Goal: Task Accomplishment & Management: Use online tool/utility

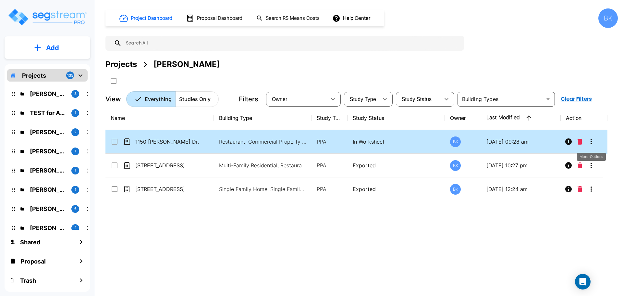
click at [590, 140] on icon "More-Options" at bounding box center [591, 142] width 8 height 8
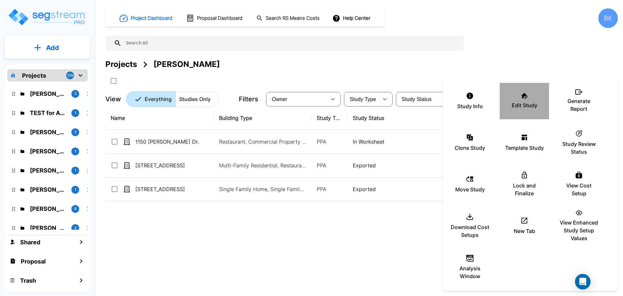
click at [517, 100] on div "Edit Study" at bounding box center [524, 101] width 39 height 32
click at [395, 215] on div at bounding box center [311, 148] width 623 height 296
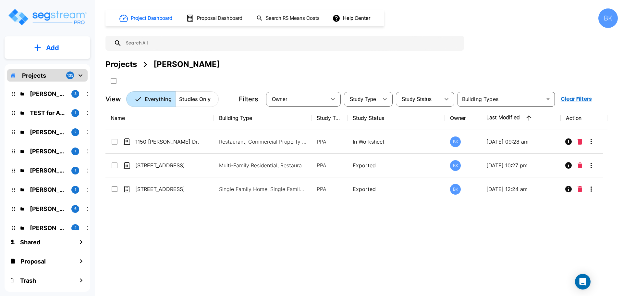
click at [190, 244] on div "Name Building Type Study Type Study Status Owner Last Modified Action 1150 Pat …" at bounding box center [356, 197] width 502 height 183
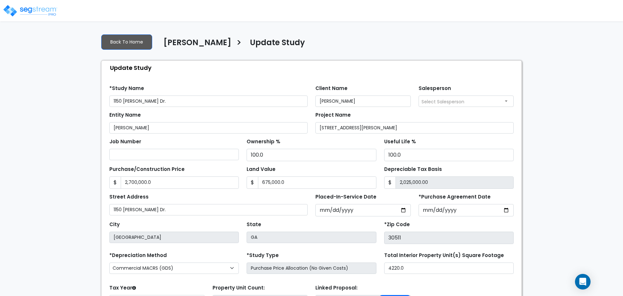
select select "2025"
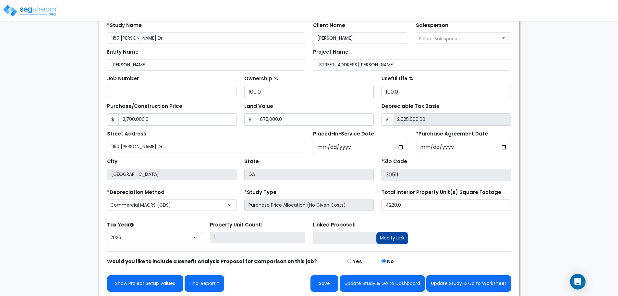
scroll to position [64, 0]
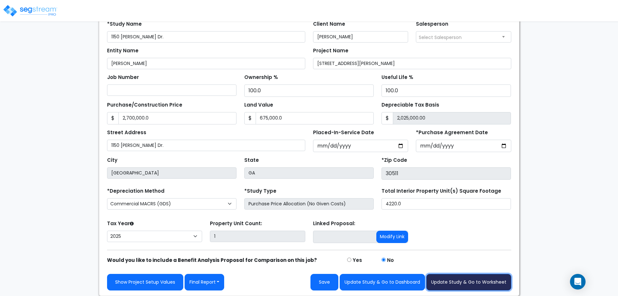
click at [468, 284] on button "Update Study & Go to Worksheet" at bounding box center [469, 282] width 85 height 17
type input "2700000"
type input "675000"
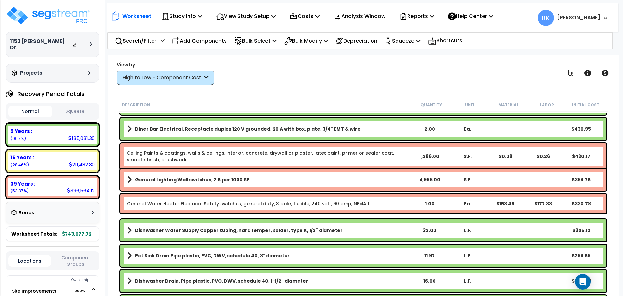
scroll to position [3181, 0]
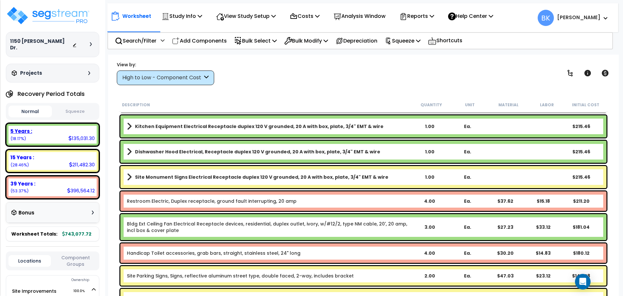
click at [54, 126] on div "5 Years : 135,031.30 (18.17%)" at bounding box center [52, 135] width 88 height 18
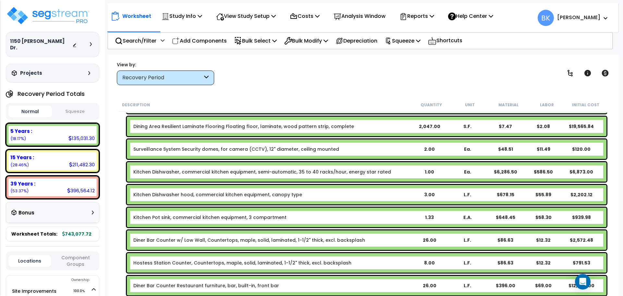
scroll to position [260, 0]
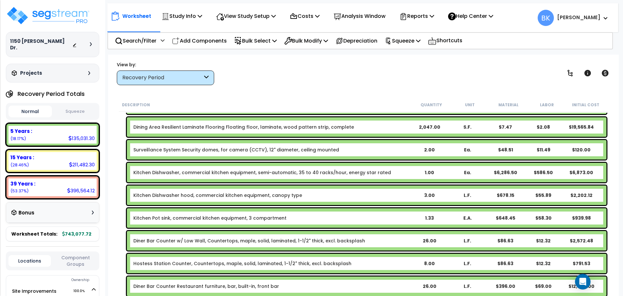
click at [179, 195] on link "Kitchen Dishwasher hood, commercial kitchen equipment, canopy type" at bounding box center [217, 195] width 169 height 6
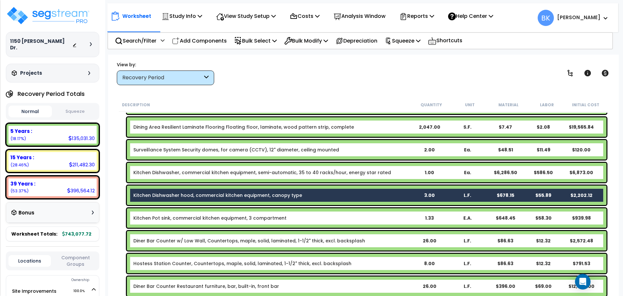
click at [191, 170] on link "Kitchen Dishwasher, commercial kitchen equipment, semi-automatic, 35 to 40 rack…" at bounding box center [262, 172] width 258 height 6
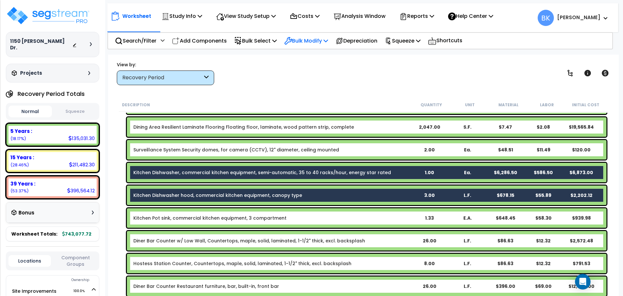
click at [312, 37] on p "Bulk Modify" at bounding box center [306, 40] width 44 height 9
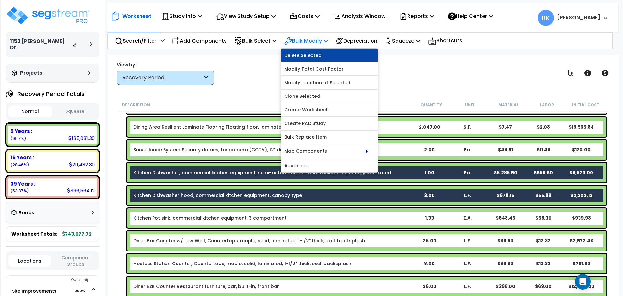
click at [315, 55] on link "Delete Selected" at bounding box center [329, 55] width 97 height 13
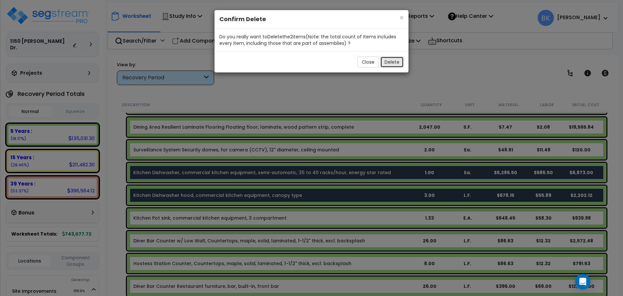
click at [391, 61] on button "Delete" at bounding box center [391, 61] width 23 height 11
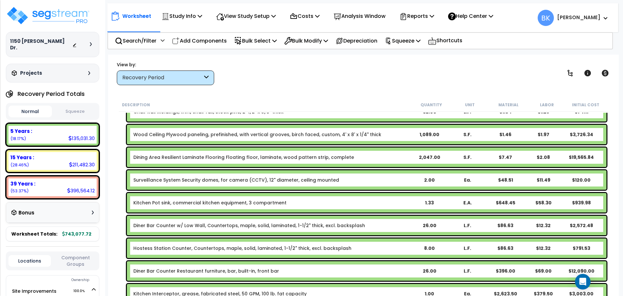
scroll to position [227, 0]
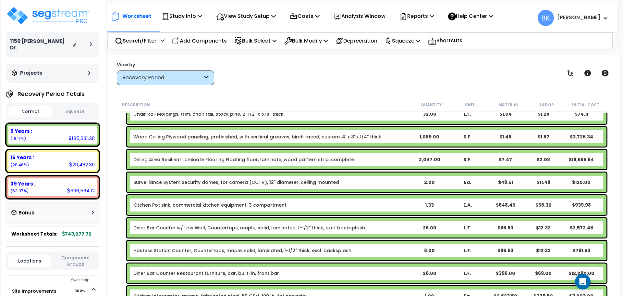
click at [289, 177] on div "Surveillance System Security domes, for camera (CCTV), 12" diameter, ceiling mo…" at bounding box center [367, 181] width 480 height 19
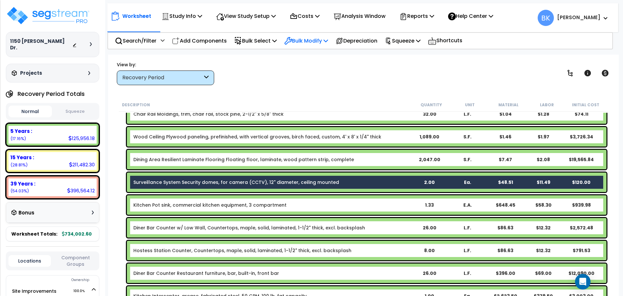
click at [314, 41] on p "Bulk Modify" at bounding box center [306, 40] width 44 height 9
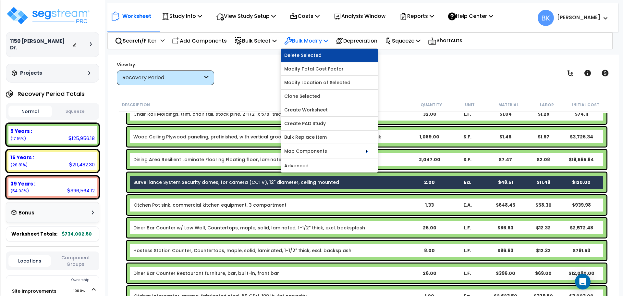
click at [318, 56] on link "Delete Selected" at bounding box center [329, 55] width 97 height 13
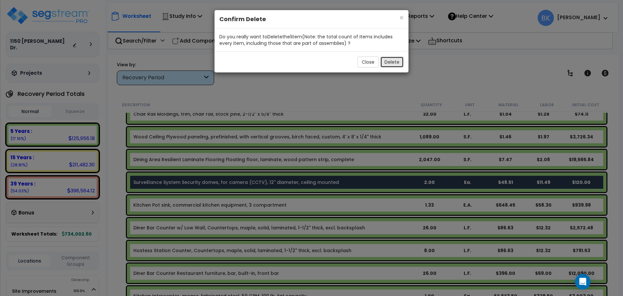
click at [393, 60] on button "Delete" at bounding box center [391, 61] width 23 height 11
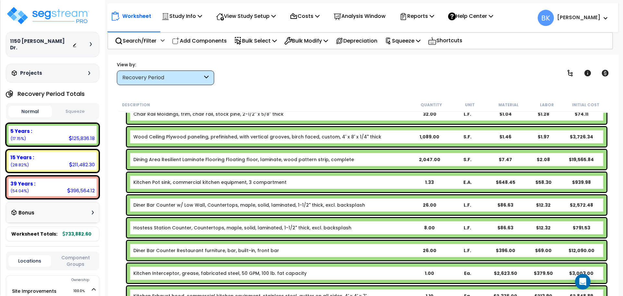
click at [224, 159] on link "Dining Area Resilient Laminate Flooring Floating floor, laminate, wood pattern …" at bounding box center [243, 159] width 221 height 6
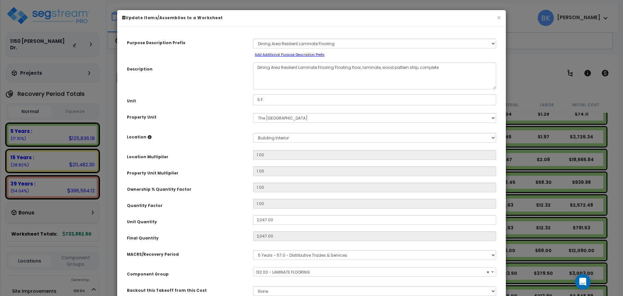
select select "39244"
click at [500, 17] on button "×" at bounding box center [499, 17] width 4 height 7
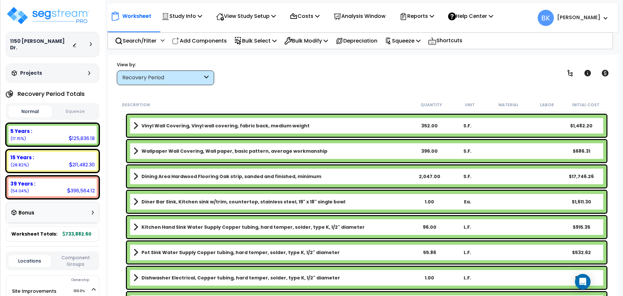
scroll to position [714, 0]
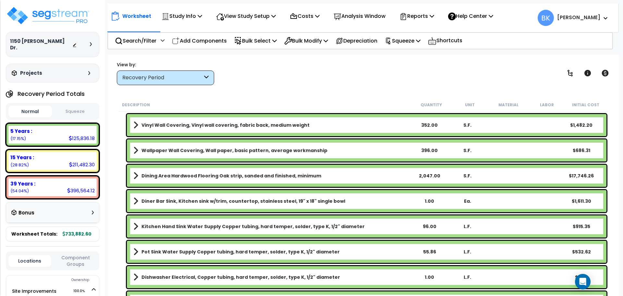
click at [184, 177] on b "Dining Area Hardwood Flooring Oak strip, sanded and finished, minimum" at bounding box center [232, 175] width 180 height 6
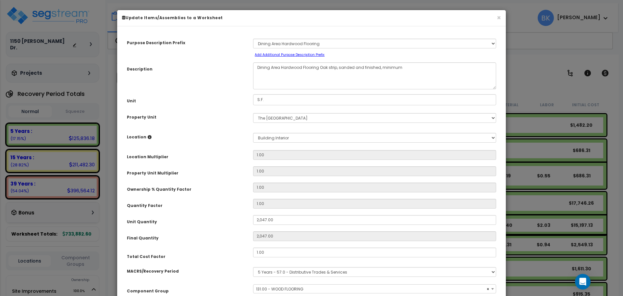
select select "39243"
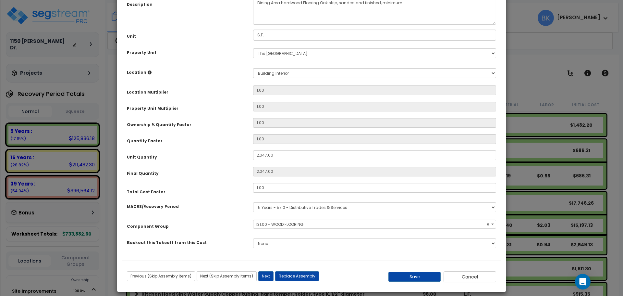
scroll to position [71, 0]
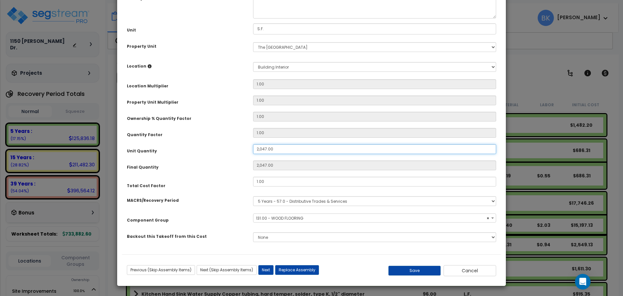
click at [276, 149] on input "2,047.00" at bounding box center [374, 149] width 243 height 10
type input "1"
type input "17"
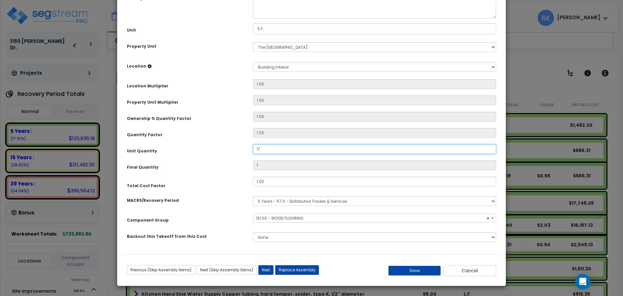
type input "17"
type input "176"
type input "1,761"
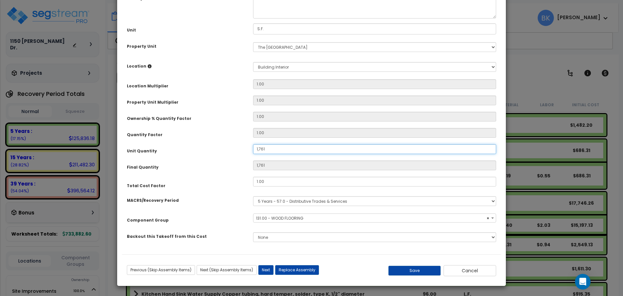
type input "1,761."
type input "1,761"
type input "1,761.0"
type input "1,761"
type input "1,761.04"
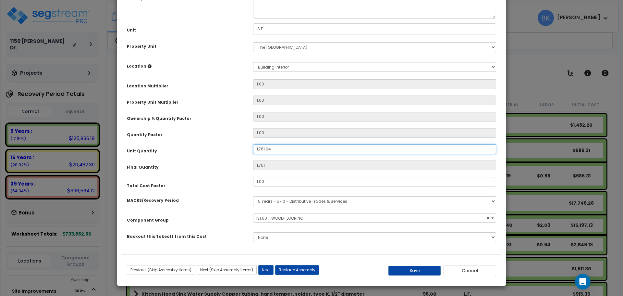
type input "1,761.04"
type input "1,761.041"
click at [403, 267] on button "Save" at bounding box center [415, 271] width 53 height 10
type input "1761.04"
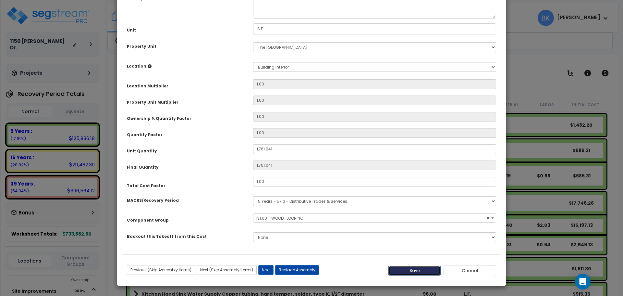
type input "1761.04"
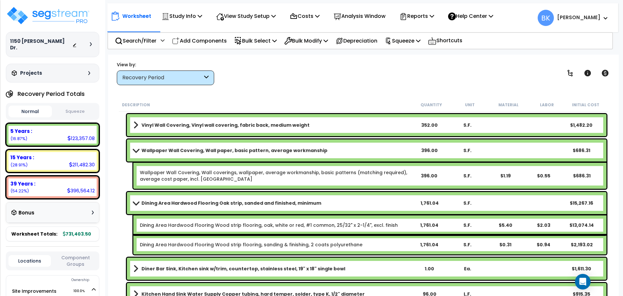
click at [134, 203] on span at bounding box center [135, 202] width 9 height 5
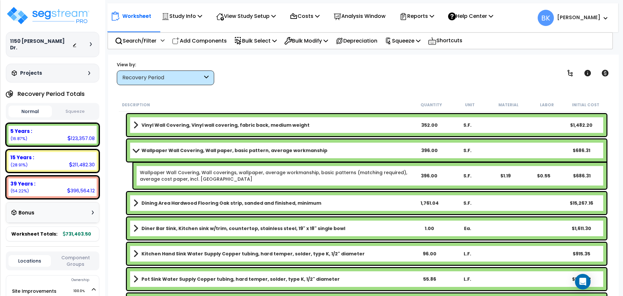
click at [137, 152] on span at bounding box center [135, 150] width 9 height 5
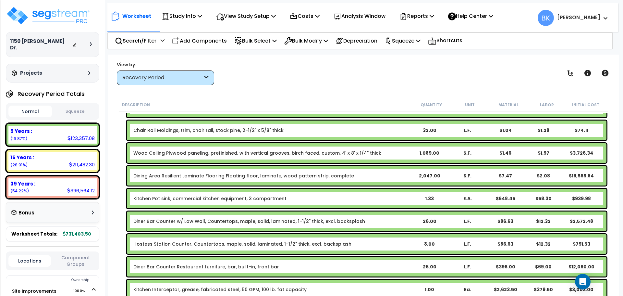
scroll to position [195, 0]
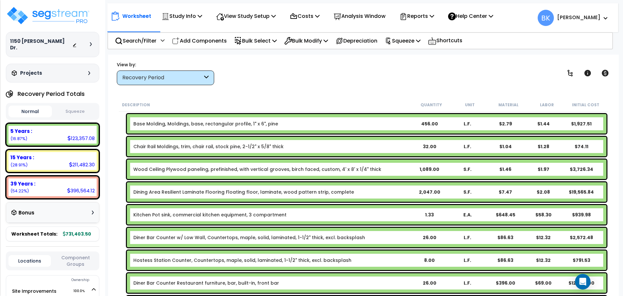
click at [224, 192] on link "Dining Area Resilient Laminate Flooring Floating floor, laminate, wood pattern …" at bounding box center [243, 192] width 221 height 6
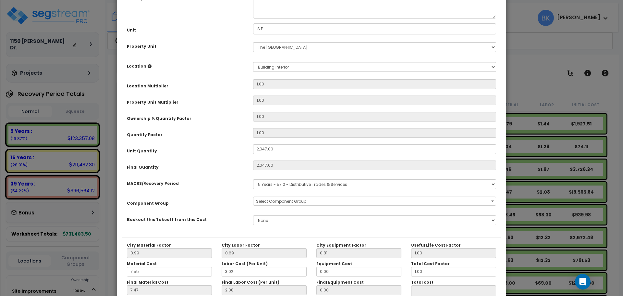
scroll to position [0, 0]
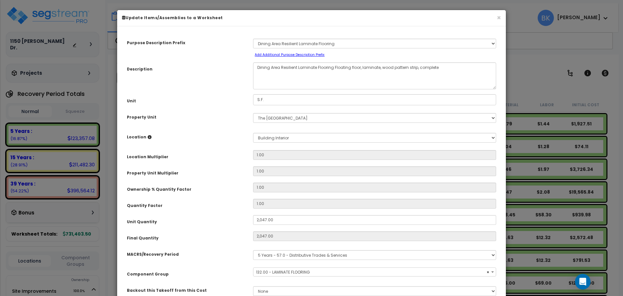
select select "39244"
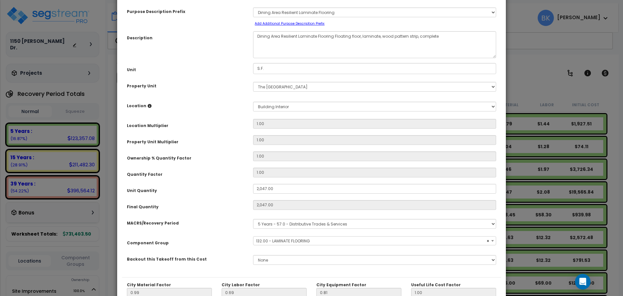
scroll to position [32, 0]
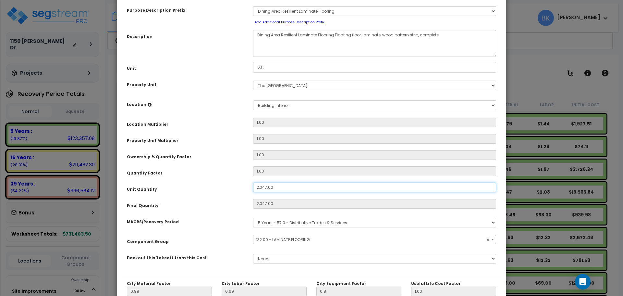
click at [284, 190] on input "2,047.00" at bounding box center [374, 187] width 243 height 10
type input "1"
type input "2,047"
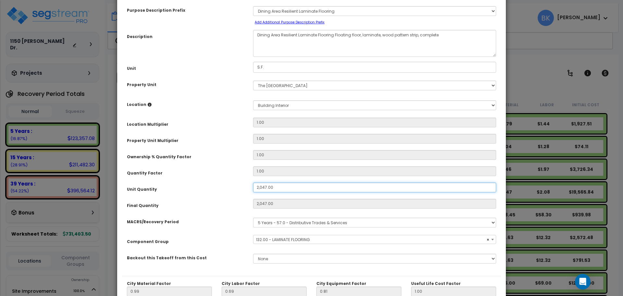
type input "$19,548.85"
type input "13"
type input "$124.15"
type input "137"
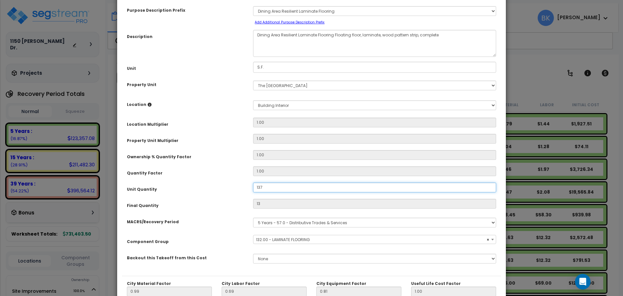
type input "137"
type input "$1,308.35"
type input "1,375"
type input "$1,308.35"
type input "1,375"
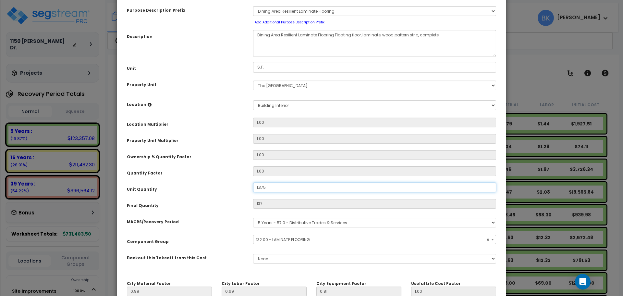
type input "$13,131.25"
type input "137"
type input "1,375"
type input "$13,131.25"
type input "137"
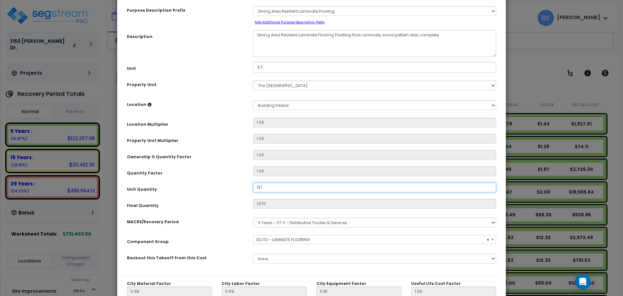
type input "$1,308.35"
type input "13"
type input "$1,308.35"
type input "13"
type input "$124.15"
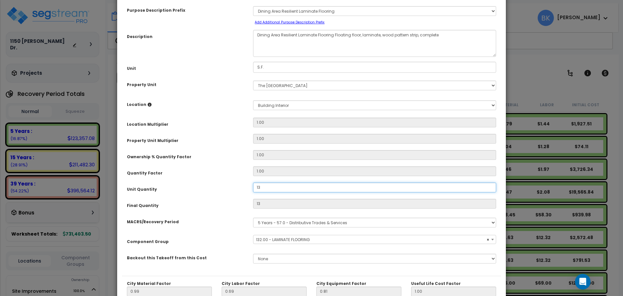
type input "1"
type input "$9.55"
type input "0"
type input "$0.00"
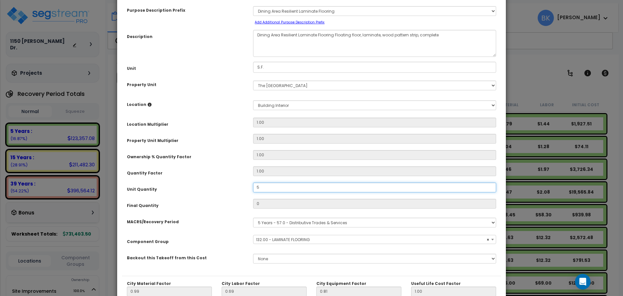
type input "51"
type input "5"
type input "$47.75"
type input "51"
type input "$487.05"
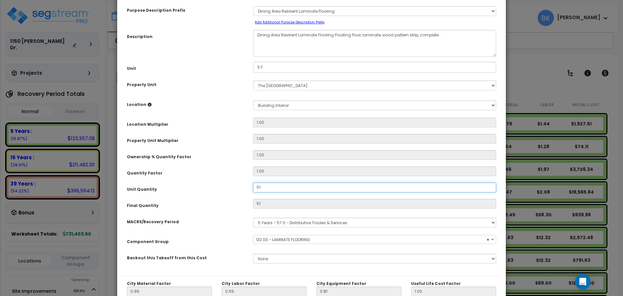
type input "5"
type input "$47.75"
type input "0"
type input "$0.00"
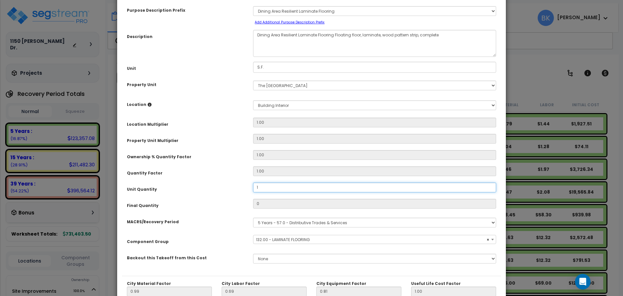
type input "15"
type input "1"
type input "$9.55"
type input "15"
type input "$143.25"
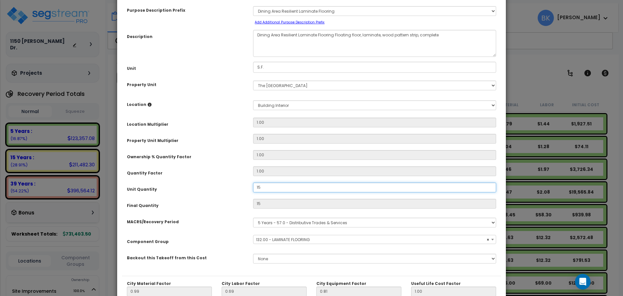
type input "150"
type input "$1,432.50"
type input "1,506"
type input "$1,432.50"
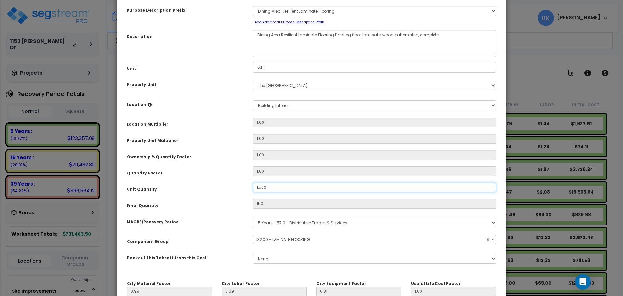
type input "1,506"
type input "$14,382.30"
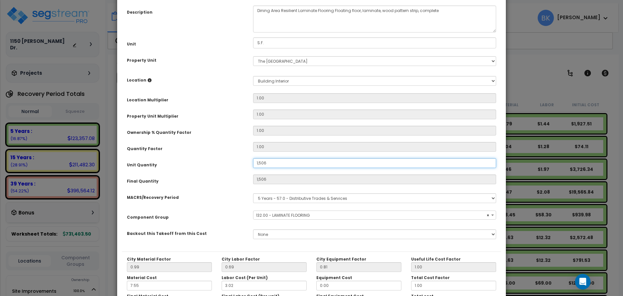
scroll to position [124, 0]
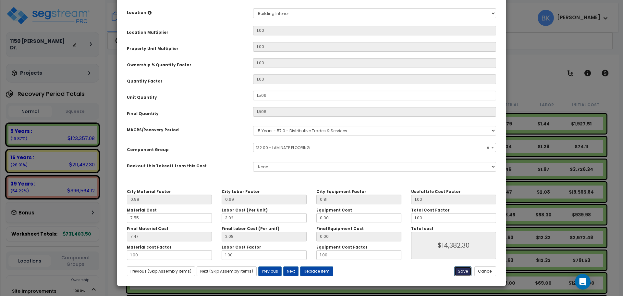
click at [459, 271] on button "Save" at bounding box center [462, 271] width 17 height 10
type input "1506.00"
type input "14382.30"
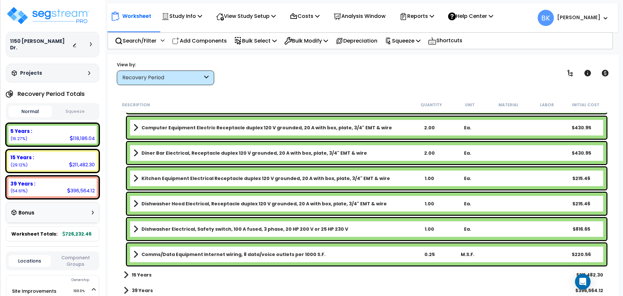
scroll to position [1173, 0]
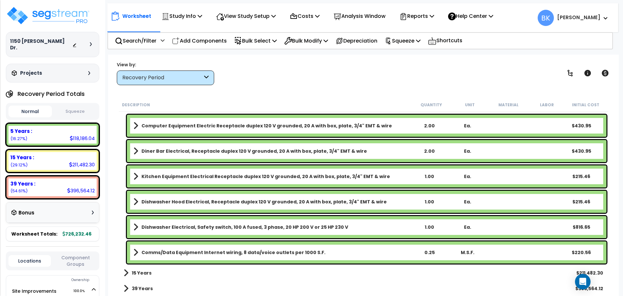
click at [143, 274] on b "15 Years" at bounding box center [142, 272] width 20 height 6
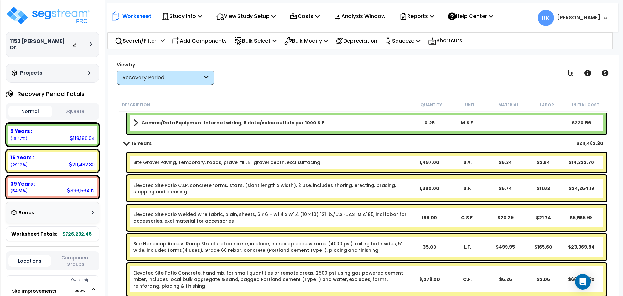
scroll to position [1303, 0]
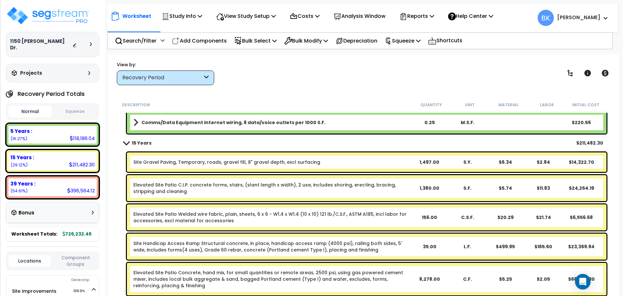
click at [176, 188] on link "Elevated Site Patio C.I.P. concrete forms, stairs, (slant length x width), 2 us…" at bounding box center [271, 187] width 277 height 13
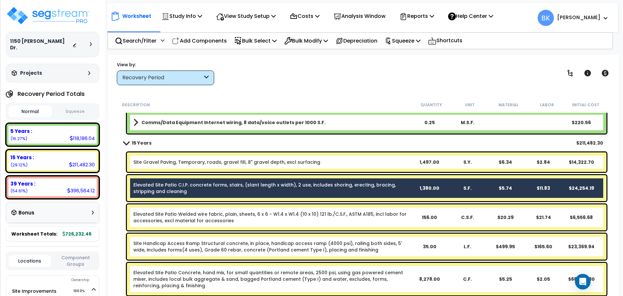
click at [178, 220] on link "Elevated Site Patio Welded wire fabric, plain, sheets, 6 x 6 - W1.4 x W1.4 (10 …" at bounding box center [271, 217] width 277 height 13
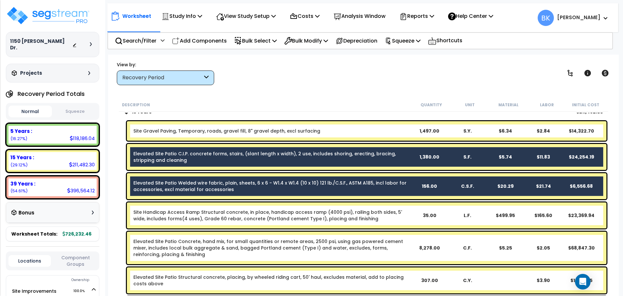
scroll to position [1335, 0]
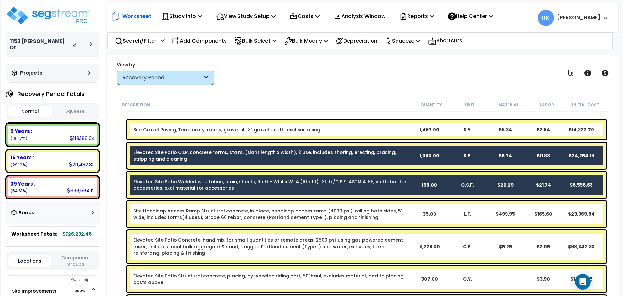
click at [176, 183] on link "Elevated Site Patio Welded wire fabric, plain, sheets, 6 x 6 - W1.4 x W1.4 (10 …" at bounding box center [271, 184] width 277 height 13
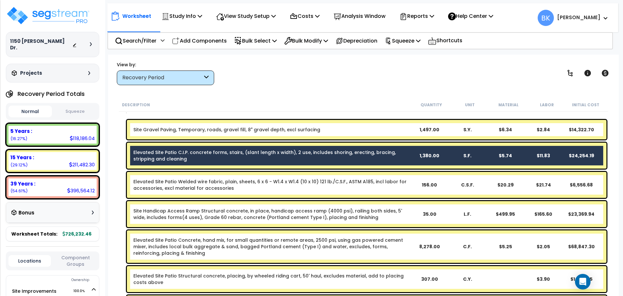
click at [192, 159] on link "Elevated Site Patio C.I.P. concrete forms, stairs, (slant length x width), 2 us…" at bounding box center [271, 155] width 277 height 13
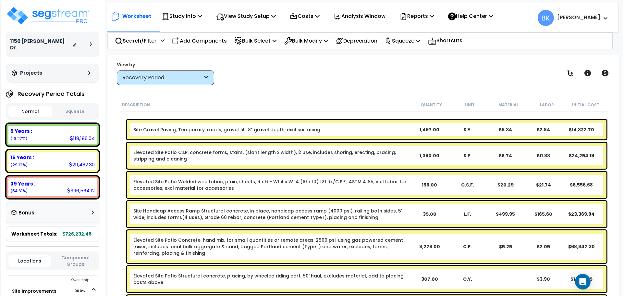
click at [218, 158] on link "Elevated Site Patio C.I.P. concrete forms, stairs, (slant length x width), 2 us…" at bounding box center [271, 155] width 277 height 13
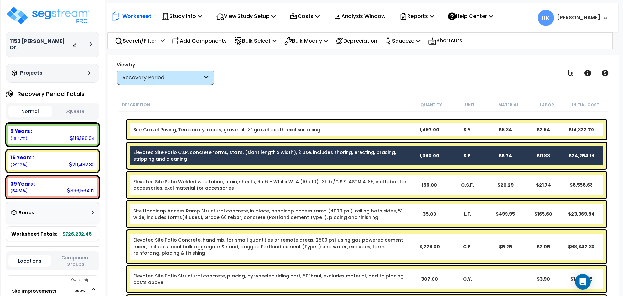
click at [220, 246] on link "Elevated Site Patio Concrete, hand mix, for small quantities or remote areas, 2…" at bounding box center [271, 246] width 277 height 19
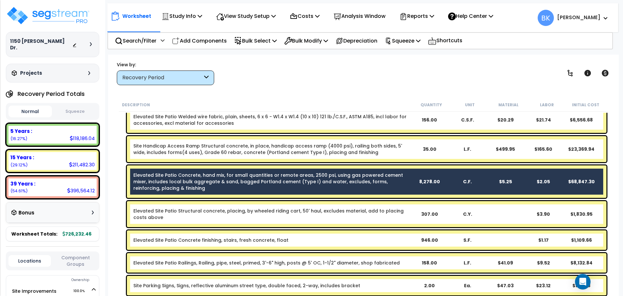
scroll to position [1433, 0]
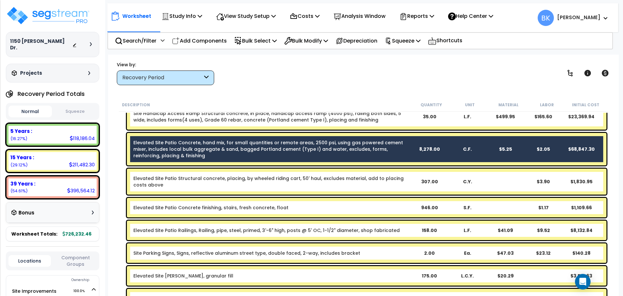
click at [187, 181] on link "Elevated Site Patio Structural concrete, placing, by wheeled riding cart, 50' h…" at bounding box center [271, 181] width 277 height 13
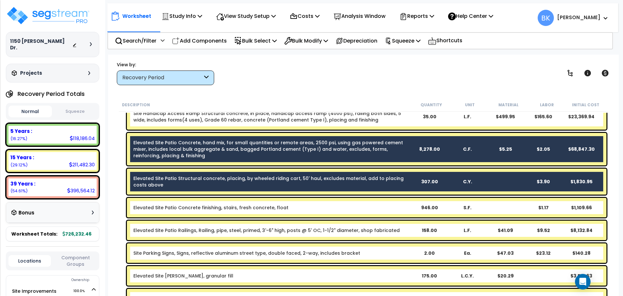
click at [204, 208] on link "Elevated Site Patio Concrete finishing, stairs, fresh concrete, float" at bounding box center [210, 207] width 155 height 6
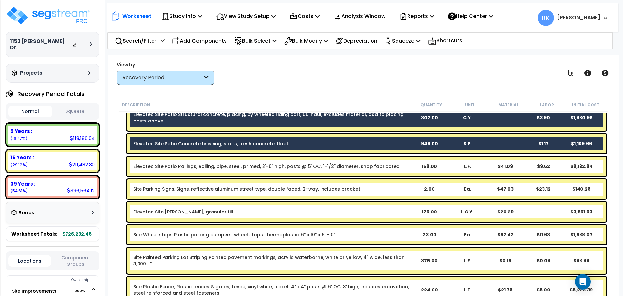
scroll to position [1498, 0]
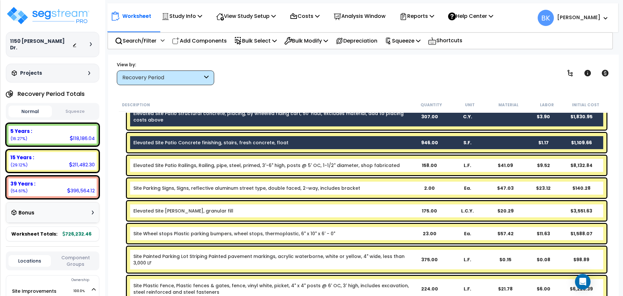
click at [161, 210] on link "Elevated Site Patio Fill, granular fill" at bounding box center [183, 210] width 100 height 6
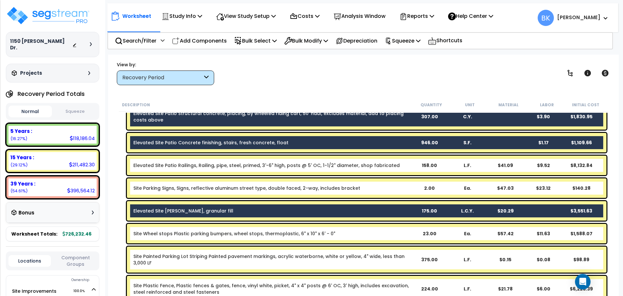
click at [178, 212] on link "Elevated Site Patio Fill, granular fill" at bounding box center [183, 210] width 100 height 6
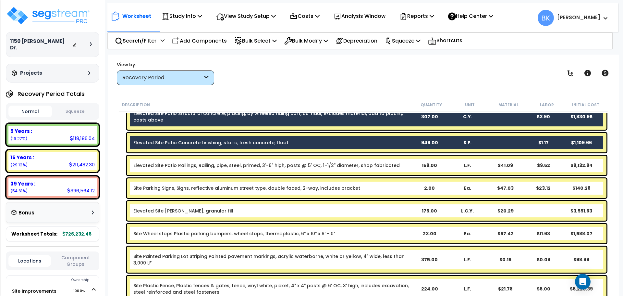
click at [174, 211] on link "Elevated Site Patio Fill, granular fill" at bounding box center [183, 210] width 100 height 6
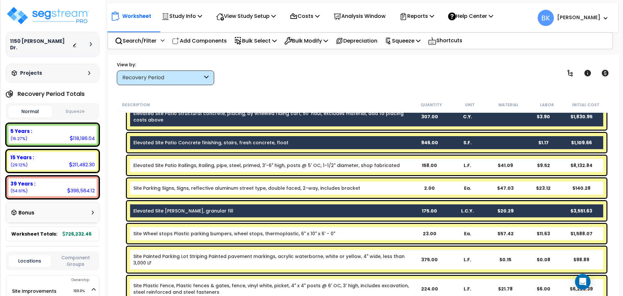
click at [171, 211] on link "Elevated Site Patio Fill, granular fill" at bounding box center [183, 210] width 100 height 6
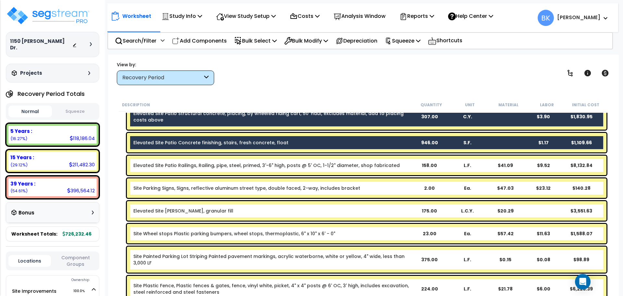
click at [167, 211] on link "Elevated Site Patio Fill, granular fill" at bounding box center [183, 210] width 100 height 6
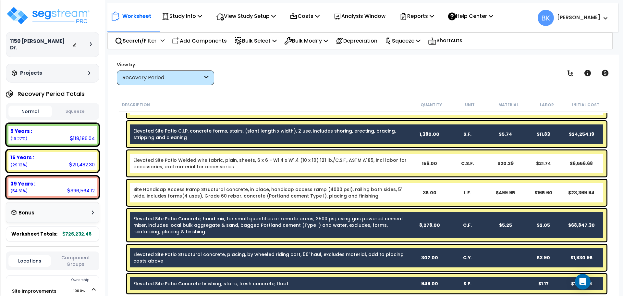
scroll to position [1324, 0]
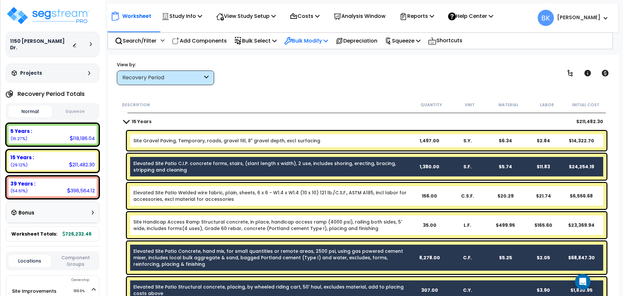
click at [324, 42] on p "Bulk Modify" at bounding box center [306, 40] width 44 height 9
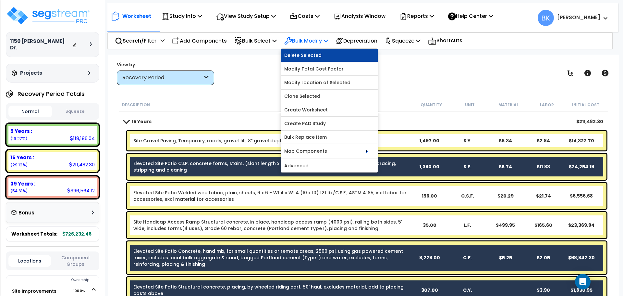
click at [322, 54] on link "Delete Selected" at bounding box center [329, 55] width 97 height 13
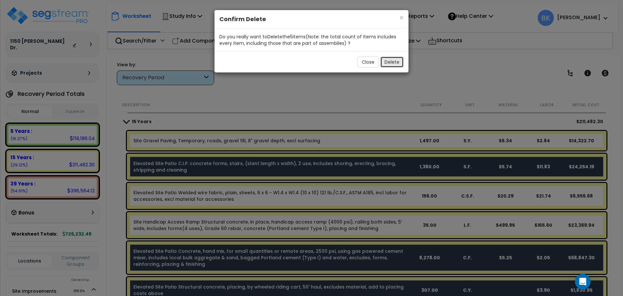
click at [399, 64] on button "Delete" at bounding box center [391, 61] width 23 height 11
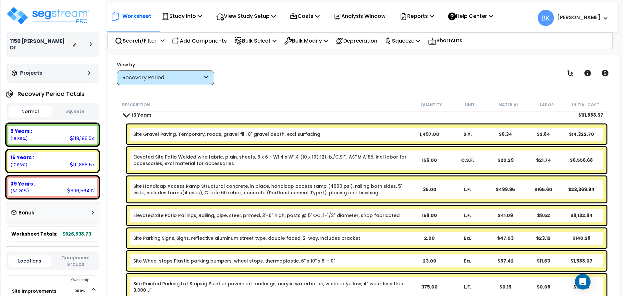
scroll to position [1347, 0]
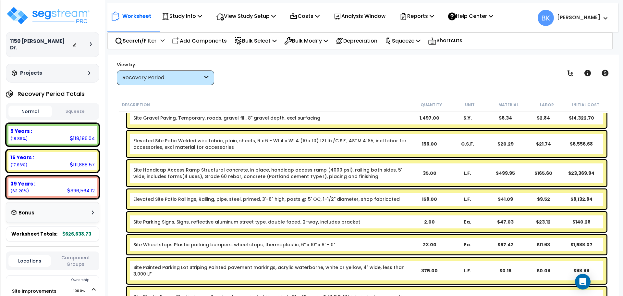
click at [195, 174] on link "Site Handicap Access Ramp Structural concrete, in place, handicap access ramp (…" at bounding box center [271, 173] width 277 height 13
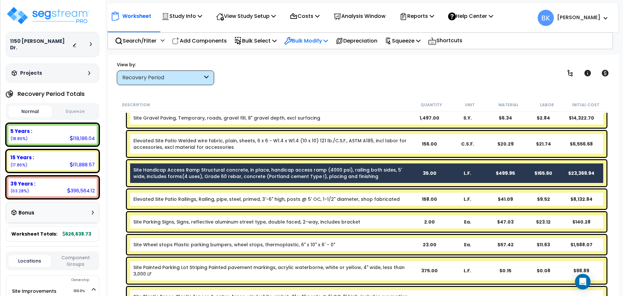
click at [319, 39] on p "Bulk Modify" at bounding box center [306, 40] width 44 height 9
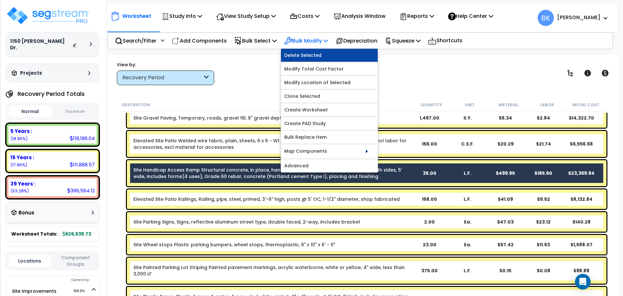
click at [319, 55] on link "Delete Selected" at bounding box center [329, 55] width 97 height 13
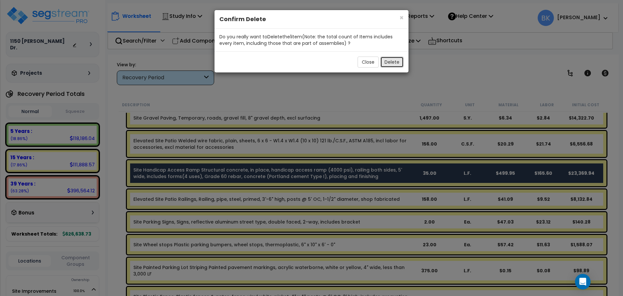
click at [390, 66] on button "Delete" at bounding box center [391, 61] width 23 height 11
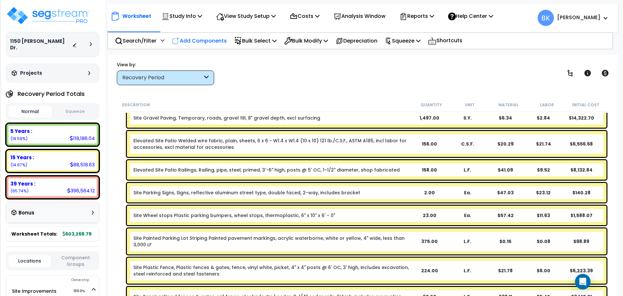
click at [202, 39] on p "Add Components" at bounding box center [199, 40] width 55 height 9
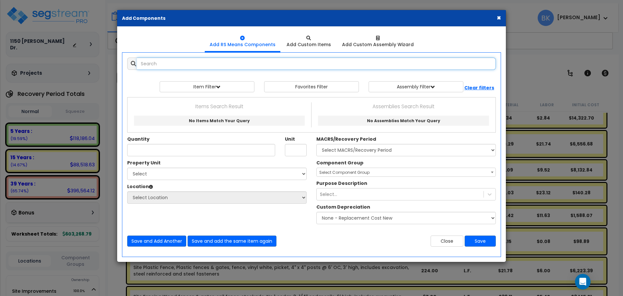
click at [188, 64] on input "text" at bounding box center [316, 63] width 359 height 12
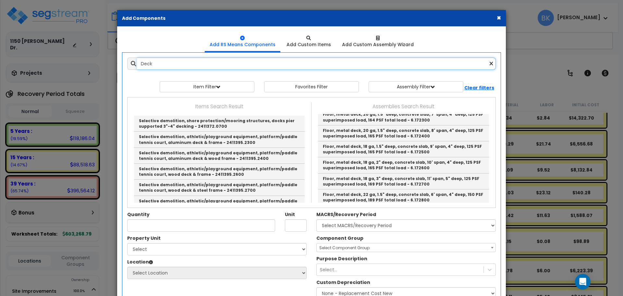
scroll to position [1525, 0]
click at [194, 68] on input "Deck" at bounding box center [316, 63] width 359 height 12
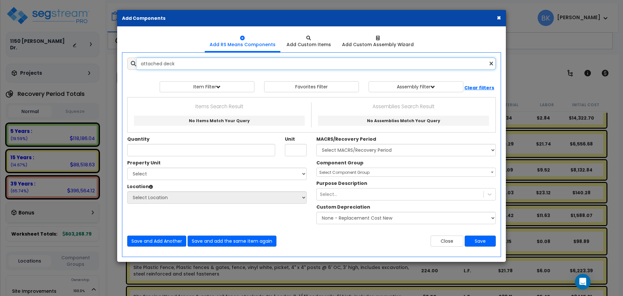
type input "attached"
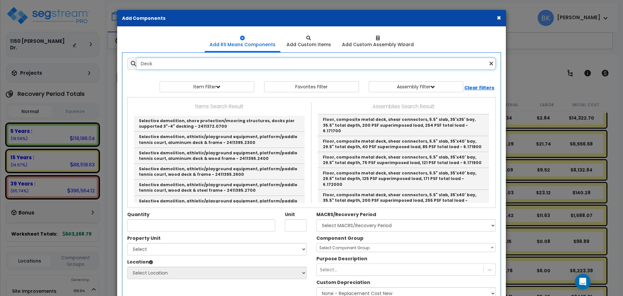
scroll to position [1395, 0]
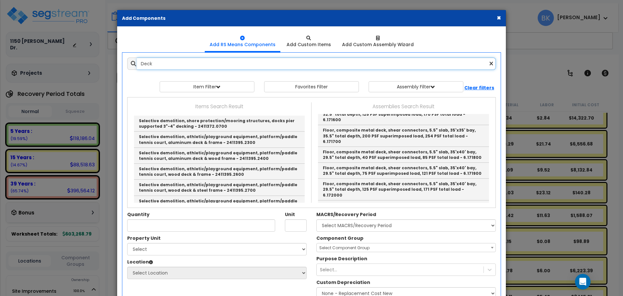
click at [215, 62] on input "Deck" at bounding box center [316, 63] width 359 height 12
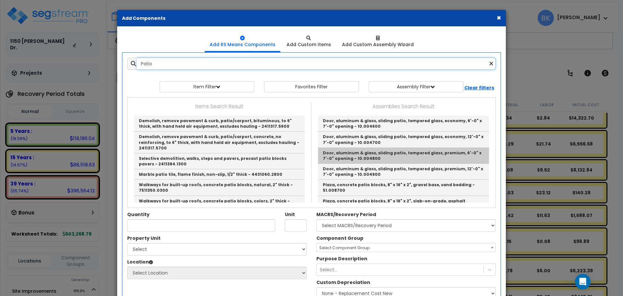
scroll to position [122, 0]
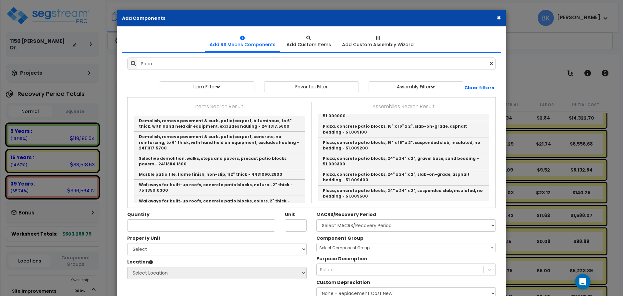
click at [498, 16] on button "×" at bounding box center [499, 17] width 4 height 7
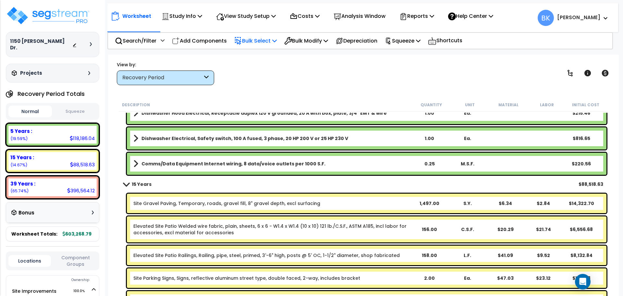
scroll to position [1250, 0]
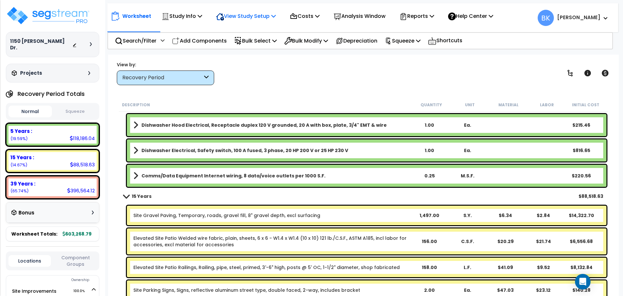
click at [268, 15] on p "View Study Setup" at bounding box center [246, 16] width 60 height 9
click at [263, 43] on link "View Questionnaire" at bounding box center [245, 44] width 64 height 13
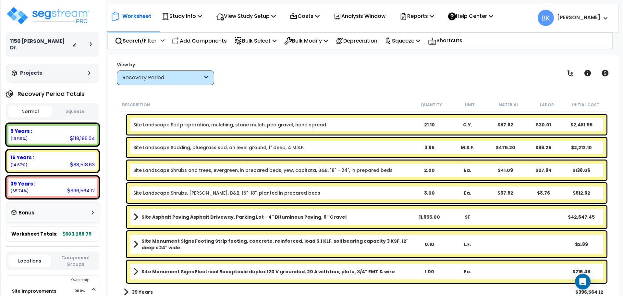
scroll to position [1545, 0]
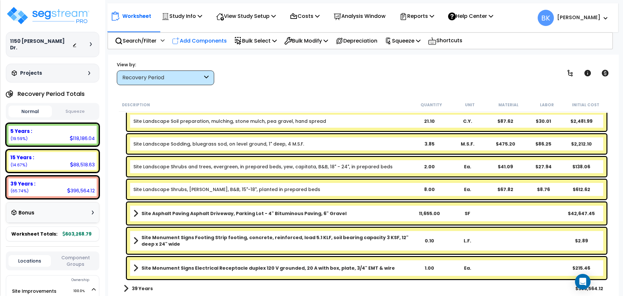
click at [191, 38] on p "Add Components" at bounding box center [199, 40] width 55 height 9
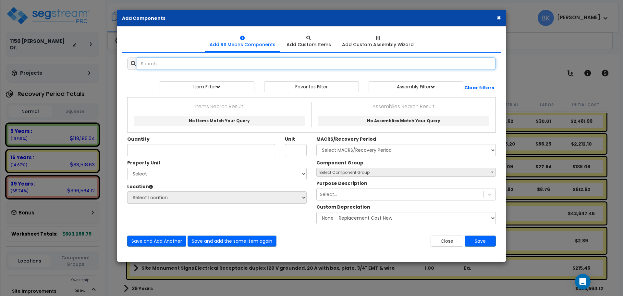
scroll to position [0, 0]
click at [209, 66] on input "text" at bounding box center [316, 63] width 359 height 12
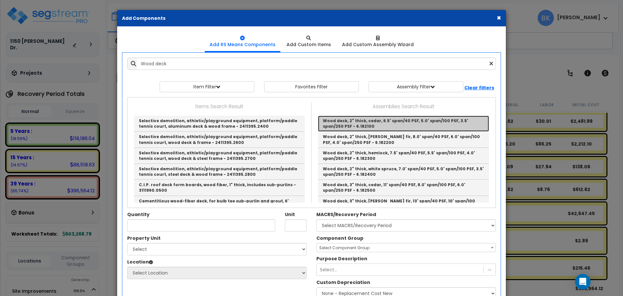
click at [390, 124] on link "Wood deck, 2" thick, cedar, 6.5' span/40 PSF, 5.0' span/100 PSF, 3.5' span/250 …" at bounding box center [403, 124] width 171 height 16
type input "Wood deck, 2" thick, cedar, 6.5' span/40 PSF, 5.0' span/100 PSF, 3.5' span/250 …"
type input "S.F."
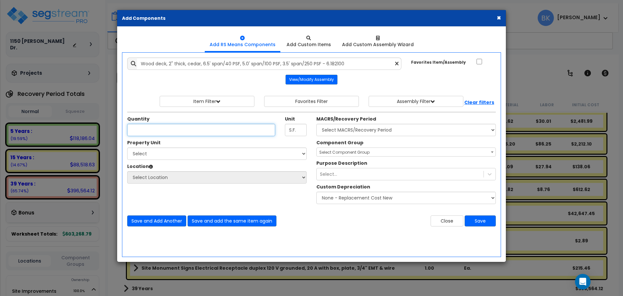
click at [178, 131] on input "Unit Quantity" at bounding box center [201, 130] width 148 height 12
click at [158, 131] on input "Unit Quantity" at bounding box center [201, 130] width 148 height 12
type input "946"
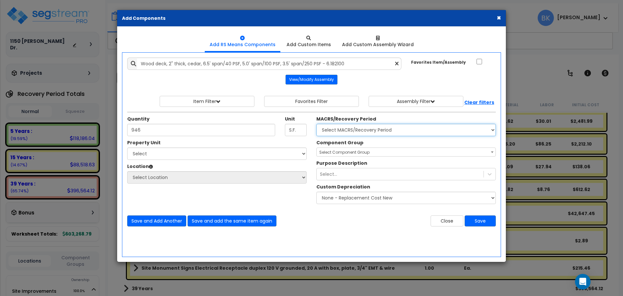
click at [347, 135] on select "Select MACRS/Recovery Period 5 Years - 57.0 - Distributive Trades & Services 5 …" at bounding box center [405, 130] width 179 height 12
select select "3669"
click at [316, 124] on select "Select MACRS/Recovery Period 5 Years - 57.0 - Distributive Trades & Services 5 …" at bounding box center [405, 130] width 179 height 12
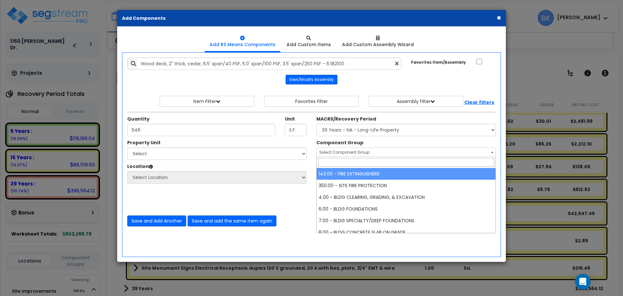
click at [348, 150] on span "Select Component Group" at bounding box center [344, 152] width 50 height 6
type input "S"
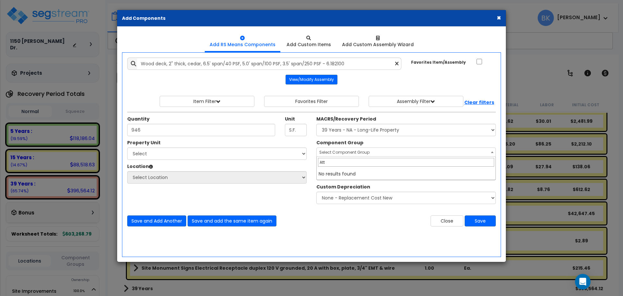
type input "Atta"
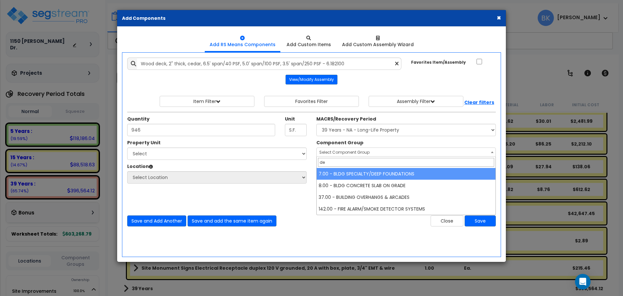
type input "d"
type input "p"
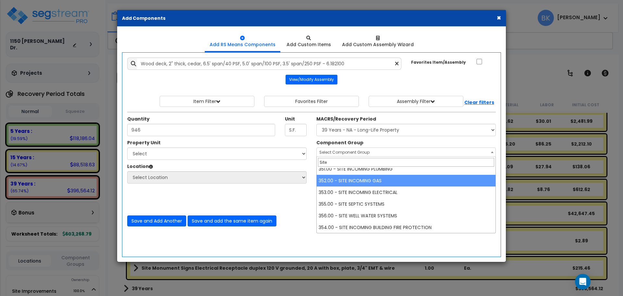
scroll to position [17, 0]
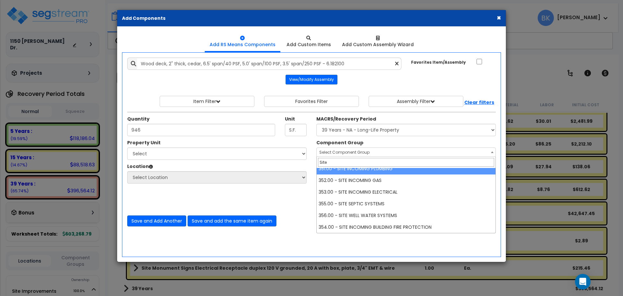
click at [350, 165] on input "Site" at bounding box center [406, 162] width 176 height 9
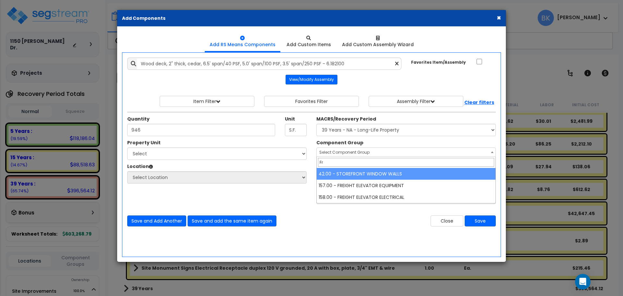
type input "F"
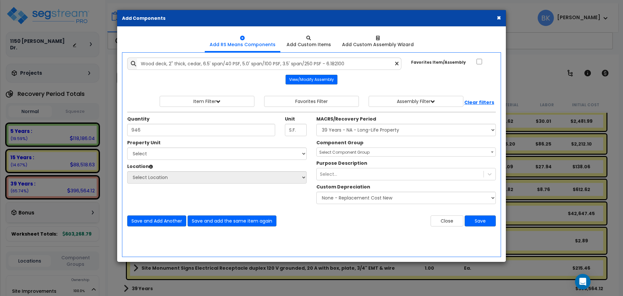
click at [352, 145] on label "Component Group" at bounding box center [339, 142] width 47 height 6
click at [317, 147] on select "Select Component Group 143.00 - FIRE EXTINGUISHERS 350.00 - SITE FIRE PROTECTIO…" at bounding box center [316, 153] width 0 height 12
click at [350, 149] on span "Select Component Group" at bounding box center [406, 152] width 179 height 9
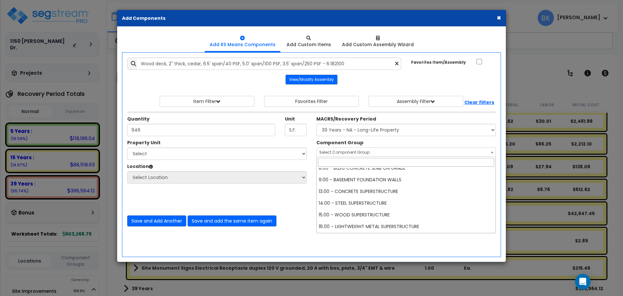
scroll to position [65, 0]
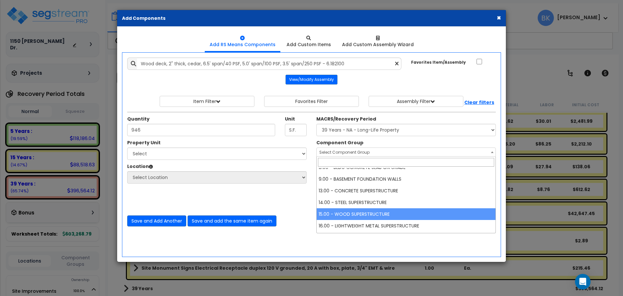
select select "39142"
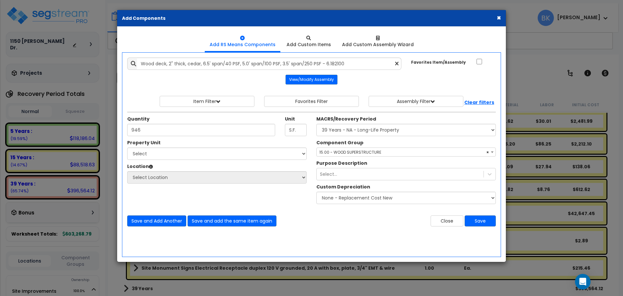
click at [344, 153] on span "× 15.00 - WOOD SUPERSTRUCTURE" at bounding box center [406, 152] width 179 height 9
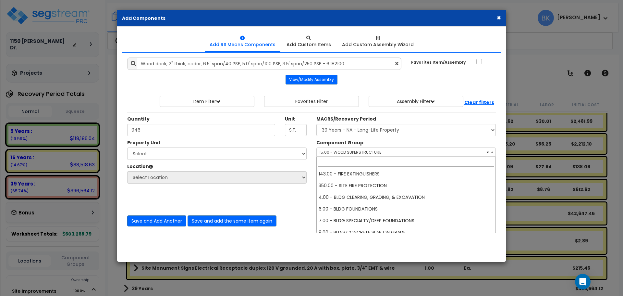
scroll to position [93, 0]
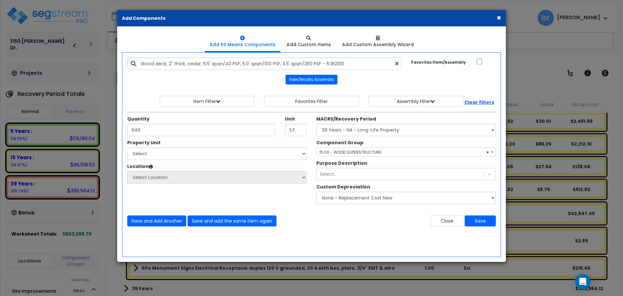
click at [344, 153] on span "× 15.00 - WOOD SUPERSTRUCTURE" at bounding box center [406, 152] width 179 height 9
click at [208, 162] on div "Property Unit Select Site Improvements The Sawmill Place Select Location Buildi…" at bounding box center [216, 164] width 189 height 51
click at [206, 158] on select "Select Site Improvements The Sawmill Place" at bounding box center [216, 153] width 179 height 12
select select "173180"
click at [127, 147] on select "Select Site Improvements The Sawmill Place" at bounding box center [216, 153] width 179 height 12
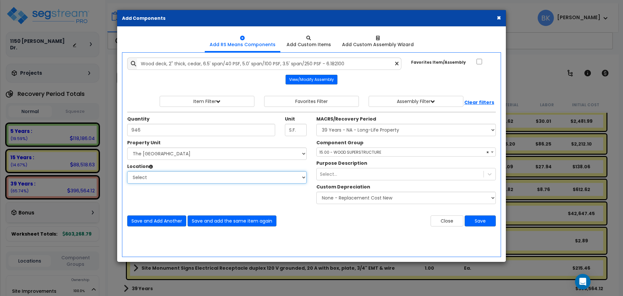
select select "6"
click at [127, 171] on select "Select Building Building Interior Add Additional Location" at bounding box center [216, 177] width 179 height 12
click at [365, 176] on div "Select..." at bounding box center [400, 174] width 167 height 10
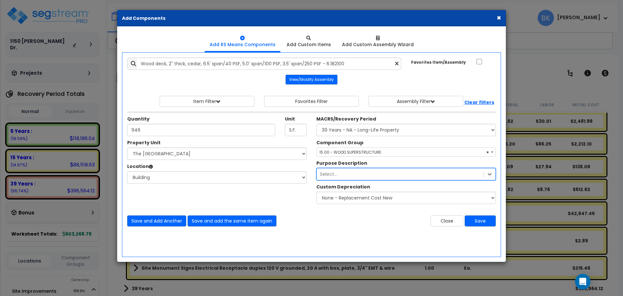
click at [365, 176] on div "Select..." at bounding box center [400, 174] width 167 height 10
click at [473, 222] on button "Save" at bounding box center [480, 220] width 31 height 11
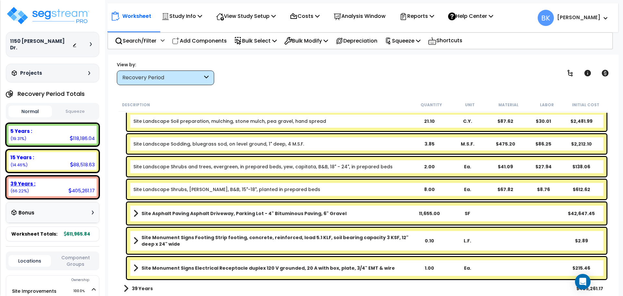
click at [53, 184] on div "39 Years : 405,261.17 (66.22%)" at bounding box center [52, 187] width 88 height 18
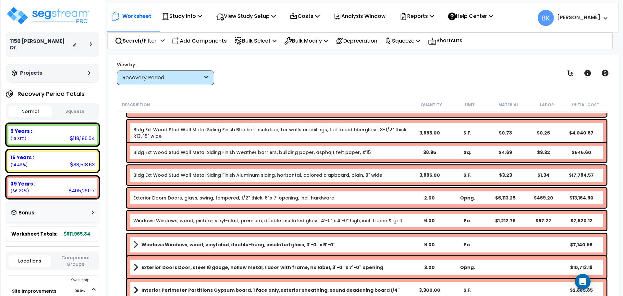
scroll to position [231, 0]
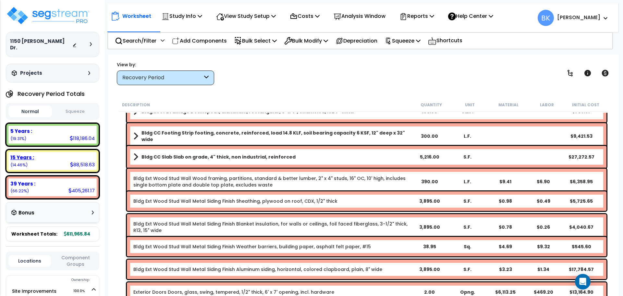
click at [55, 154] on div "15 Years :" at bounding box center [52, 157] width 84 height 7
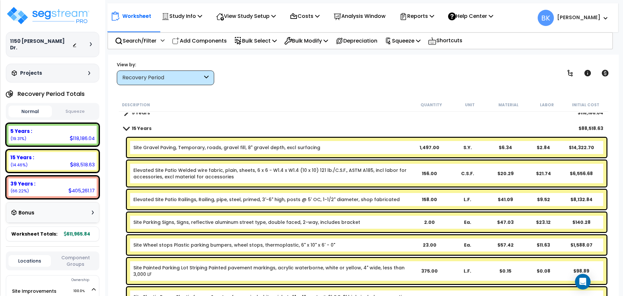
scroll to position [4, 0]
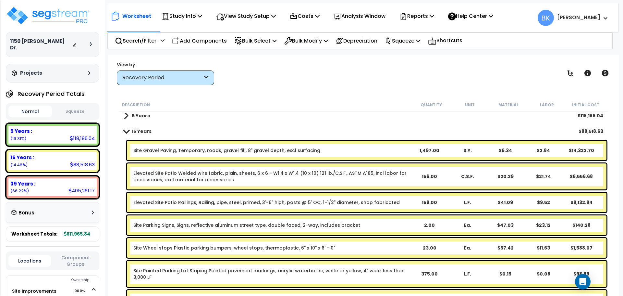
click at [165, 174] on link "Elevated Site Patio Welded wire fabric, plain, sheets, 6 x 6 - W1.4 x W1.4 (10 …" at bounding box center [271, 176] width 277 height 13
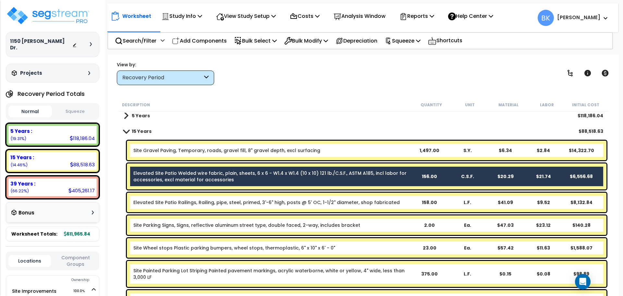
click at [168, 202] on link "Elevated Site Patio Railings, Railing, pipe, steel, primed, 3'-6" high, posts @…" at bounding box center [266, 202] width 266 height 6
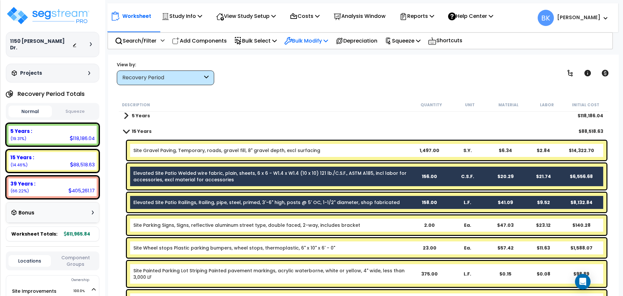
click at [306, 37] on p "Bulk Modify" at bounding box center [306, 40] width 44 height 9
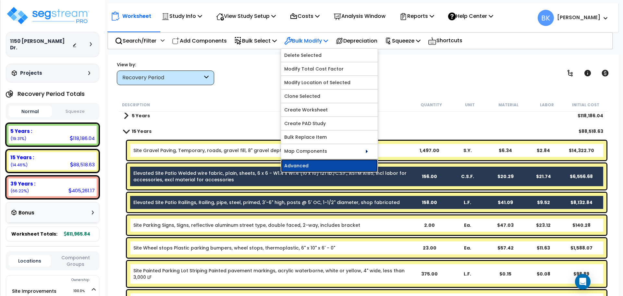
click at [323, 166] on link "Advanced" at bounding box center [329, 165] width 97 height 13
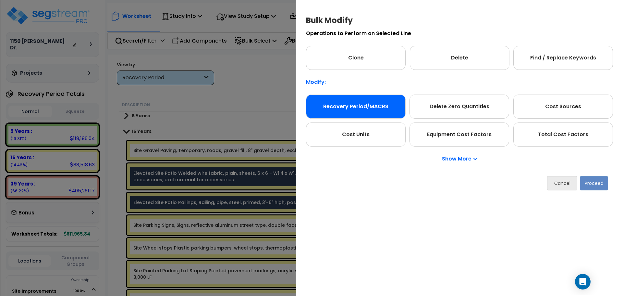
click at [349, 115] on div "Recovery Period/MACRS" at bounding box center [356, 106] width 100 height 24
click at [585, 188] on button "Proceed" at bounding box center [594, 183] width 28 height 14
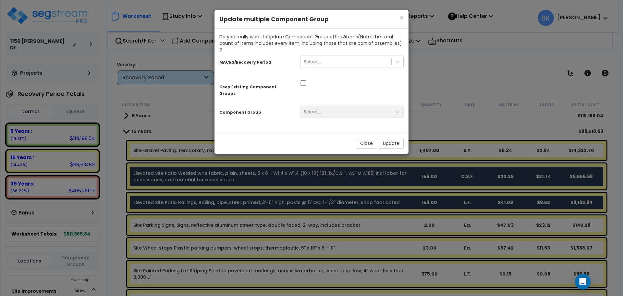
click at [313, 61] on div "Select..." at bounding box center [351, 63] width 113 height 19
click at [315, 58] on div "Select..." at bounding box center [312, 61] width 17 height 6
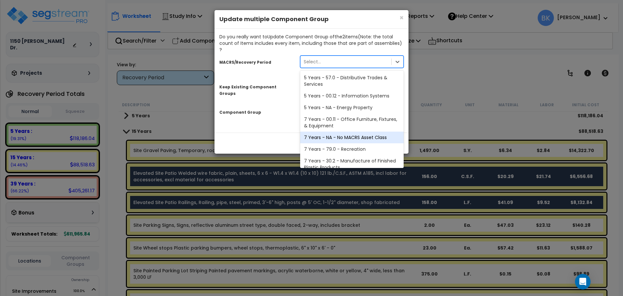
scroll to position [79, 0]
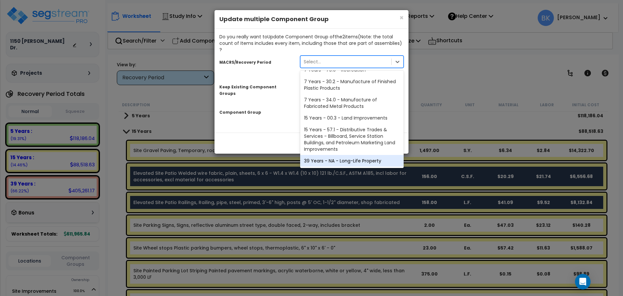
click at [326, 155] on div "39 Years - NA - Long-Life Property" at bounding box center [352, 161] width 104 height 12
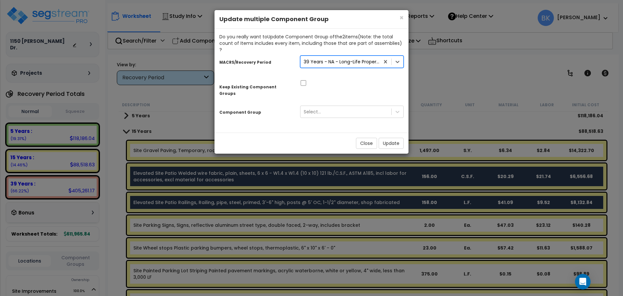
click at [300, 79] on div at bounding box center [351, 82] width 113 height 7
click at [302, 80] on input "checkbox" at bounding box center [303, 83] width 6 height 6
checkbox input "true"
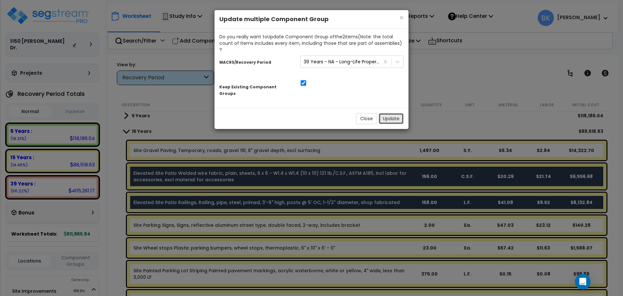
click at [390, 113] on button "Update" at bounding box center [391, 118] width 25 height 11
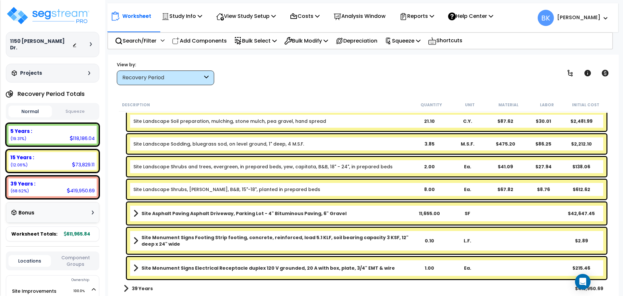
scroll to position [29, 0]
click at [176, 270] on b "Site Monument Signs Electrical Receptacle duplex 120 V grounded, 20 A with box,…" at bounding box center [269, 268] width 254 height 6
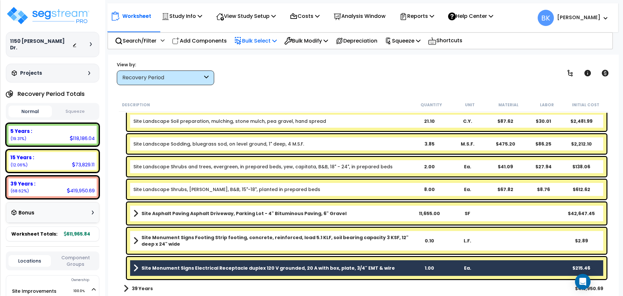
click at [265, 43] on p "Bulk Select" at bounding box center [255, 40] width 43 height 9
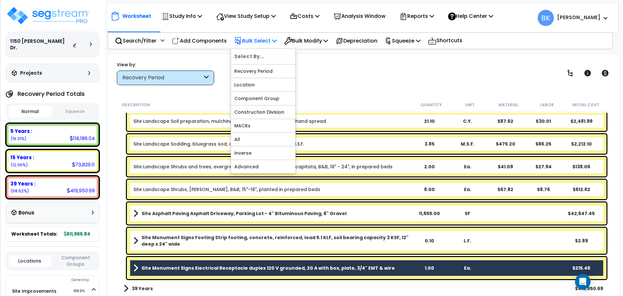
click at [296, 48] on div "Select By... Recovery Period Location Component Group Construction Division MAC…" at bounding box center [263, 110] width 65 height 125
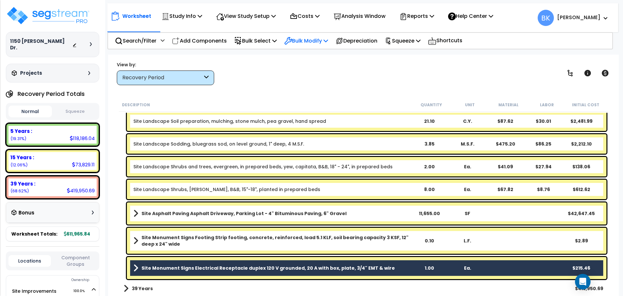
click at [301, 43] on p "Bulk Modify" at bounding box center [306, 40] width 44 height 9
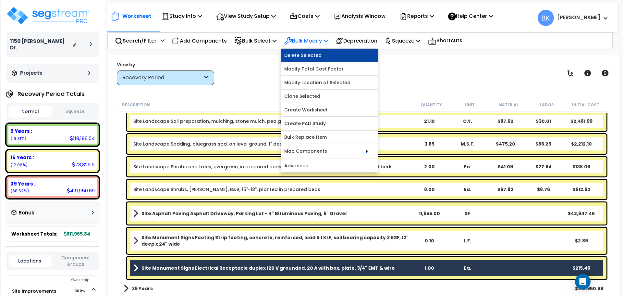
click at [308, 56] on link "Delete Selected" at bounding box center [329, 55] width 97 height 13
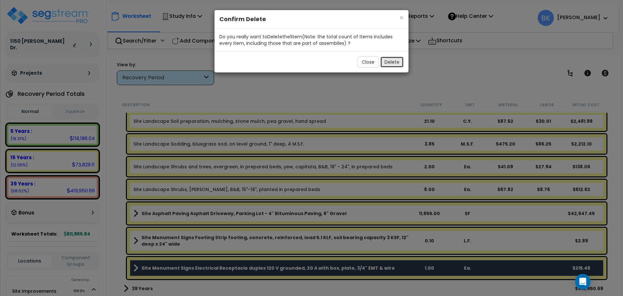
click at [389, 64] on button "Delete" at bounding box center [391, 61] width 23 height 11
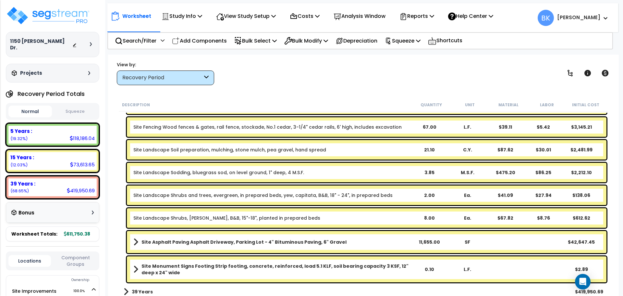
scroll to position [157, 0]
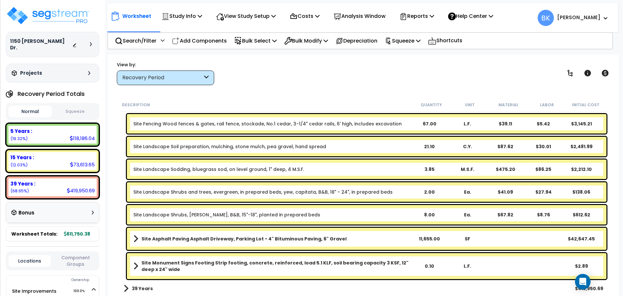
drag, startPoint x: 189, startPoint y: 38, endPoint x: 194, endPoint y: 93, distance: 55.0
click at [190, 38] on p "Add Components" at bounding box center [199, 40] width 55 height 9
select select
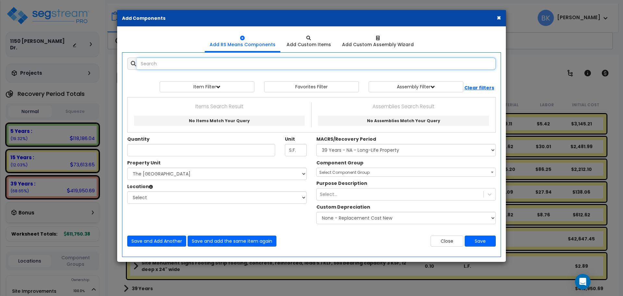
select select
click at [203, 61] on input "text" at bounding box center [316, 63] width 359 height 12
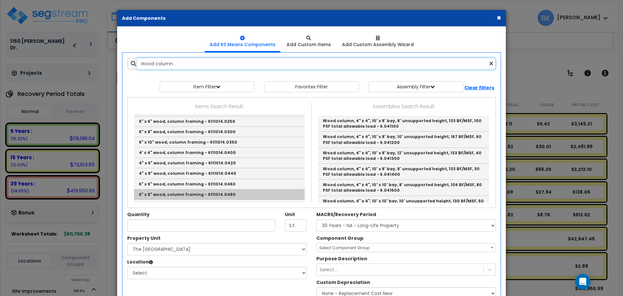
scroll to position [584, 0]
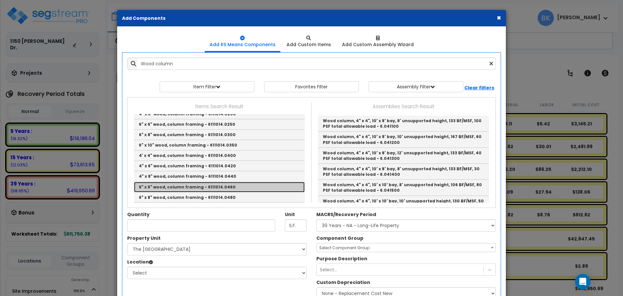
click at [172, 187] on link "6" x 6" wood, column framing - 6111014.0460" at bounding box center [219, 187] width 171 height 10
type input "6" x 6" wood, column framing - 6111014.0460"
type input "M.B.F."
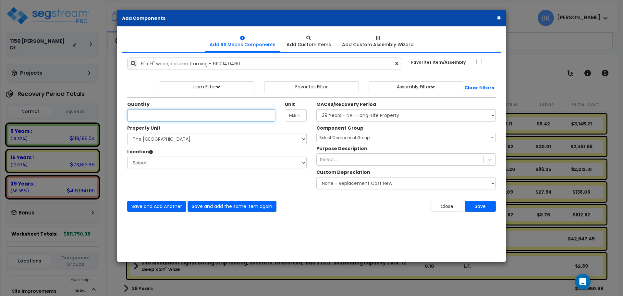
scroll to position [0, 0]
click at [160, 111] on input "Unit Quantity" at bounding box center [201, 115] width 148 height 12
click at [194, 63] on input "6" x 6" wood, column framing - 6111014.0460" at bounding box center [269, 63] width 265 height 12
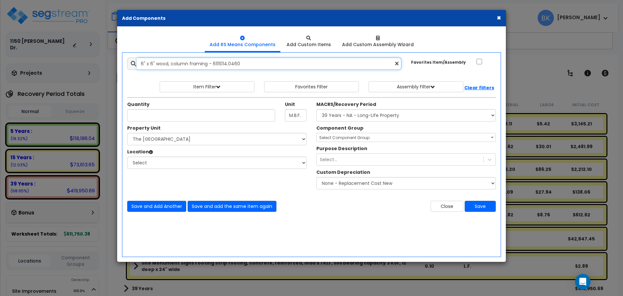
click at [194, 63] on input "6" x 6" wood, column framing - 6111014.0460" at bounding box center [269, 63] width 265 height 12
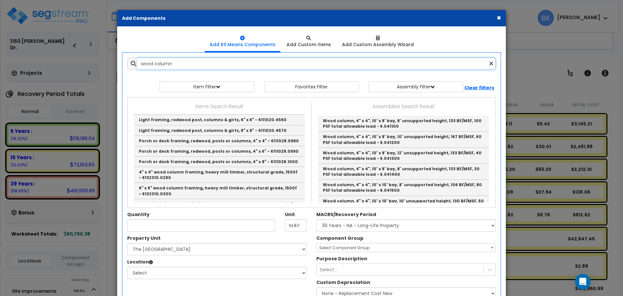
scroll to position [714, 0]
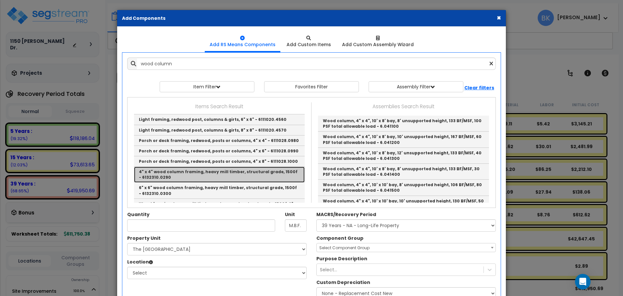
click at [223, 170] on link "4" x 4" wood column framing, heavy mill timber, structural grade, 1500f - 61323…" at bounding box center [219, 175] width 171 height 16
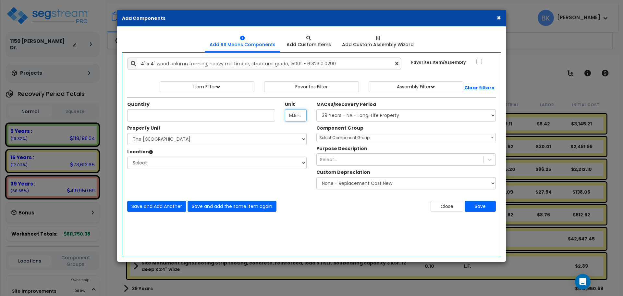
click at [289, 115] on input "M.B.F." at bounding box center [296, 115] width 22 height 12
click at [293, 114] on input "M.B.F." at bounding box center [296, 115] width 22 height 12
click at [242, 114] on input "Unit Quantity" at bounding box center [201, 115] width 148 height 12
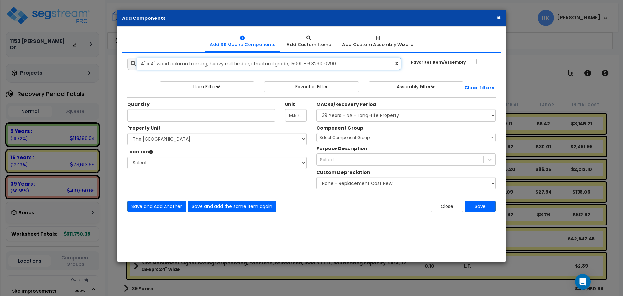
click at [257, 65] on input "4" x 4" wood column framing, heavy mill timber, structural grade, 1500f - 61323…" at bounding box center [269, 63] width 265 height 12
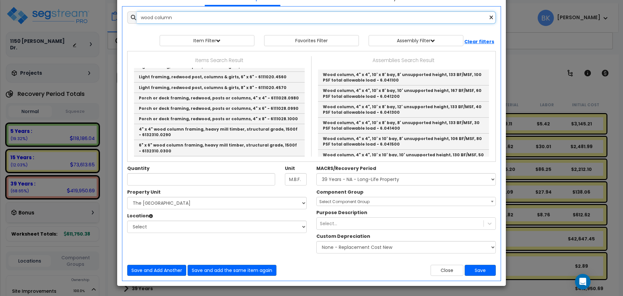
scroll to position [14, 0]
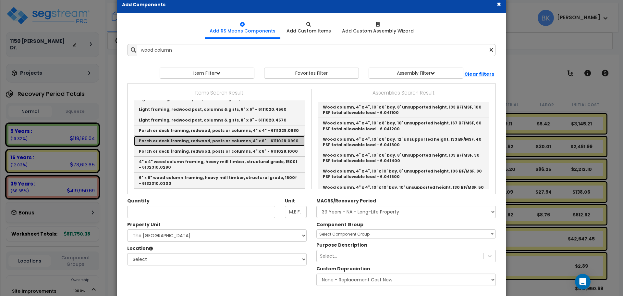
click at [215, 143] on link "Porch or deck framing, redwood, posts or columns, 4" x 6" - 6111028.0990" at bounding box center [219, 141] width 171 height 10
type input "Porch or deck framing, redwood, posts or columns, 4" x 6" - 6111028.0990"
type input "L.F."
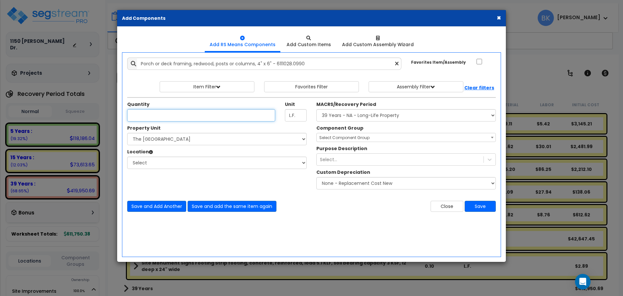
scroll to position [0, 0]
click at [173, 113] on input "Unit Quantity" at bounding box center [201, 115] width 148 height 12
type input "9"
type input "10"
click at [156, 64] on input "Porch or deck framing, redwood, posts or columns, 4" x 6" - 6111028.0990" at bounding box center [269, 63] width 265 height 12
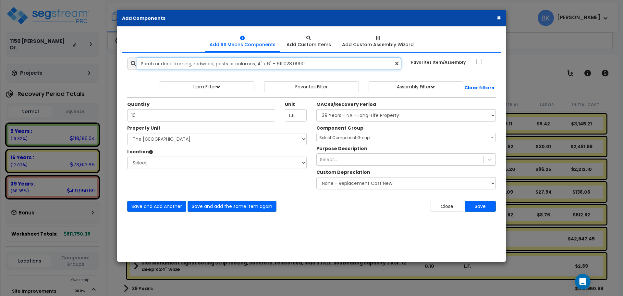
click at [165, 63] on input "Porch or deck framing, redwood, posts or columns, 4" x 6" - 6111028.0990" at bounding box center [269, 63] width 265 height 12
drag, startPoint x: 171, startPoint y: 63, endPoint x: 105, endPoint y: 65, distance: 66.6
click at [105, 65] on div "× Add Components Add RS Means Components Add Custom Items Add Items" at bounding box center [311, 148] width 623 height 296
drag, startPoint x: 188, startPoint y: 64, endPoint x: 114, endPoint y: 67, distance: 73.7
click at [114, 67] on div "× Add Components Add RS Means Components Add Custom Items Add Items" at bounding box center [311, 148] width 623 height 296
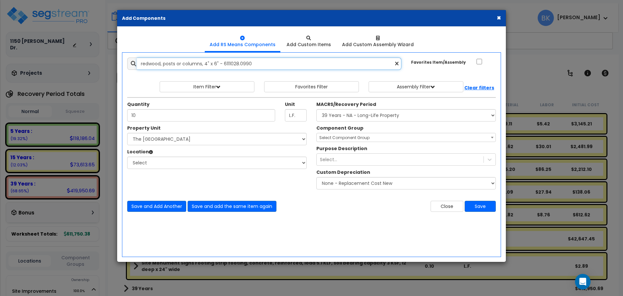
type input "redwood, posts or columns, 4" x 6" - 6111028.0990"
click at [347, 138] on span "Select Component Group" at bounding box center [344, 138] width 50 height 6
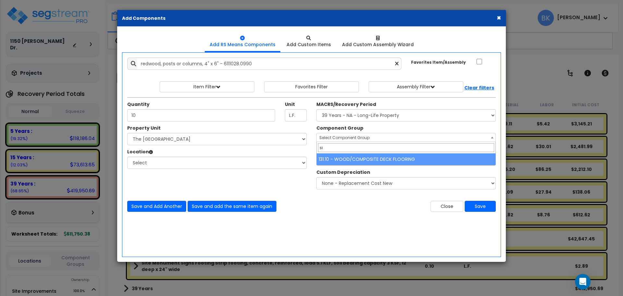
type input "s"
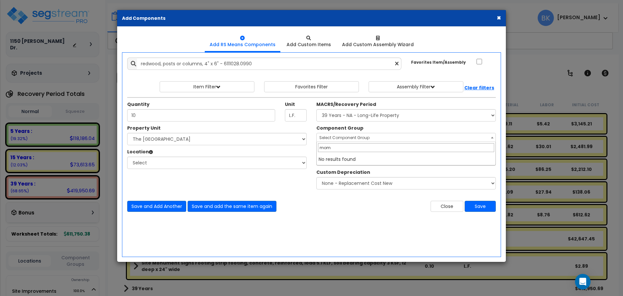
type input "momu"
click at [347, 138] on span "Select Component Group" at bounding box center [344, 138] width 50 height 6
click at [359, 119] on select "Select MACRS/Recovery Period 5 Years - 57.0 - Distributive Trades & Services 5 …" at bounding box center [405, 115] width 179 height 12
select select "3666"
click at [316, 109] on select "Select MACRS/Recovery Period 5 Years - 57.0 - Distributive Trades & Services 5 …" at bounding box center [405, 115] width 179 height 12
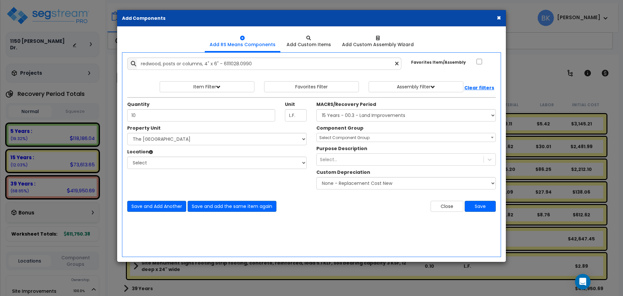
click at [354, 137] on span "Select Component Group" at bounding box center [344, 138] width 50 height 6
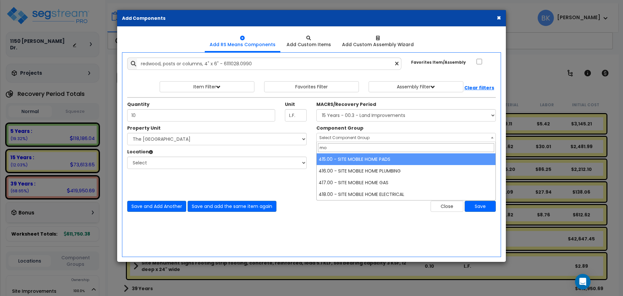
type input "m"
type input "s"
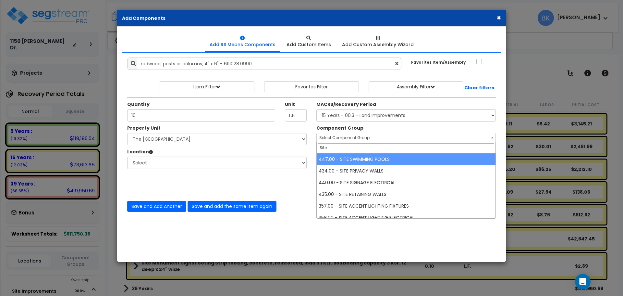
type input "Sit"
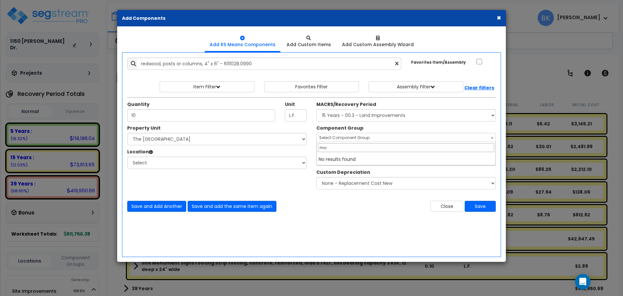
type input "m"
click at [305, 101] on div "Quantity 10 Unit L.F. MACRS/Recovery Period" at bounding box center [311, 111] width 378 height 28
click at [363, 117] on select "Select MACRS/Recovery Period 5 Years - 57.0 - Distributive Trades & Services 5 …" at bounding box center [405, 115] width 179 height 12
click at [343, 160] on div "Select..." at bounding box center [400, 159] width 167 height 10
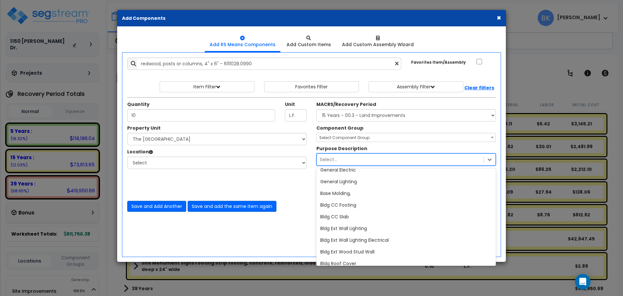
scroll to position [130, 0]
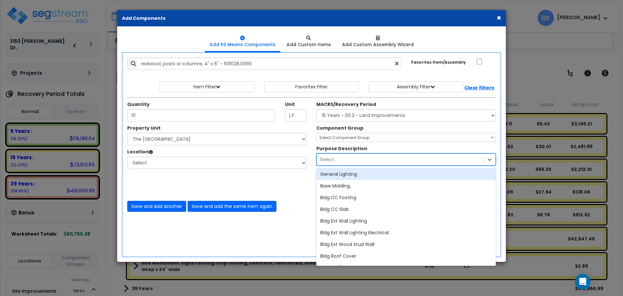
click at [357, 142] on div "Component Group Select Component Group 447.00 - SITE SWIMMING POOLS 434.00 - SI…" at bounding box center [406, 159] width 189 height 68
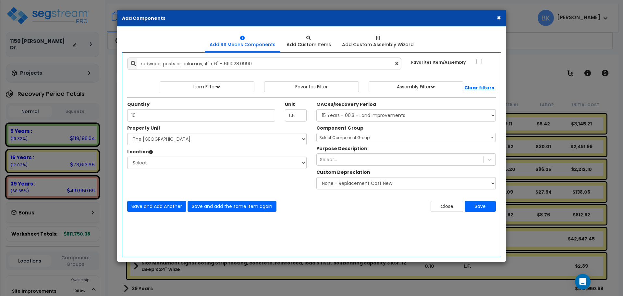
click at [357, 139] on span "Select Component Group" at bounding box center [344, 138] width 50 height 6
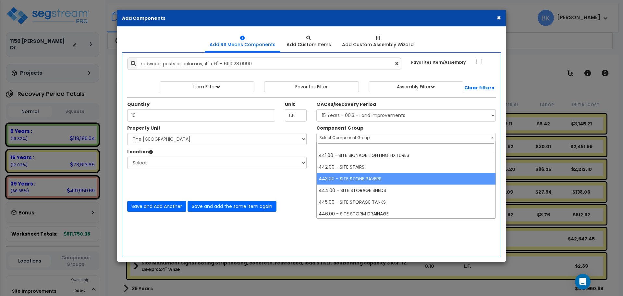
scroll to position [941, 0]
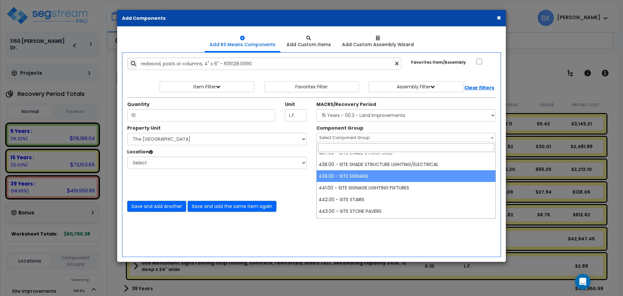
select select "39520"
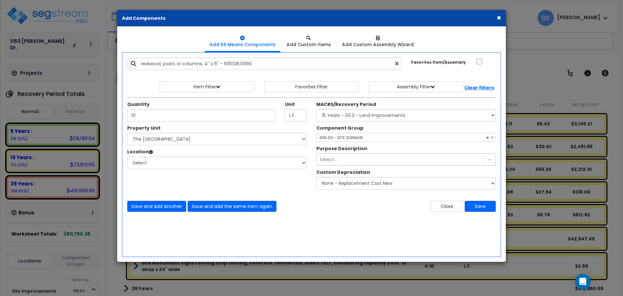
click at [351, 161] on div "Select..." at bounding box center [400, 159] width 167 height 10
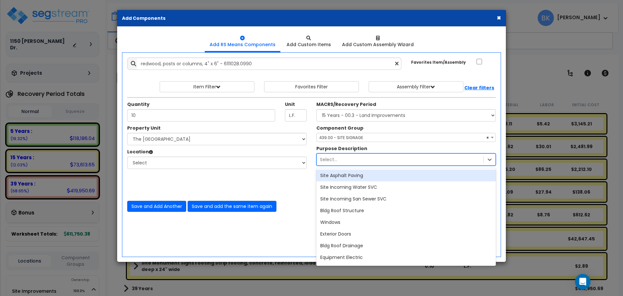
click at [351, 161] on div "Select..." at bounding box center [400, 159] width 167 height 10
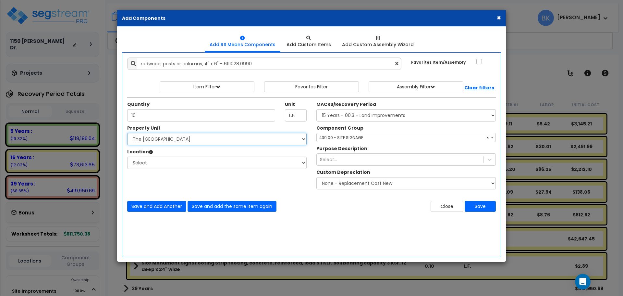
click at [262, 138] on select "Select Site Improvements The Sawmill Place" at bounding box center [216, 139] width 179 height 12
select select "173184"
click at [127, 133] on select "Select Site Improvements The Sawmill Place" at bounding box center [216, 139] width 179 height 12
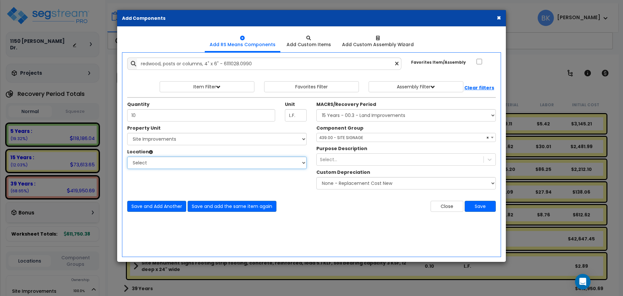
click at [200, 162] on select "Select Building Building Interior Add Additional Location" at bounding box center [216, 162] width 179 height 12
click at [127, 156] on select "Select Building Building Interior Add Additional Location" at bounding box center [216, 162] width 179 height 12
select select "Others"
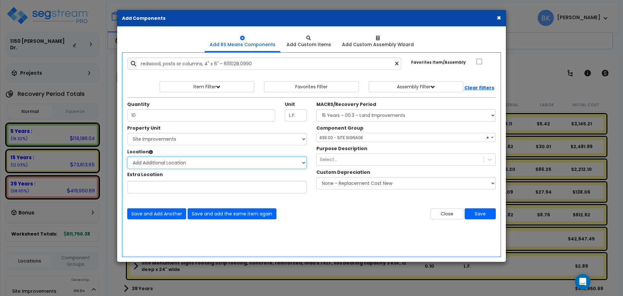
click at [179, 168] on select "Select Site Exterior Add Additional Location" at bounding box center [216, 162] width 179 height 12
click at [127, 156] on select "Select Site Exterior Add Additional Location" at bounding box center [216, 162] width 179 height 12
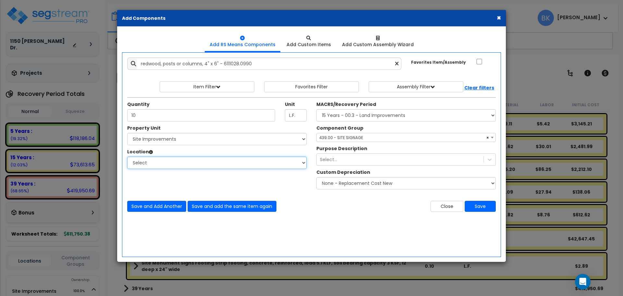
click at [184, 157] on select "Select Site Exterior Add Additional Location" at bounding box center [216, 162] width 179 height 12
select select "462"
click at [127, 156] on select "Select Site Exterior Add Additional Location" at bounding box center [216, 162] width 179 height 12
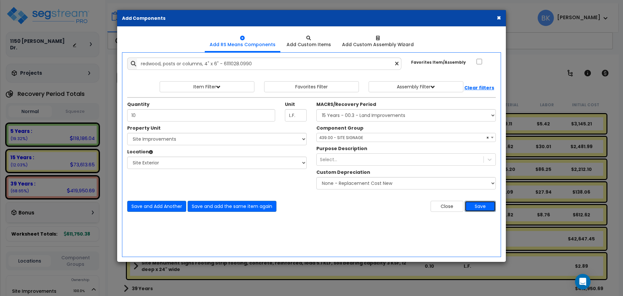
click at [481, 211] on button "Save" at bounding box center [480, 206] width 31 height 11
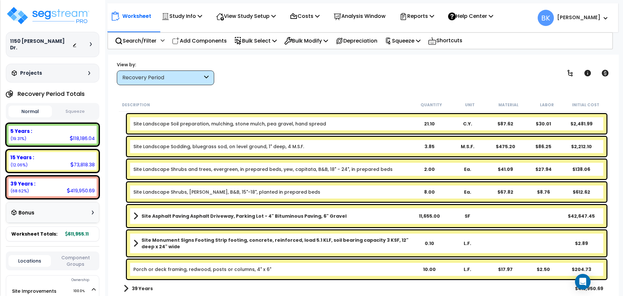
scroll to position [29, 0]
click at [140, 247] on link "Site Monument Signs Footing Strip footing, concrete, reinforced, load 5.1 KLF, …" at bounding box center [271, 243] width 277 height 13
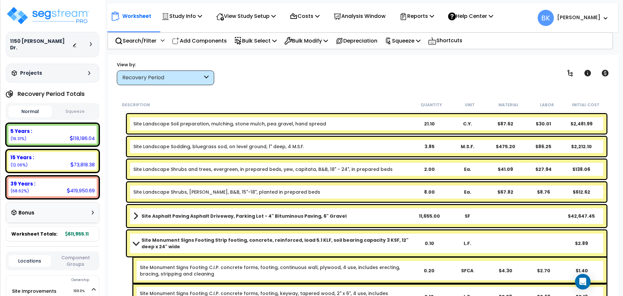
click at [138, 246] on link "Site Monument Signs Footing Strip footing, concrete, reinforced, load 5.1 KLF, …" at bounding box center [271, 243] width 277 height 13
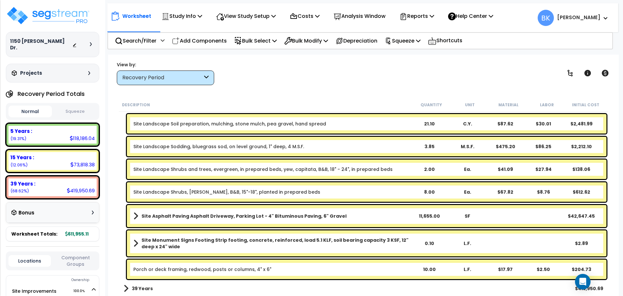
click at [132, 239] on div "Site Monument Signs Footing Strip footing, concrete, reinforced, load 5.1 KLF, …" at bounding box center [367, 243] width 480 height 26
click at [140, 241] on link "Site Monument Signs Footing Strip footing, concrete, reinforced, load 5.1 KLF, …" at bounding box center [271, 243] width 277 height 13
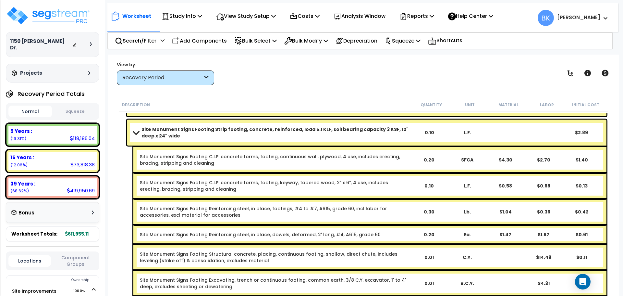
scroll to position [310, 0]
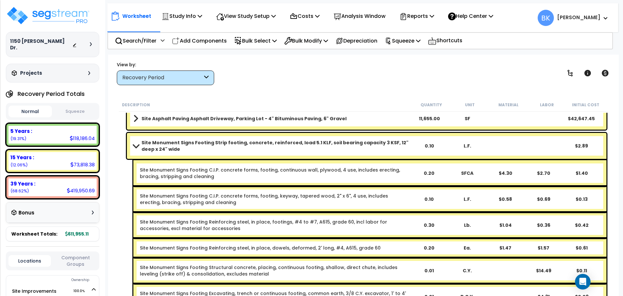
click at [137, 147] on span at bounding box center [135, 145] width 9 height 5
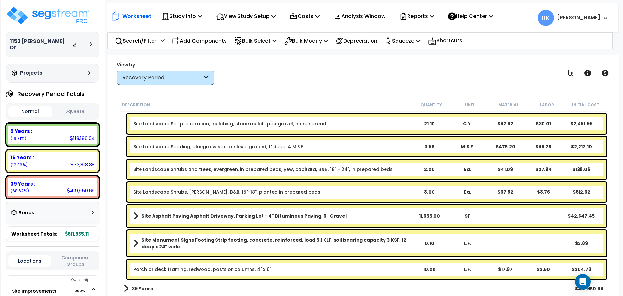
scroll to position [180, 0]
click at [171, 270] on link "Porch or deck framing, redwood, posts or columns, 4" x 6"" at bounding box center [202, 269] width 138 height 6
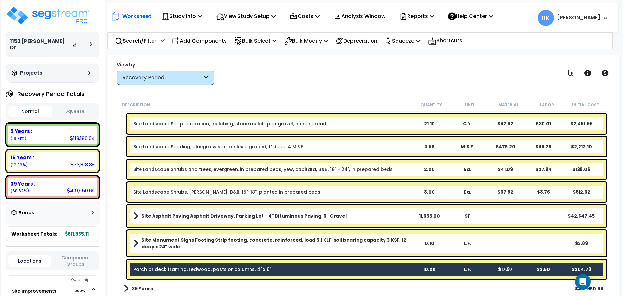
click at [185, 270] on link "Porch or deck framing, redwood, posts or columns, 4" x 6"" at bounding box center [202, 269] width 138 height 6
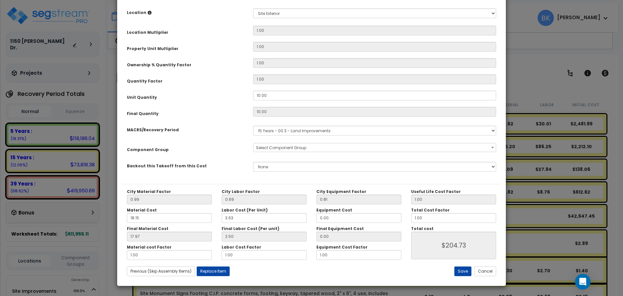
scroll to position [0, 0]
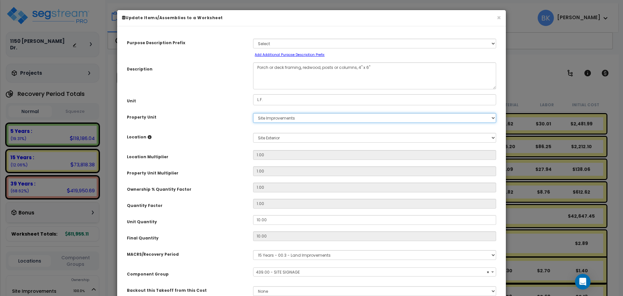
click at [283, 119] on select "Select The Sawmill Place Site Improvements" at bounding box center [374, 118] width 243 height 10
select select "39520"
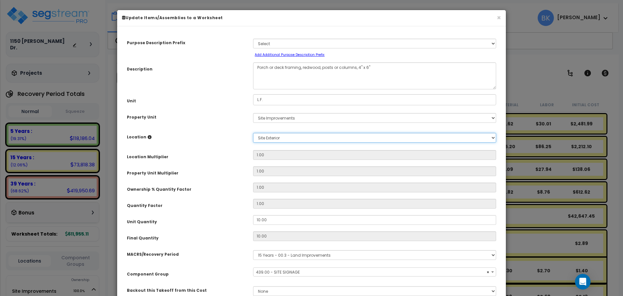
click at [273, 138] on select "Select Site Exterior Add New Location" at bounding box center [374, 138] width 243 height 10
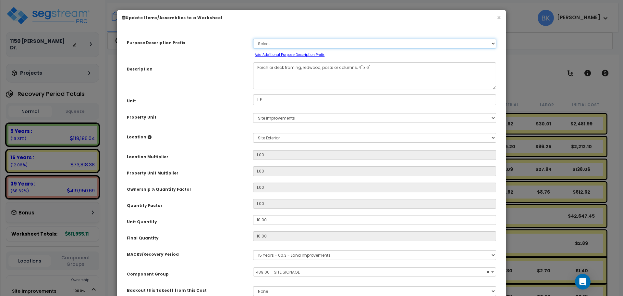
click at [287, 43] on select "Select A/V System A/V System Equipment A/V System Equipment Electric A/V System…" at bounding box center [374, 44] width 243 height 10
click at [277, 33] on div "Purpose Description Prefix Select A/V System A/V System Equipment A/V System Eq…" at bounding box center [311, 169] width 379 height 277
click at [276, 41] on select "Select A/V System A/V System Equipment A/V System Equipment Electric A/V System…" at bounding box center [374, 44] width 243 height 10
select select "100206"
click at [253, 39] on select "Select A/V System A/V System Equipment A/V System Equipment Electric A/V System…" at bounding box center [374, 44] width 243 height 10
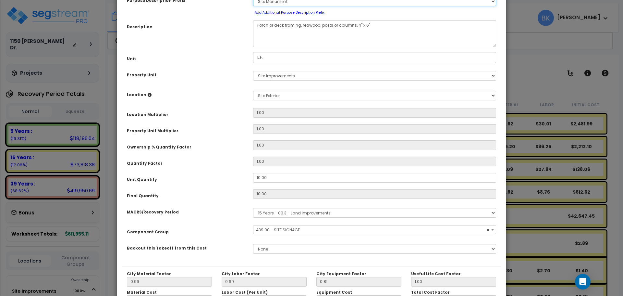
scroll to position [124, 0]
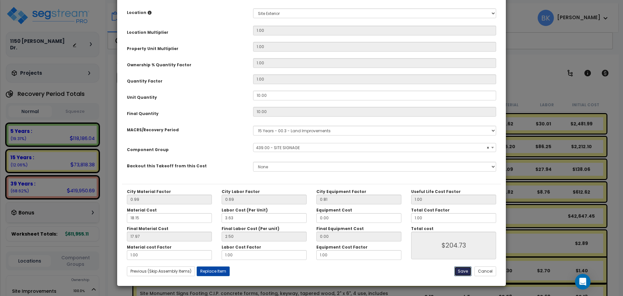
click at [461, 270] on button "Save" at bounding box center [462, 271] width 17 height 10
type input "204.73"
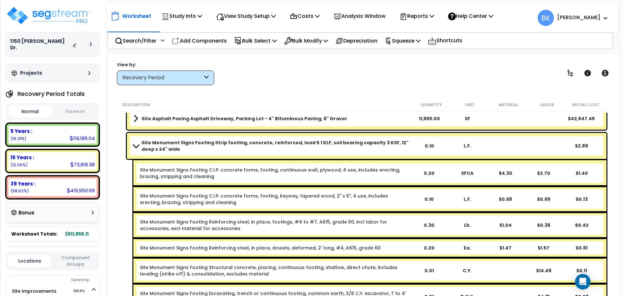
click at [137, 149] on link "Site Monument Signs Footing Strip footing, concrete, reinforced, load 5.1 KLF, …" at bounding box center [271, 145] width 277 height 13
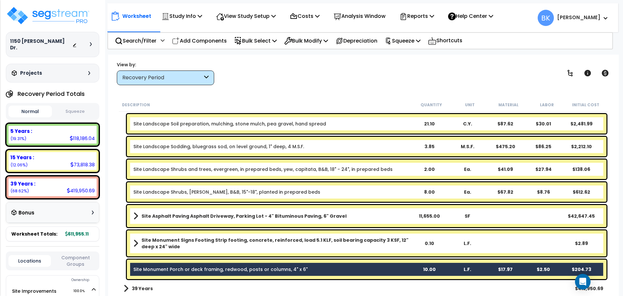
click at [119, 241] on div "Site Monument Signs Footing Strip footing, concrete, reinforced, load 5.1 KLF, …" at bounding box center [363, 243] width 489 height 29
click at [117, 209] on div "Description Quantity Unit Material Labor Initial Cost Site Gravel Paving, Tempo…" at bounding box center [364, 197] width 498 height 198
click at [56, 194] on div "Recovery Period Totals Normal Squeeze Expense : 0.00 (0.00%) De Minimis : 0.00 …" at bounding box center [52, 164] width 93 height 154
click at [56, 182] on div "39 Years : 419,950.69 (68.62%)" at bounding box center [52, 187] width 88 height 18
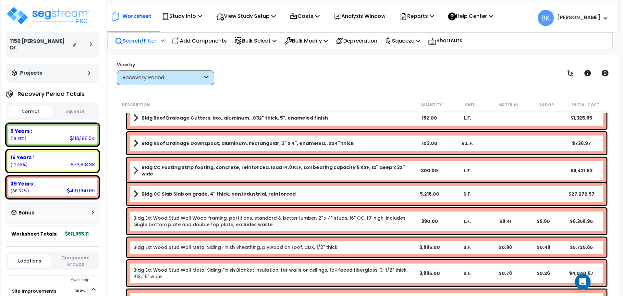
click at [127, 41] on p "Search/Filter" at bounding box center [136, 40] width 42 height 9
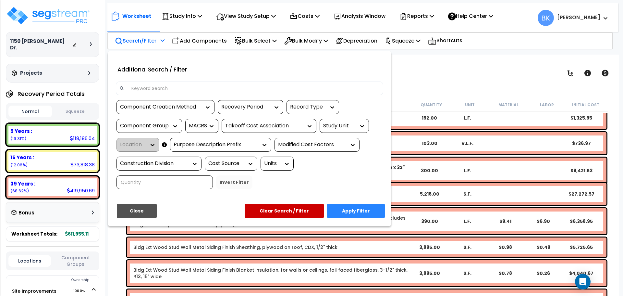
click at [173, 88] on input at bounding box center [254, 88] width 252 height 10
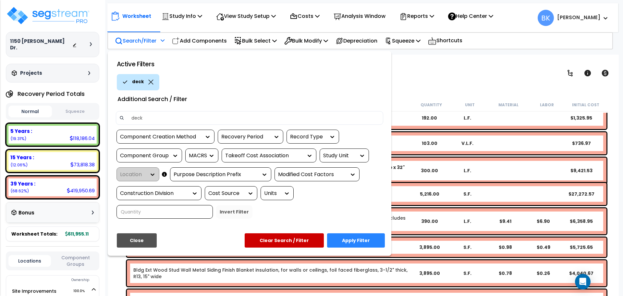
type input "deck"
click at [376, 239] on button "Apply Filter" at bounding box center [356, 240] width 58 height 14
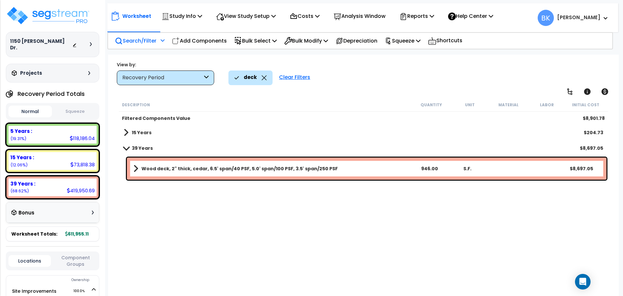
scroll to position [0, 0]
click at [127, 148] on span at bounding box center [126, 147] width 9 height 5
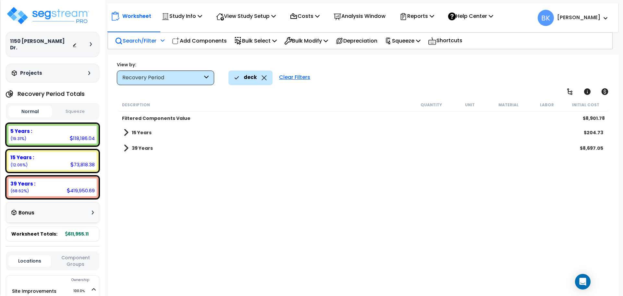
click at [127, 129] on span at bounding box center [126, 132] width 5 height 9
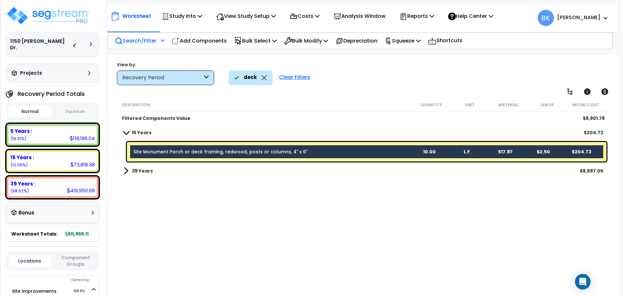
click at [127, 133] on span at bounding box center [126, 132] width 9 height 5
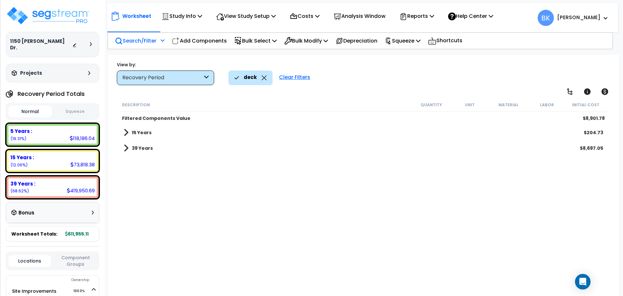
click at [264, 78] on icon at bounding box center [264, 77] width 5 height 5
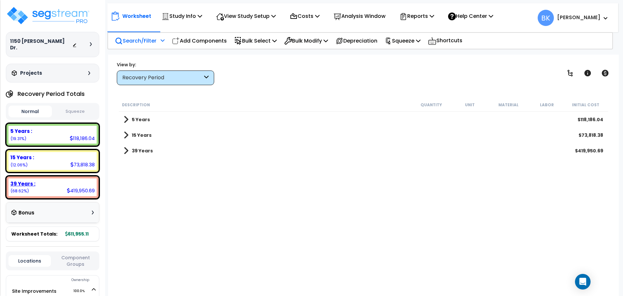
click at [63, 184] on div "39 Years : 419,950.69 (68.62%)" at bounding box center [52, 187] width 88 height 18
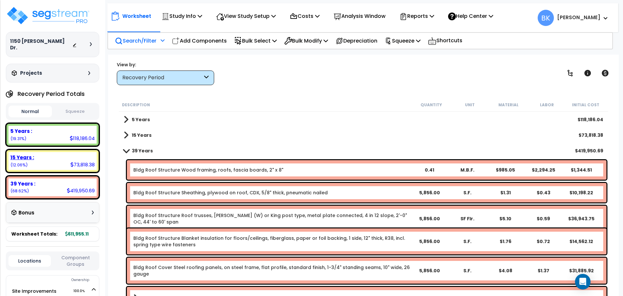
click at [65, 160] on div "15 Years : 73,818.38 (12.06%)" at bounding box center [52, 161] width 88 height 18
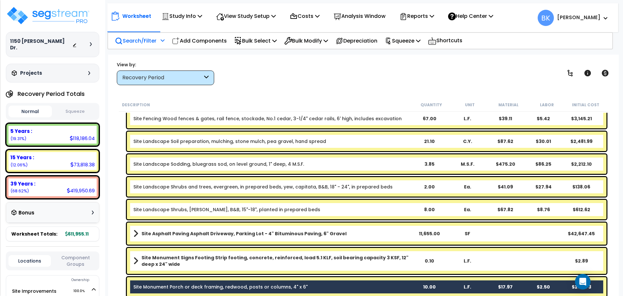
scroll to position [180, 0]
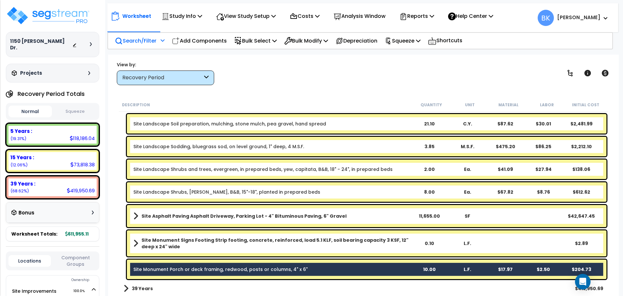
click at [155, 269] on link "Site Monument Porch or deck framing, redwood, posts or columns, 4" x 6"" at bounding box center [220, 269] width 174 height 6
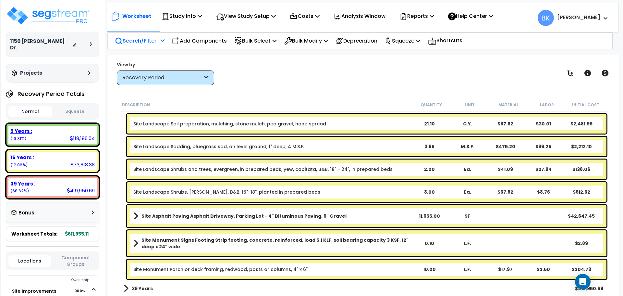
click at [48, 128] on div "5 Years :" at bounding box center [52, 131] width 84 height 7
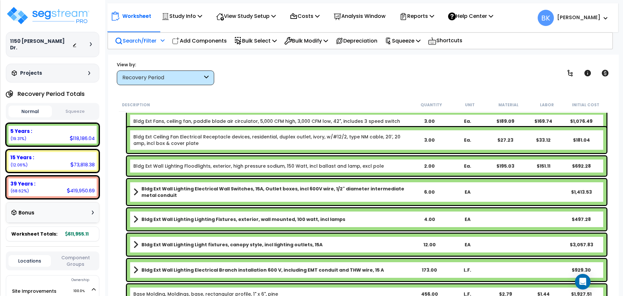
scroll to position [0, 0]
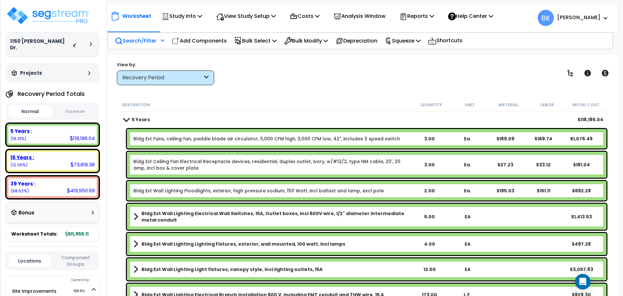
click at [45, 164] on div "15 Years : 73,818.38 (12.06%)" at bounding box center [52, 160] width 93 height 23
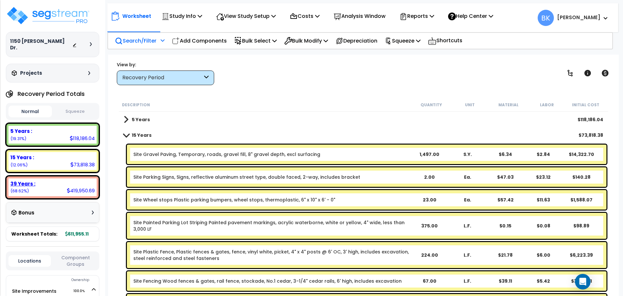
click at [54, 184] on div "39 Years : 419,950.69 (68.62%)" at bounding box center [52, 187] width 88 height 18
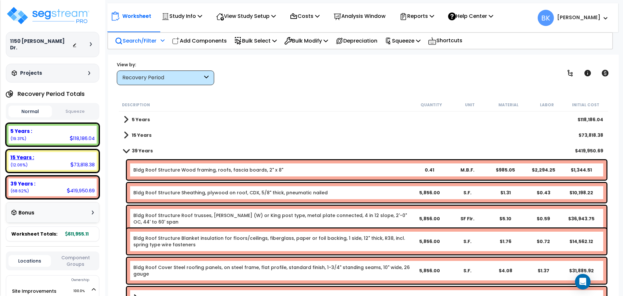
click at [60, 154] on div "15 Years :" at bounding box center [52, 157] width 84 height 7
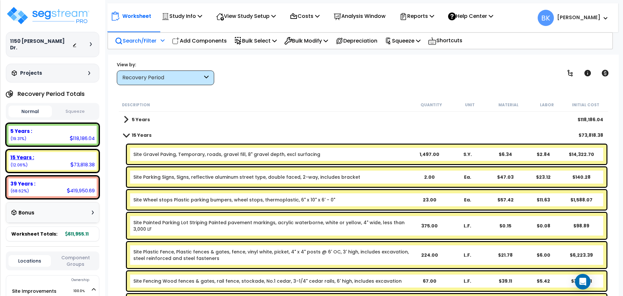
click at [55, 128] on div "5 Years :" at bounding box center [52, 131] width 84 height 7
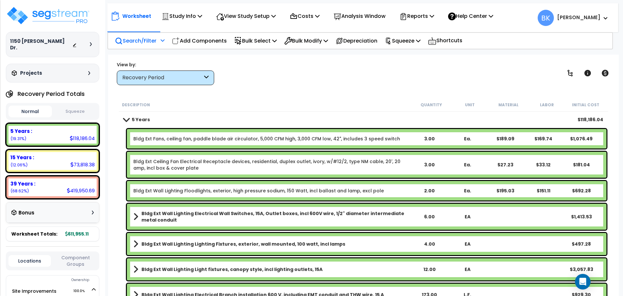
click at [117, 134] on div "Description Quantity Unit Material Labor Initial Cost 5 Years $118,186.04 Bldg …" at bounding box center [364, 197] width 498 height 198
click at [165, 68] on div "View by:" at bounding box center [165, 64] width 97 height 6
click at [160, 72] on div "Recovery Period" at bounding box center [165, 77] width 97 height 15
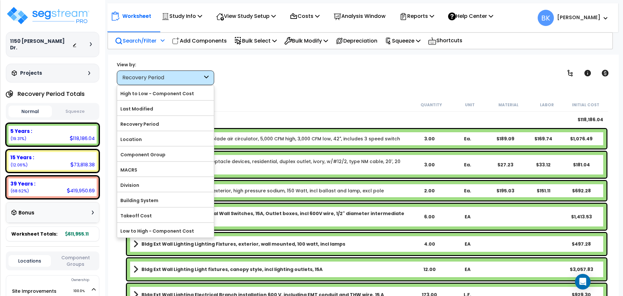
click at [360, 85] on div "View by: Recovery Period High to Low - Component Cost" at bounding box center [364, 73] width 498 height 24
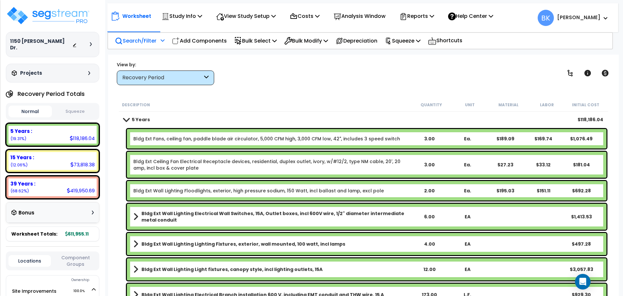
click at [186, 78] on div "Recovery Period" at bounding box center [162, 77] width 80 height 7
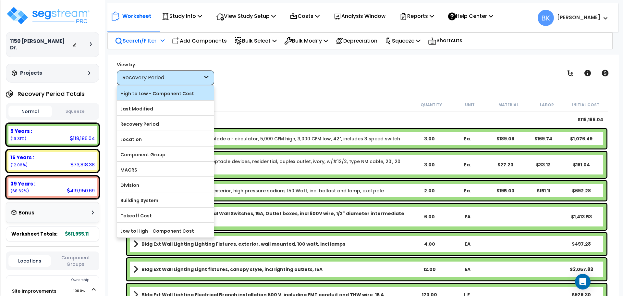
click at [182, 93] on label "High to Low - Component Cost" at bounding box center [165, 94] width 97 height 10
click at [0, 0] on input "High to Low - Component Cost" at bounding box center [0, 0] width 0 height 0
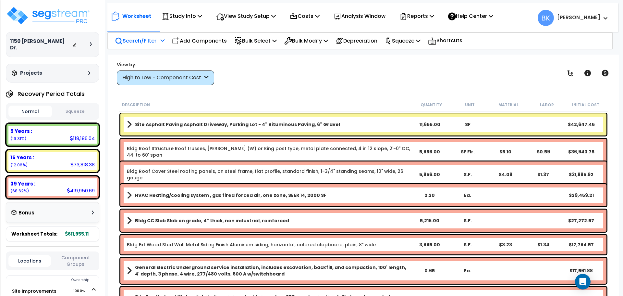
click at [169, 82] on div "High to Low - Component Cost" at bounding box center [165, 77] width 97 height 15
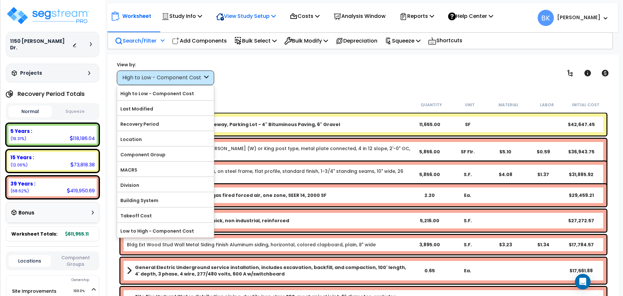
click at [276, 17] on icon at bounding box center [273, 15] width 5 height 5
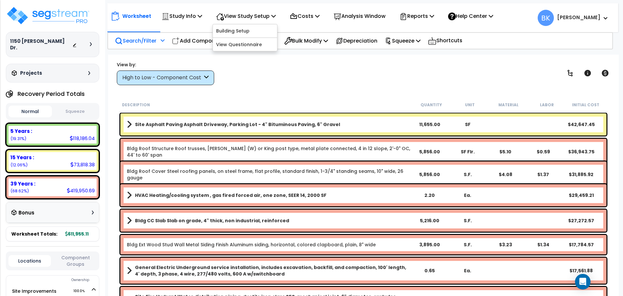
click at [291, 68] on div "View by: High to Low - Component Cost High to Low - Component Cost" at bounding box center [364, 73] width 498 height 24
click at [270, 40] on p "Bulk Select" at bounding box center [255, 40] width 43 height 9
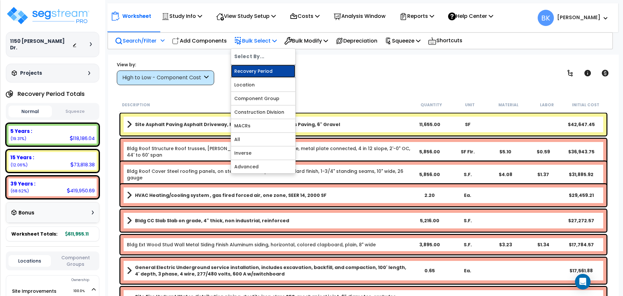
click at [260, 71] on link "Recovery Period" at bounding box center [263, 71] width 64 height 13
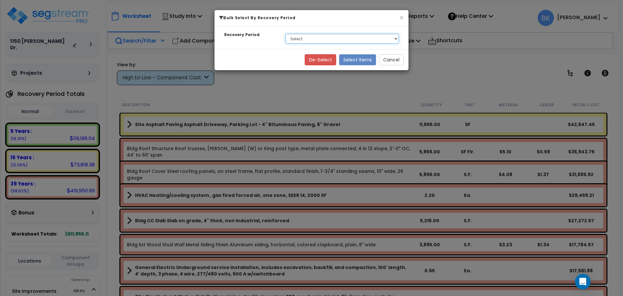
click at [300, 34] on select "Select 5 Years 15 Years 39 Years" at bounding box center [342, 39] width 113 height 10
select select "5Y"
click at [286, 34] on select "Select 5 Years 15 Years 39 Years" at bounding box center [342, 39] width 113 height 10
click at [362, 60] on button "Select Items" at bounding box center [357, 59] width 37 height 11
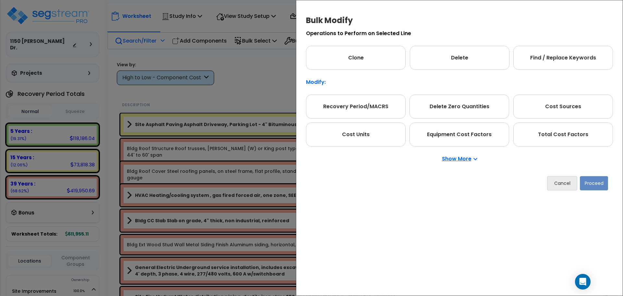
click at [563, 148] on div "Show More" at bounding box center [459, 158] width 307 height 25
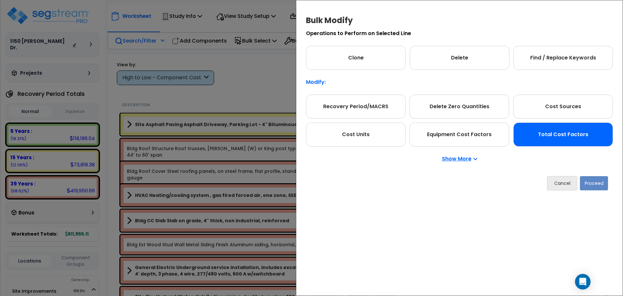
click at [561, 143] on div "Total Cost Factors" at bounding box center [563, 134] width 100 height 24
click at [591, 184] on button "Proceed" at bounding box center [594, 183] width 28 height 14
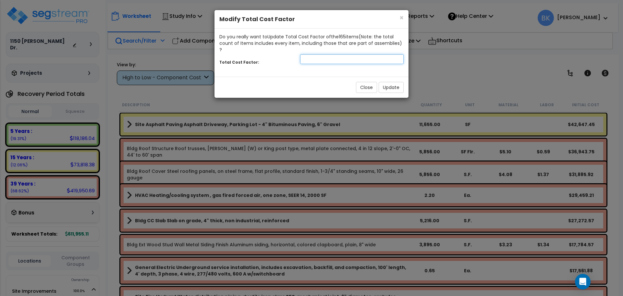
click at [347, 55] on input "number" at bounding box center [352, 59] width 104 height 10
type input "0.875"
click at [398, 84] on button "Update" at bounding box center [391, 87] width 25 height 11
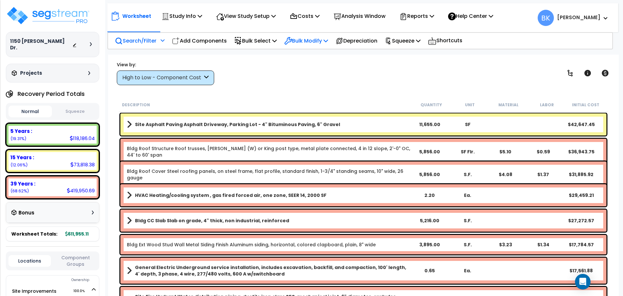
click at [310, 43] on p "Bulk Modify" at bounding box center [306, 40] width 44 height 9
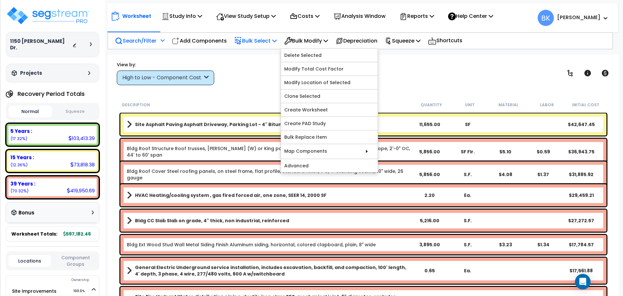
click at [274, 39] on p "Bulk Select" at bounding box center [255, 40] width 43 height 9
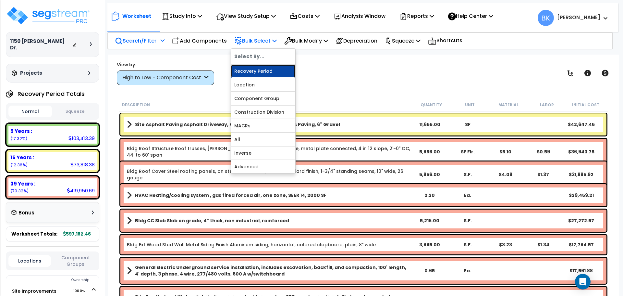
click at [264, 70] on link "Recovery Period" at bounding box center [263, 71] width 64 height 13
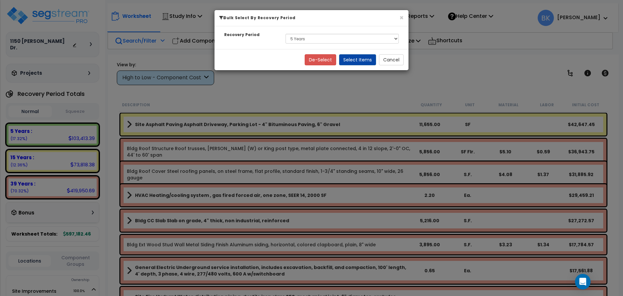
click at [328, 43] on div "Select 5 Years 15 Years 39 Years" at bounding box center [342, 38] width 123 height 15
click at [319, 38] on select "Select 5 Years 15 Years 39 Years" at bounding box center [342, 38] width 113 height 10
click at [286, 33] on select "Select 5 Years 15 Years 39 Years" at bounding box center [342, 38] width 113 height 10
click at [360, 60] on button "Select Items" at bounding box center [358, 59] width 37 height 11
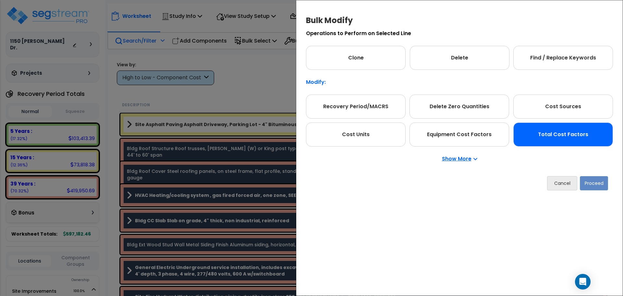
click at [556, 137] on div "Total Cost Factors" at bounding box center [563, 134] width 100 height 24
click at [593, 181] on button "Proceed" at bounding box center [594, 183] width 28 height 14
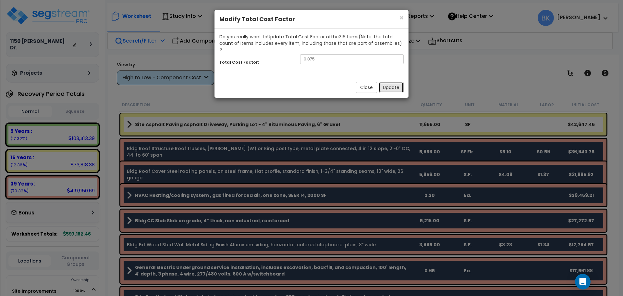
click at [394, 82] on button "Update" at bounding box center [391, 87] width 25 height 11
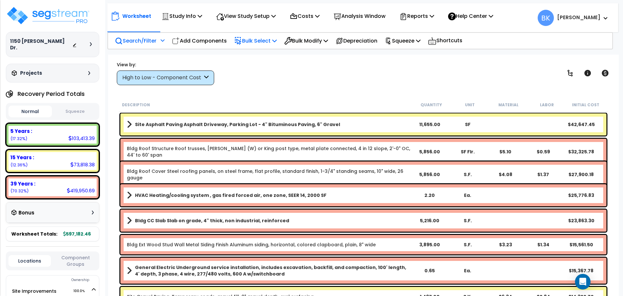
click at [268, 41] on p "Bulk Select" at bounding box center [255, 40] width 43 height 9
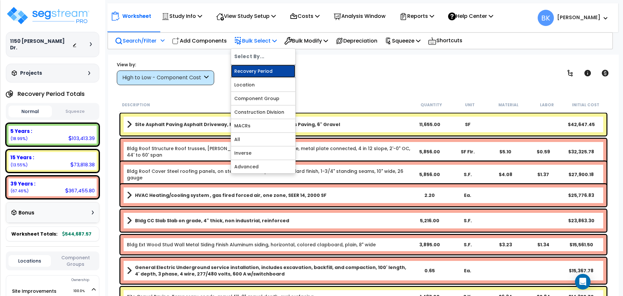
click at [258, 70] on link "Recovery Period" at bounding box center [263, 71] width 64 height 13
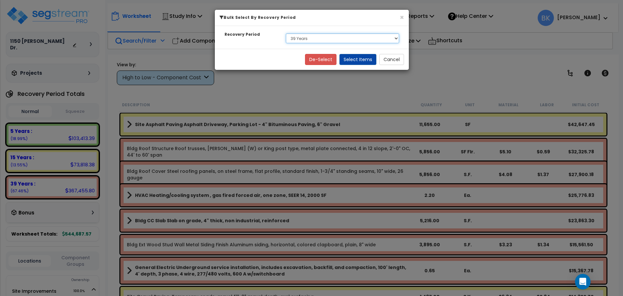
click at [311, 40] on select "Select 5 Years 15 Years 39 Years" at bounding box center [342, 38] width 113 height 10
select select "15Y"
click at [286, 33] on select "Select 5 Years 15 Years 39 Years" at bounding box center [342, 38] width 113 height 10
click at [359, 60] on button "Select Items" at bounding box center [358, 59] width 37 height 11
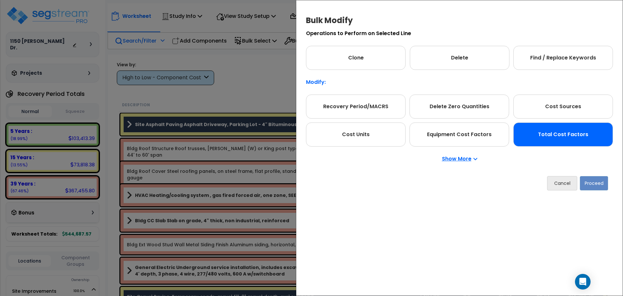
click at [544, 135] on div "Total Cost Factors" at bounding box center [563, 134] width 100 height 24
click at [600, 186] on button "Proceed" at bounding box center [594, 183] width 28 height 14
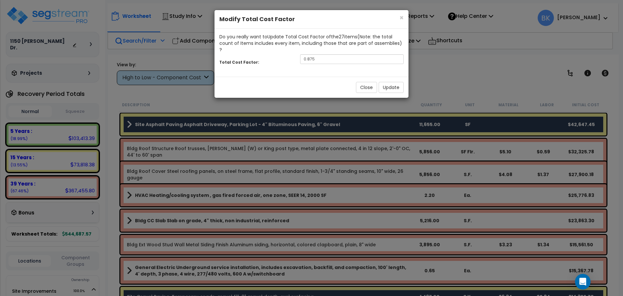
click at [313, 57] on div "Total Cost Factor: 0.875" at bounding box center [312, 60] width 194 height 14
click at [317, 54] on input "0.875" at bounding box center [352, 59] width 104 height 10
type input "0.75"
click at [389, 82] on button "Update" at bounding box center [391, 87] width 25 height 11
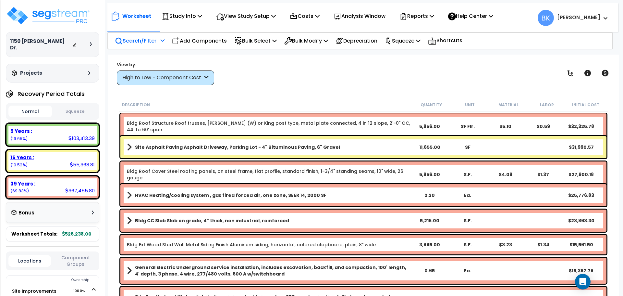
click at [81, 161] on div "55,368.81" at bounding box center [82, 164] width 25 height 7
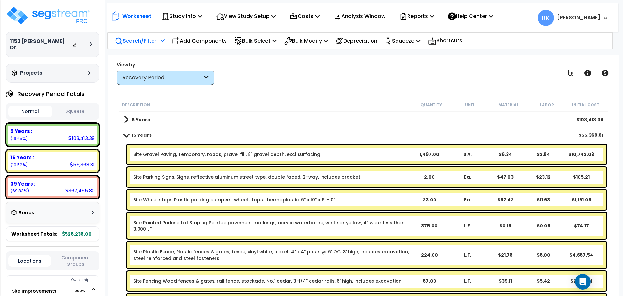
click at [212, 155] on link "Site Gravel Paving, Temporary, roads, gravel fill, 8" gravel depth, excl surfac…" at bounding box center [226, 154] width 187 height 6
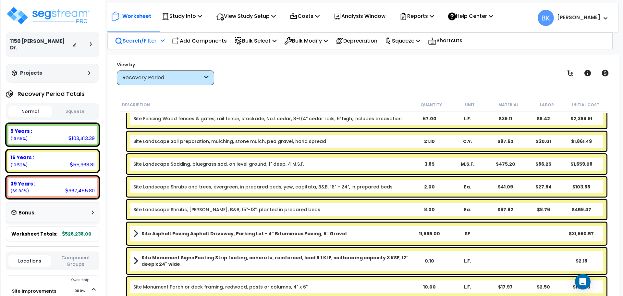
scroll to position [180, 0]
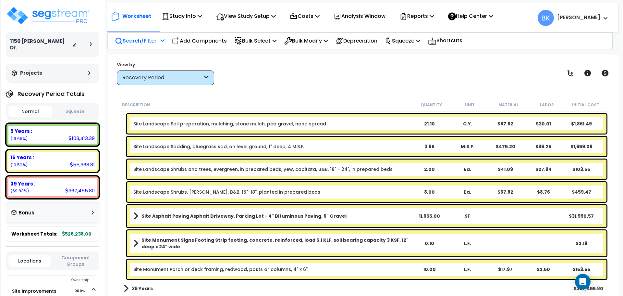
click at [286, 217] on b "Site Asphalt Paving Asphalt Driveway, Parking Lot - 4" Bituminous Paving, 6" Gr…" at bounding box center [244, 216] width 205 height 6
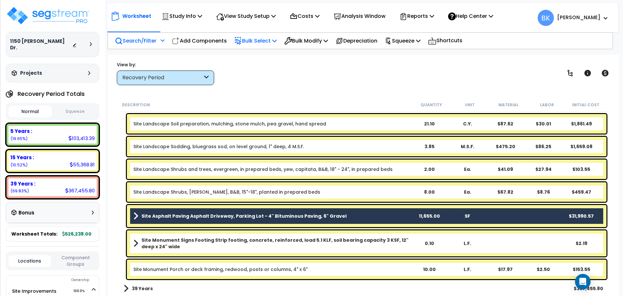
click at [269, 39] on p "Bulk Select" at bounding box center [255, 40] width 43 height 9
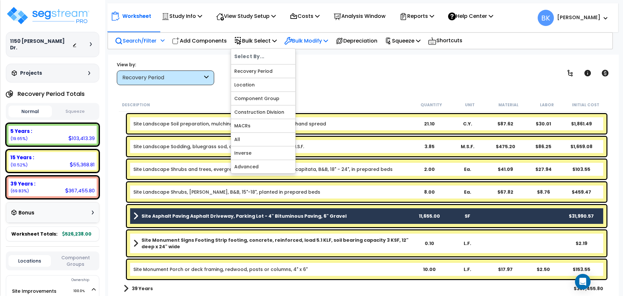
click at [309, 43] on p "Bulk Modify" at bounding box center [306, 40] width 44 height 9
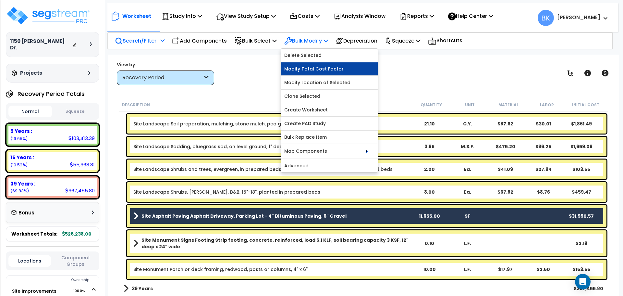
click at [318, 70] on link "Modify Total Cost Factor" at bounding box center [329, 68] width 97 height 13
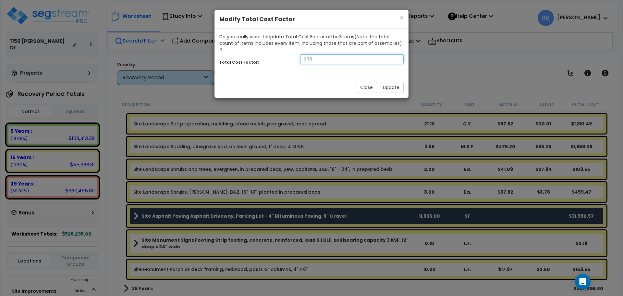
click at [342, 54] on input "0.75" at bounding box center [352, 59] width 104 height 10
type input "0.5"
click at [390, 82] on button "Update" at bounding box center [391, 87] width 25 height 11
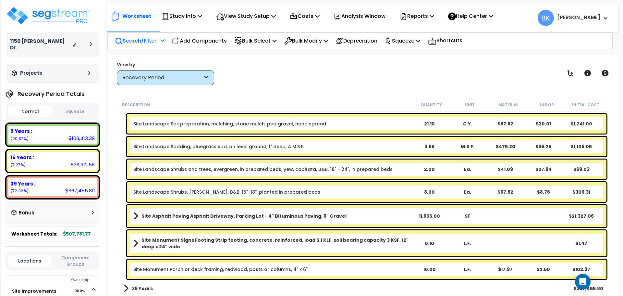
scroll to position [29, 0]
click at [33, 182] on div "39 Years : 367,455.80 (72.36%)" at bounding box center [52, 187] width 88 height 18
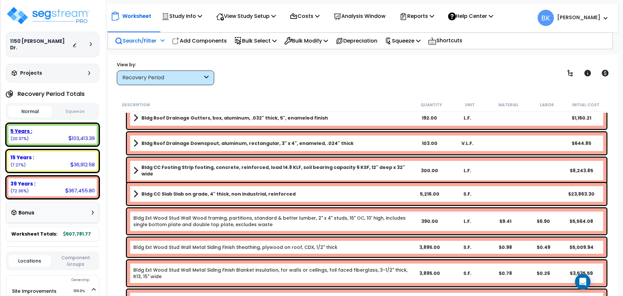
click at [47, 133] on div "5 Years : 103,413.39 (20.37%)" at bounding box center [52, 135] width 88 height 18
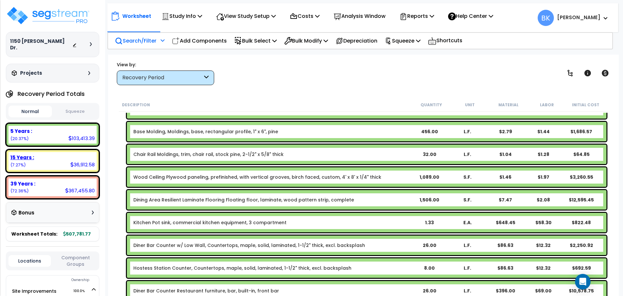
click at [69, 152] on div "15 Years : 36,912.58 (7.27%)" at bounding box center [52, 161] width 88 height 18
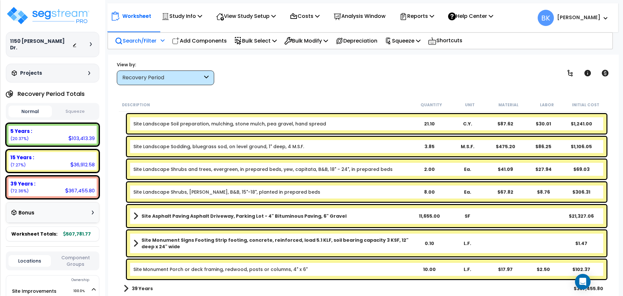
click at [239, 215] on b "Site Asphalt Paving Asphalt Driveway, Parking Lot - 4" Bituminous Paving, 6" Gr…" at bounding box center [244, 216] width 205 height 6
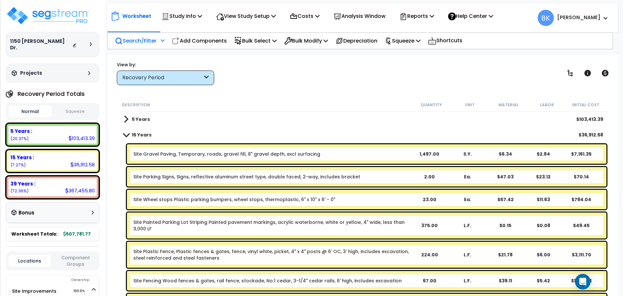
scroll to position [0, 0]
click at [204, 156] on link "Site Gravel Paving, Temporary, roads, gravel fill, 8" gravel depth, excl surfac…" at bounding box center [226, 154] width 187 height 6
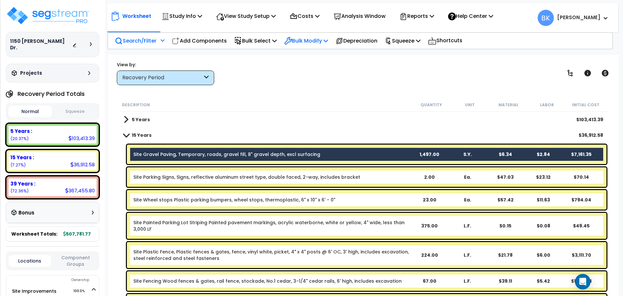
click at [327, 40] on p "Bulk Modify" at bounding box center [306, 40] width 44 height 9
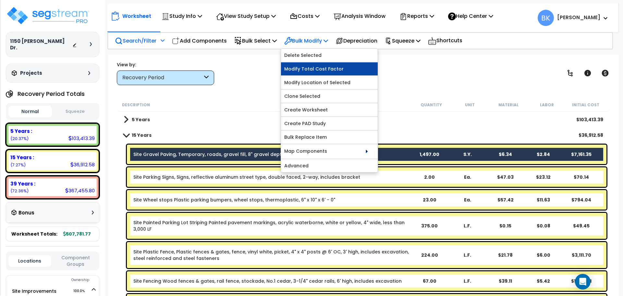
click at [318, 68] on link "Modify Total Cost Factor" at bounding box center [329, 68] width 97 height 13
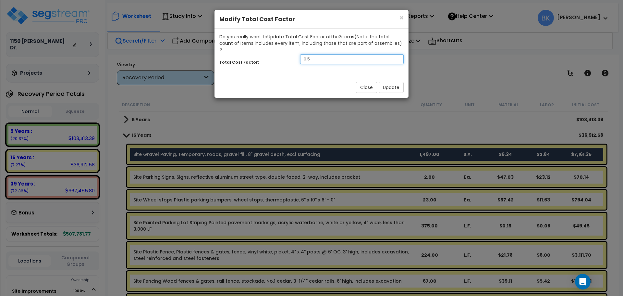
click at [319, 54] on input "0.5" at bounding box center [352, 59] width 104 height 10
type input "0.75"
click at [388, 77] on div "Close Update" at bounding box center [312, 87] width 194 height 21
click at [388, 82] on button "Update" at bounding box center [391, 87] width 25 height 11
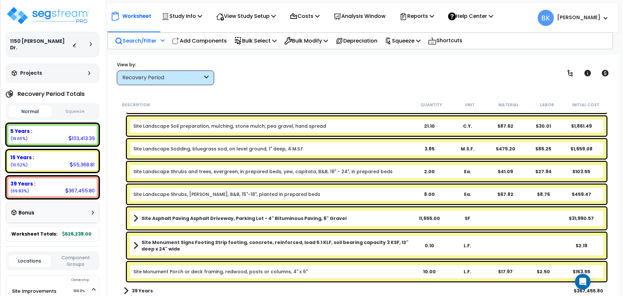
scroll to position [180, 0]
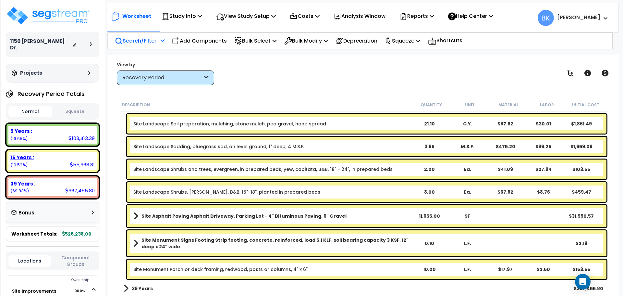
click at [35, 157] on div "15 Years : 55,368.81 (10.52%)" at bounding box center [52, 161] width 88 height 18
click at [249, 85] on div "Worksheet Study Info Study Setup Add Property Unit Template study Clone study BK" at bounding box center [363, 203] width 511 height 296
click at [50, 131] on div "5 Years : 103,413.39 (19.65%)" at bounding box center [52, 135] width 88 height 18
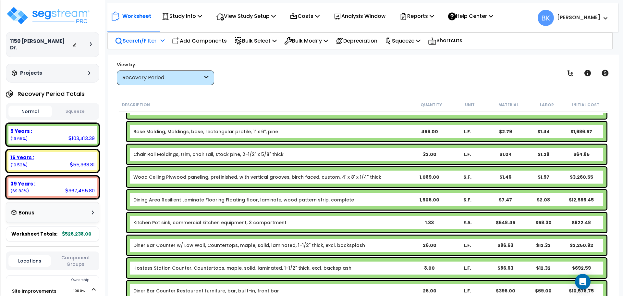
click at [43, 154] on div "15 Years :" at bounding box center [52, 157] width 84 height 7
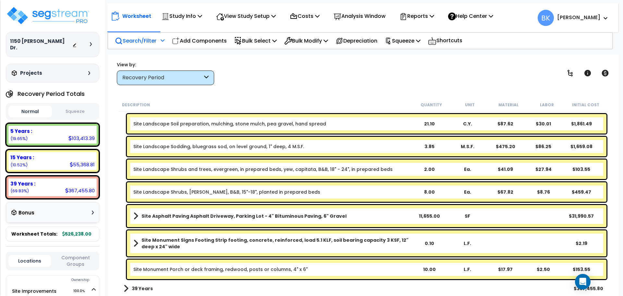
click at [56, 129] on div "5 Years : 103,413.39 (19.65%)" at bounding box center [52, 135] width 88 height 18
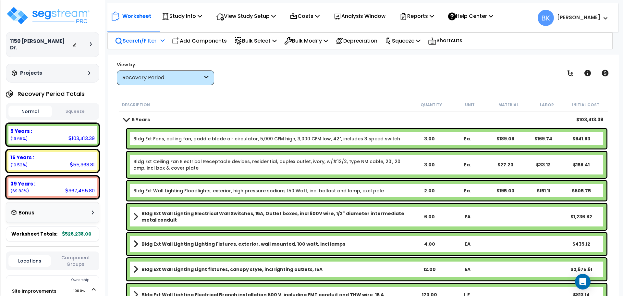
scroll to position [0, 0]
click at [46, 154] on div "15 Years :" at bounding box center [52, 157] width 84 height 7
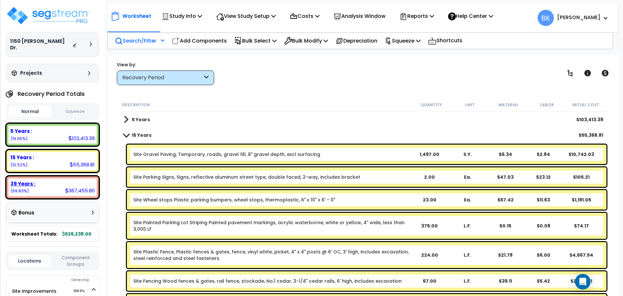
click at [36, 185] on div "39 Years : 367,455.80 (69.83%)" at bounding box center [52, 187] width 88 height 18
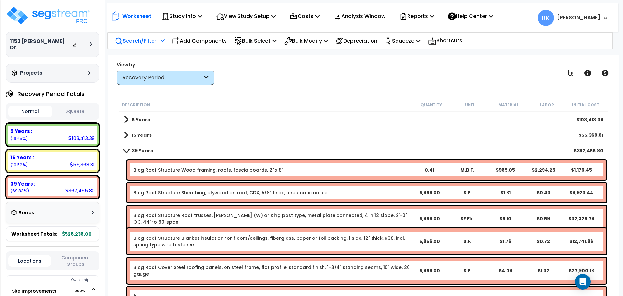
click at [51, 167] on div "Expense : 0.00 (0.00%) De Minimis : 0.00 (0.00%) Repairs & Maintenance : 0.00 (…" at bounding box center [52, 161] width 93 height 76
click at [56, 159] on div "15 Years : 55,368.81 (10.52%)" at bounding box center [52, 161] width 88 height 18
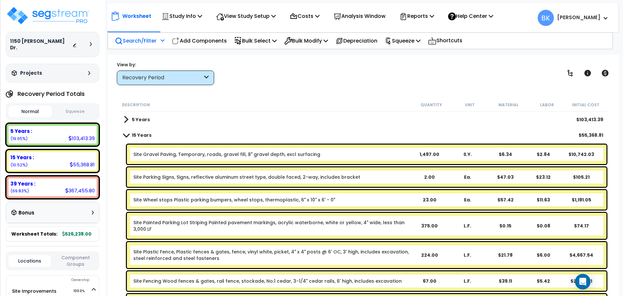
click at [118, 137] on div "Description Quantity Unit Material Labor Initial Cost 5 Years $103,413.39 15 Ye…" at bounding box center [363, 197] width 491 height 198
click at [123, 135] on span at bounding box center [126, 134] width 9 height 5
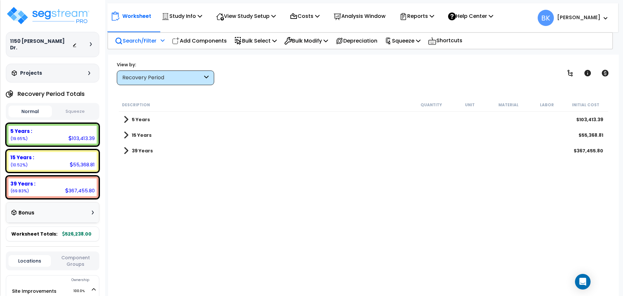
click at [123, 135] on div "15 Years $55,368.81" at bounding box center [363, 135] width 486 height 16
click at [130, 137] on link "15 Years" at bounding box center [138, 134] width 28 height 9
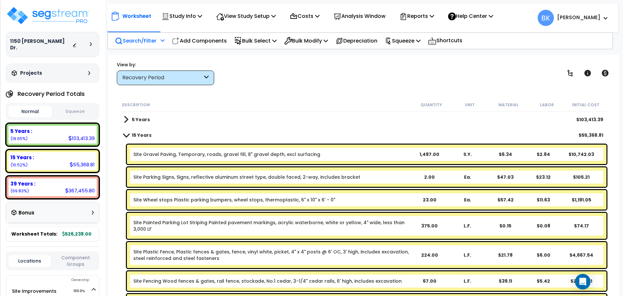
click at [127, 136] on span at bounding box center [126, 134] width 9 height 5
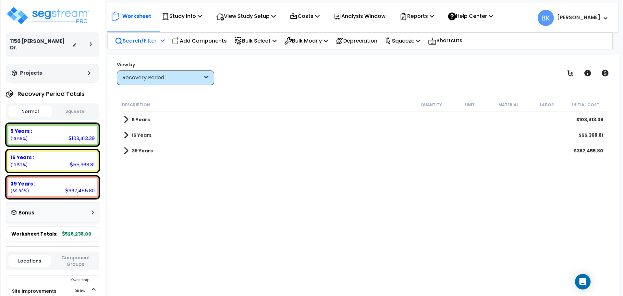
click at [133, 122] on b "5 Years" at bounding box center [141, 119] width 18 height 6
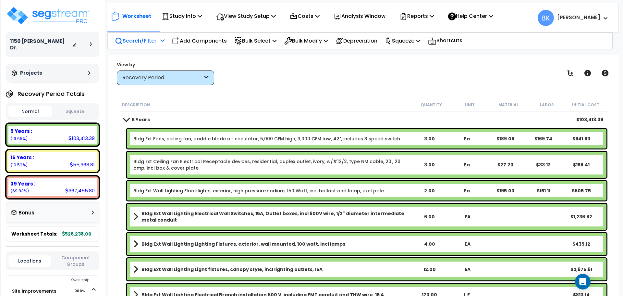
click at [133, 120] on b "5 Years" at bounding box center [141, 119] width 18 height 6
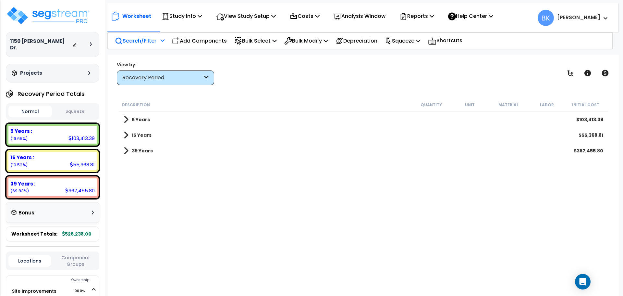
click at [129, 131] on link "15 Years" at bounding box center [138, 134] width 28 height 9
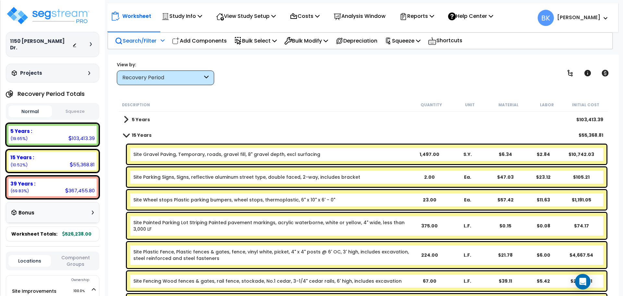
click at [128, 133] on span at bounding box center [126, 134] width 9 height 5
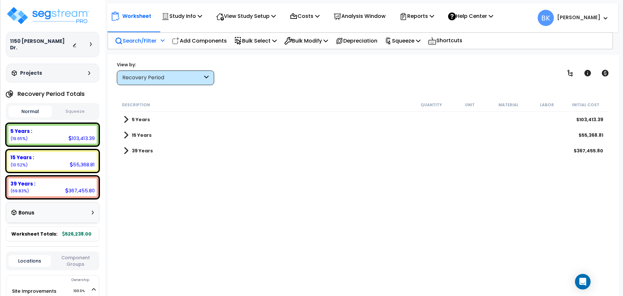
click at [128, 145] on div "39 Years $367,455.80" at bounding box center [363, 151] width 486 height 16
click at [129, 152] on link "39 Years" at bounding box center [138, 150] width 29 height 9
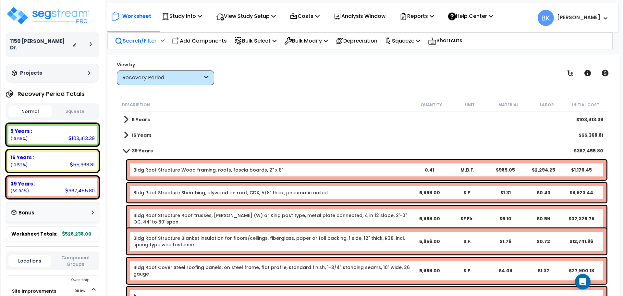
click at [129, 152] on span at bounding box center [126, 150] width 9 height 5
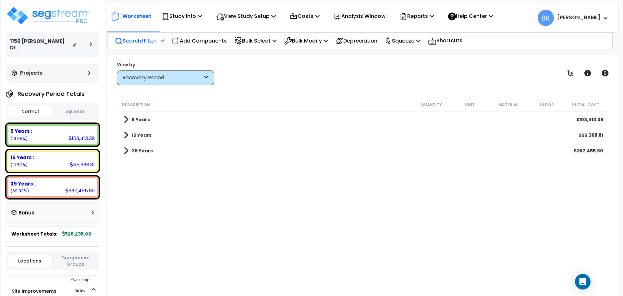
click at [129, 152] on link "39 Years" at bounding box center [138, 150] width 29 height 9
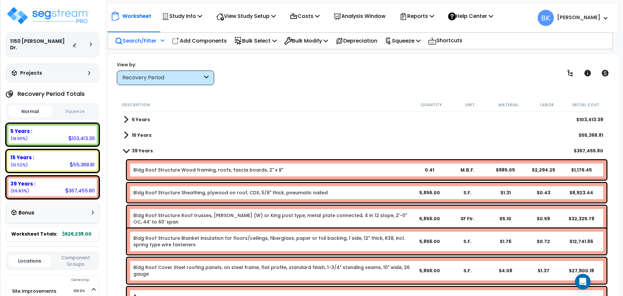
click at [129, 152] on span at bounding box center [126, 150] width 9 height 5
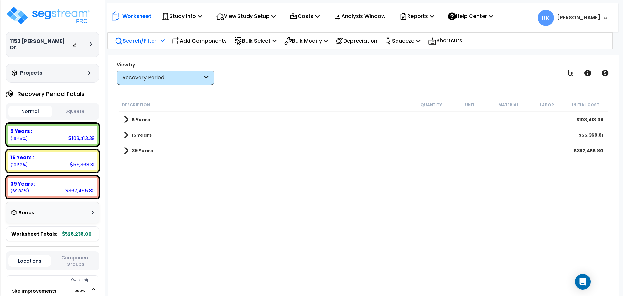
click at [129, 152] on link "39 Years" at bounding box center [138, 150] width 29 height 9
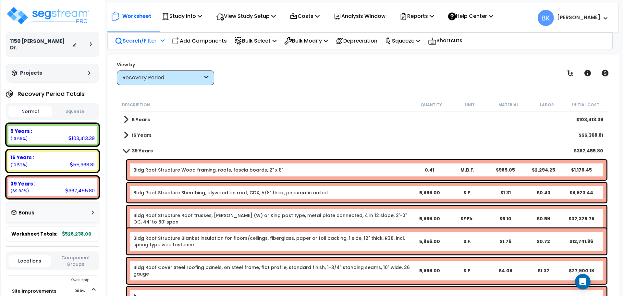
click at [129, 152] on span at bounding box center [126, 150] width 9 height 5
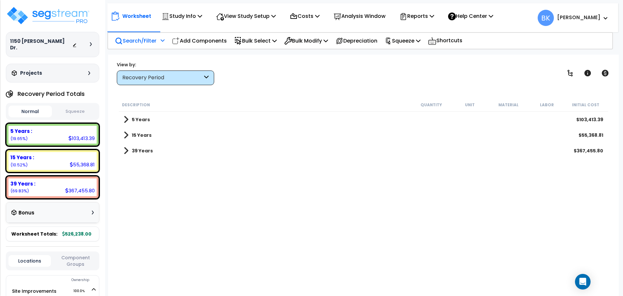
scroll to position [29, 0]
click at [127, 153] on span at bounding box center [126, 150] width 5 height 9
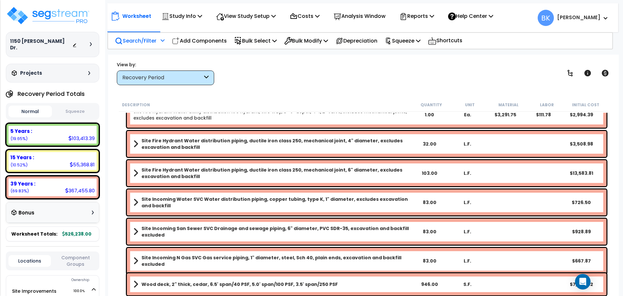
scroll to position [1604, 0]
click at [96, 152] on div "15 Years : 55,368.81 (10.52%)" at bounding box center [52, 161] width 88 height 18
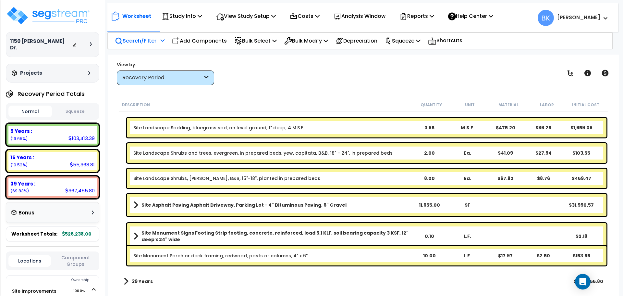
click at [85, 176] on div "39 Years : 367,455.80 (69.83%)" at bounding box center [52, 187] width 93 height 23
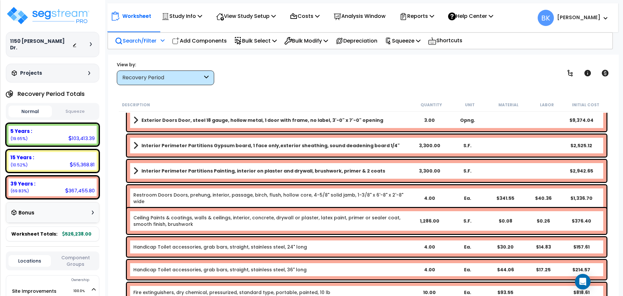
scroll to position [519, 0]
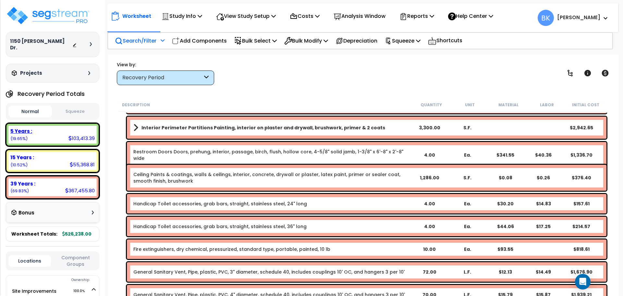
click at [34, 134] on div "5 Years : 103,413.39 (19.65%)" at bounding box center [52, 135] width 88 height 18
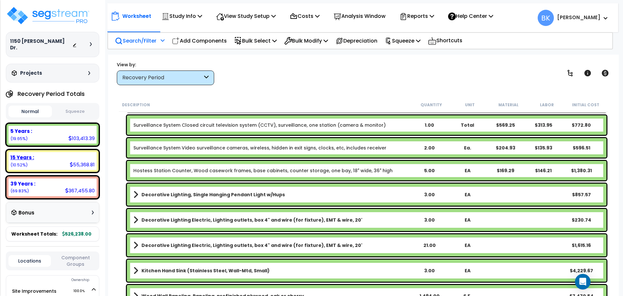
click at [41, 154] on div "15 Years :" at bounding box center [52, 157] width 84 height 7
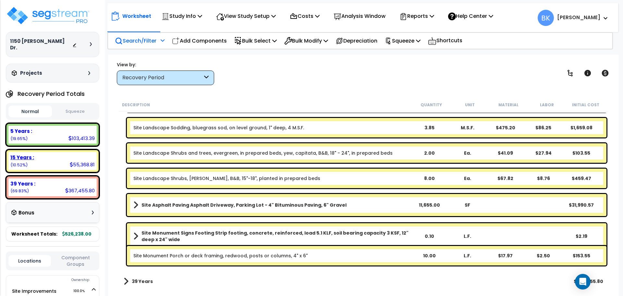
scroll to position [194, 0]
click at [49, 128] on div "5 Years :" at bounding box center [52, 131] width 84 height 7
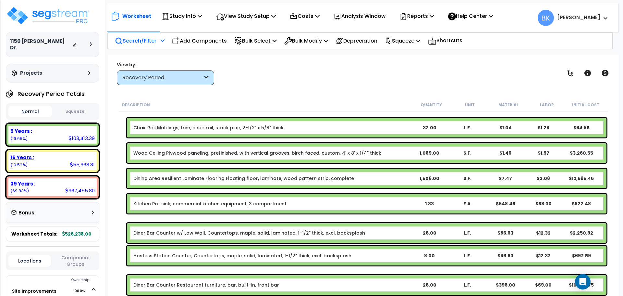
click at [46, 154] on div "15 Years :" at bounding box center [52, 157] width 84 height 7
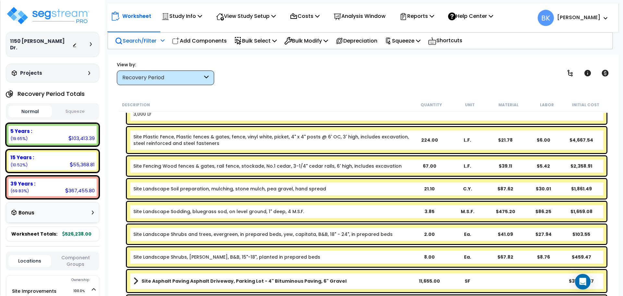
scroll to position [97, 0]
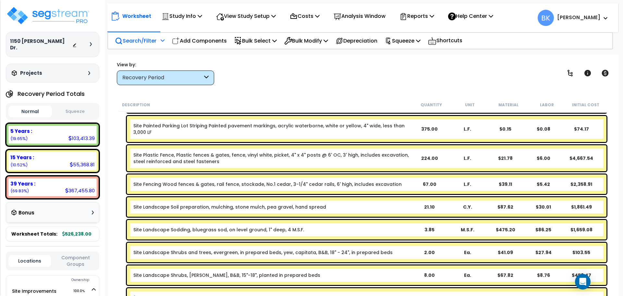
click at [233, 186] on link "Site Fencing Wood fences & gates, rail fence, stockade, No.1 cedar, 3-1/4" ceda…" at bounding box center [267, 184] width 268 height 6
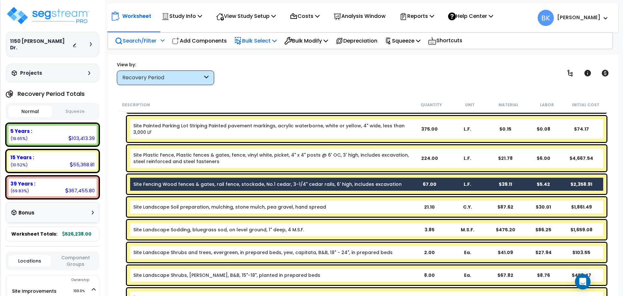
click at [273, 43] on p "Bulk Select" at bounding box center [255, 40] width 43 height 9
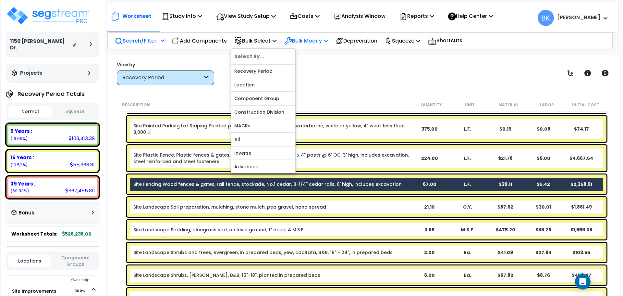
click at [308, 37] on p "Bulk Modify" at bounding box center [306, 40] width 44 height 9
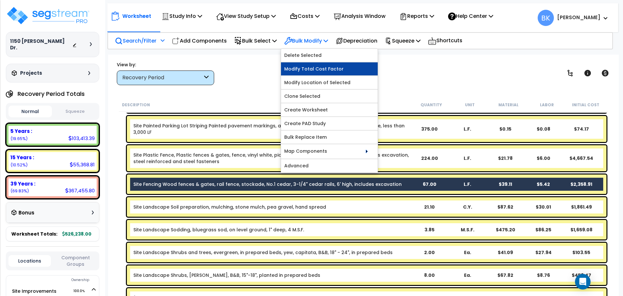
click at [323, 70] on link "Modify Total Cost Factor" at bounding box center [329, 68] width 97 height 13
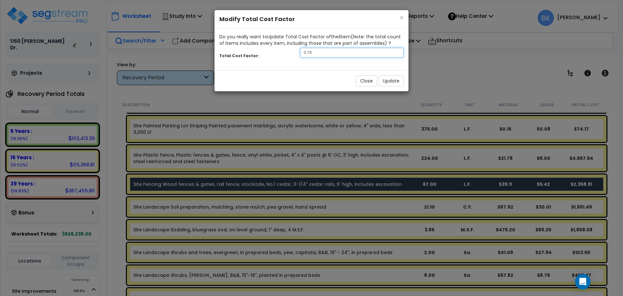
click at [337, 55] on input "0.75" at bounding box center [352, 53] width 104 height 10
type input "0.7"
click at [391, 81] on button "Update" at bounding box center [391, 80] width 25 height 11
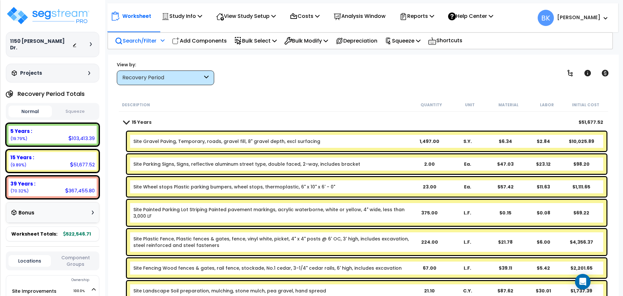
scroll to position [0, 0]
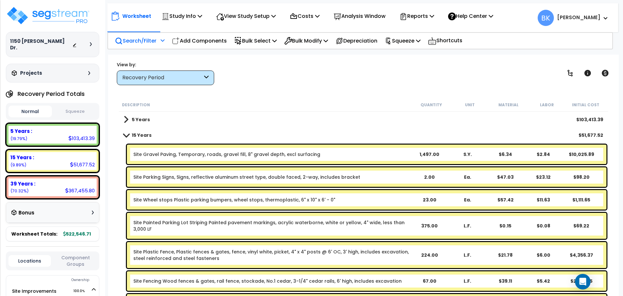
click at [127, 133] on span at bounding box center [126, 134] width 9 height 5
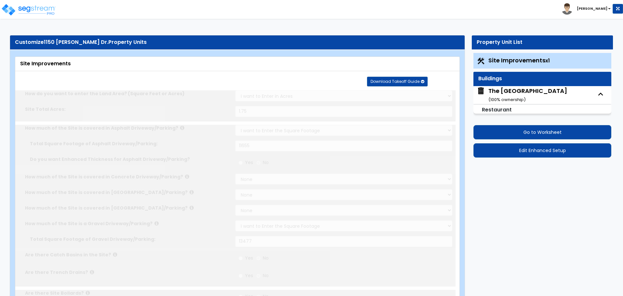
select select "2"
select select "1"
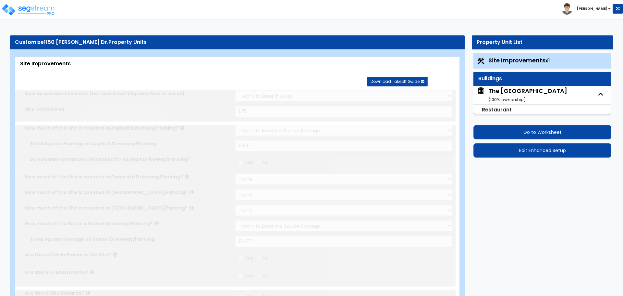
select select "1"
select select "2"
select select "1"
select select "2"
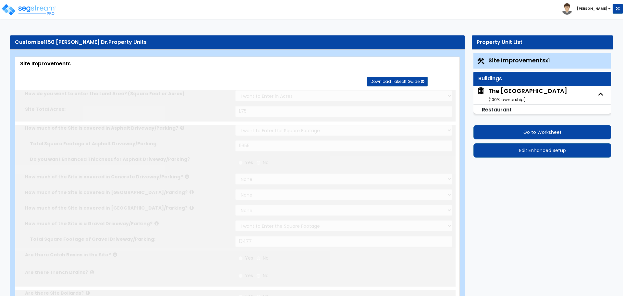
select select "6"
select select "3"
select select "1"
select select "6"
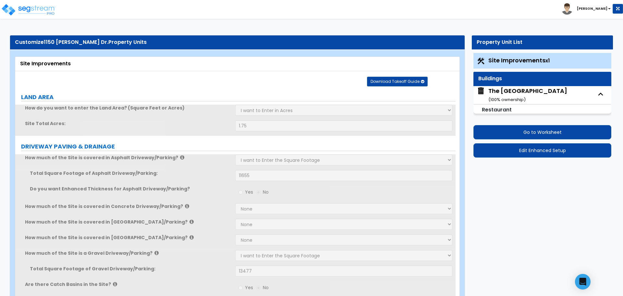
click at [191, 142] on label "DRIVEWAY PAVING & DRAINAGE" at bounding box center [238, 146] width 435 height 8
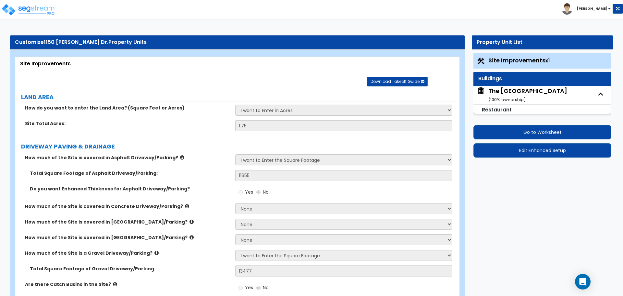
scroll to position [530, 0]
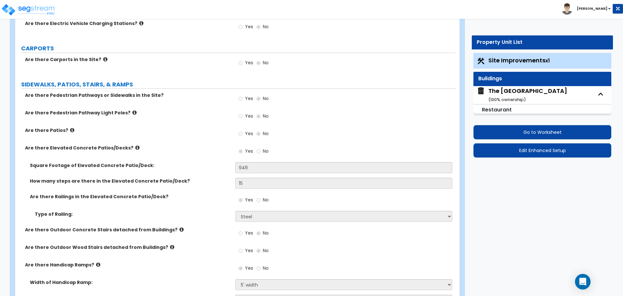
click at [135, 149] on icon at bounding box center [137, 147] width 4 height 5
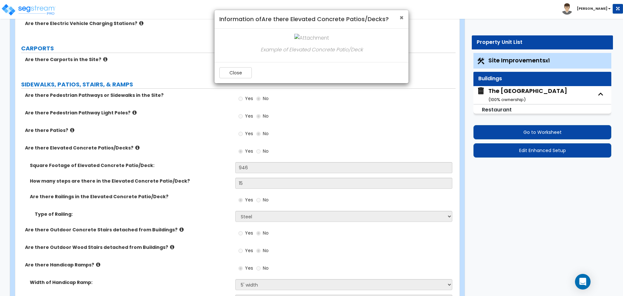
click at [400, 17] on span "×" at bounding box center [402, 17] width 4 height 9
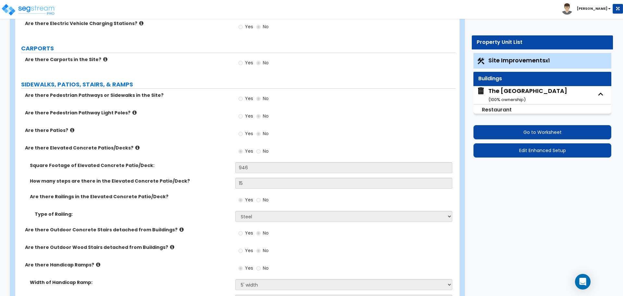
click at [130, 112] on label "Are there Pedestrian Pathway Light Poles?" at bounding box center [127, 112] width 205 height 6
click at [132, 113] on icon at bounding box center [134, 112] width 4 height 5
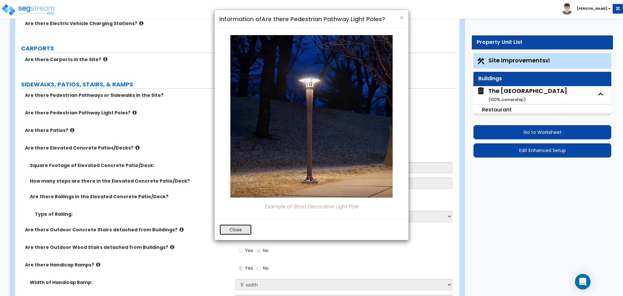
click at [244, 227] on button "Close" at bounding box center [235, 229] width 32 height 11
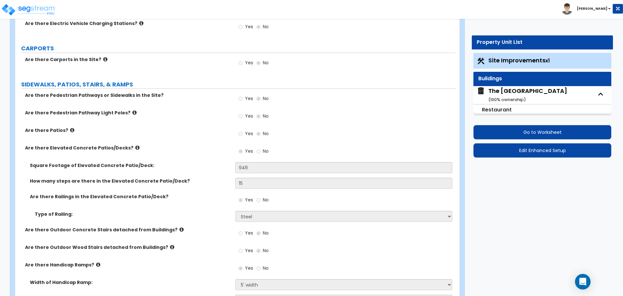
click at [70, 130] on icon at bounding box center [72, 130] width 4 height 5
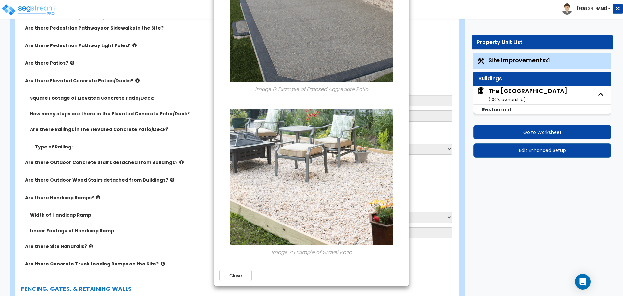
scroll to position [725, 0]
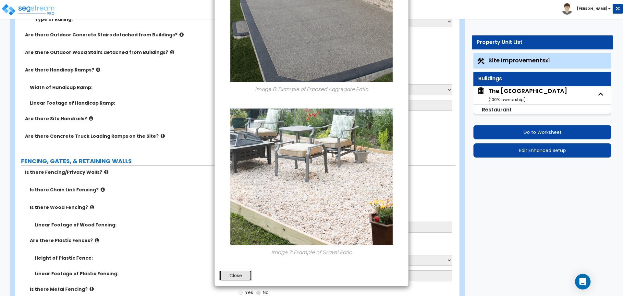
click at [247, 275] on button "Close" at bounding box center [235, 275] width 32 height 11
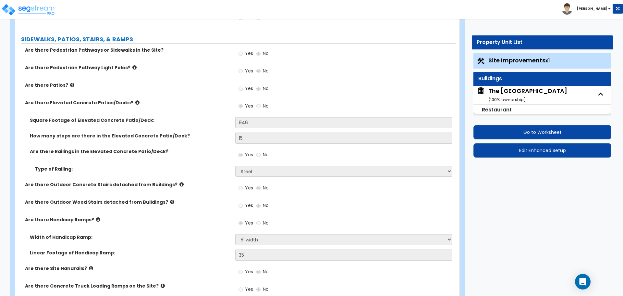
scroll to position [563, 0]
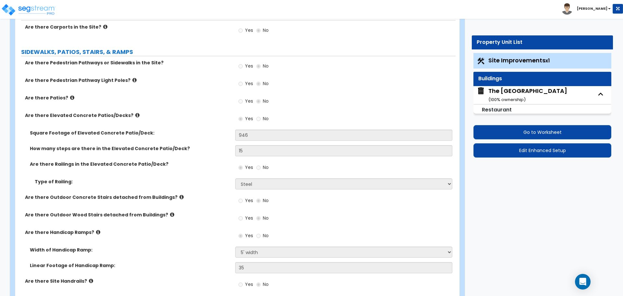
click at [135, 115] on icon at bounding box center [137, 115] width 4 height 5
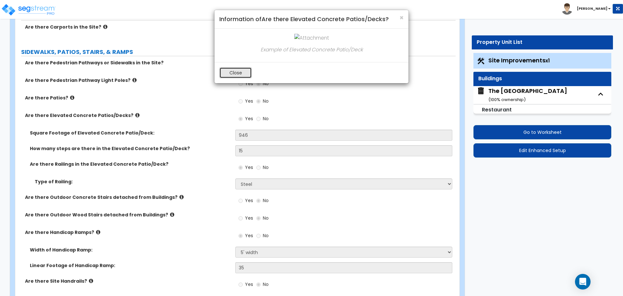
drag, startPoint x: 229, startPoint y: 72, endPoint x: 191, endPoint y: 49, distance: 44.5
click at [229, 72] on button "Close" at bounding box center [235, 72] width 32 height 11
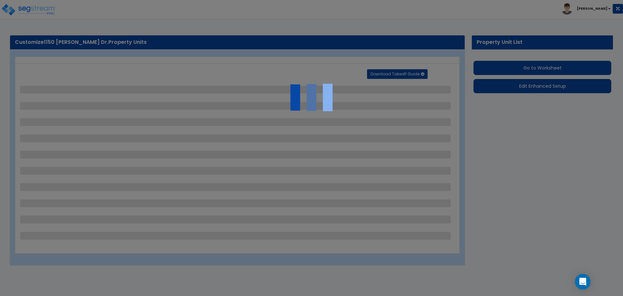
select select "2"
select select "1"
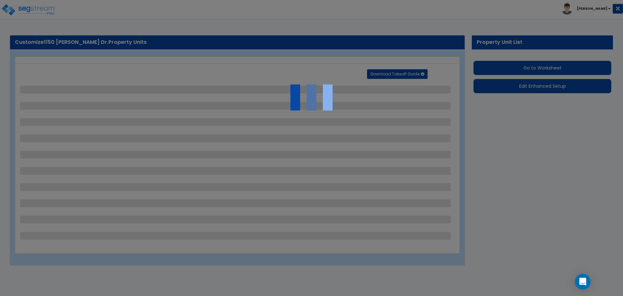
select select "1"
select select "2"
select select "1"
select select "2"
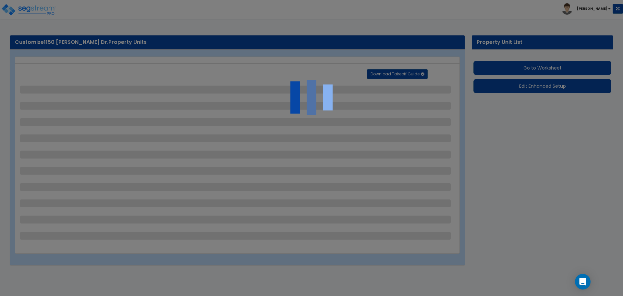
select select "6"
select select "3"
select select "1"
select select "6"
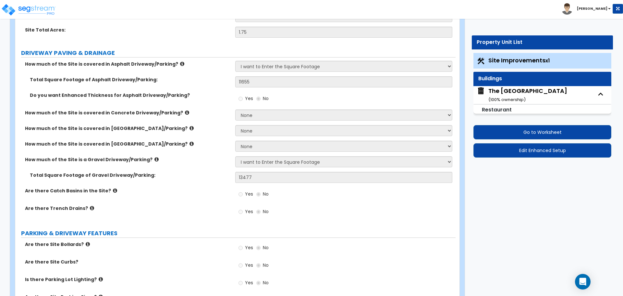
scroll to position [97, 0]
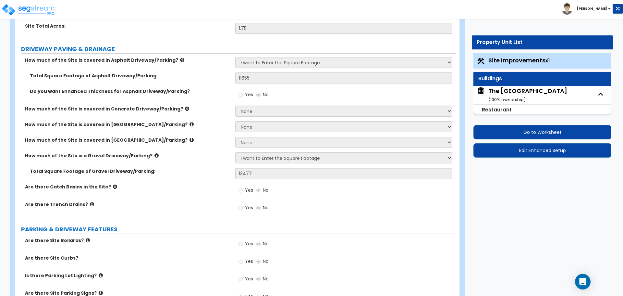
click at [496, 94] on div "The Sawmill Place ( 100 % ownership)" at bounding box center [527, 95] width 79 height 17
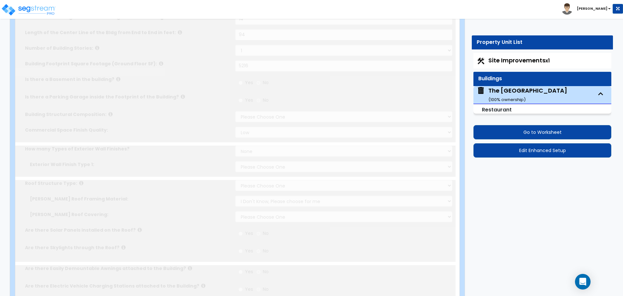
type input "14"
type input "94"
type input "5216"
select select "7"
select select "1"
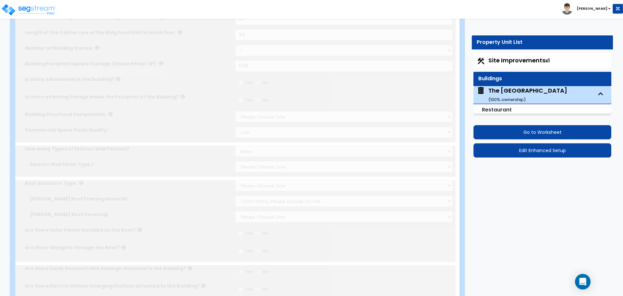
select select "1"
select select "6"
select select "1"
select select "2"
select select "5"
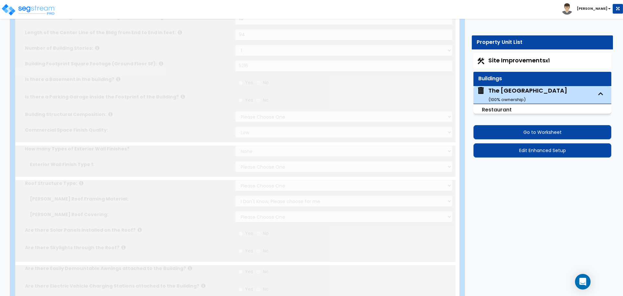
radio input "true"
type input "4"
type input "12"
type input "2"
radio input "true"
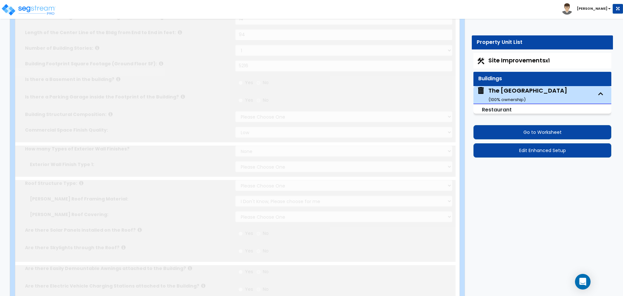
type input "3"
select select "2"
type input "6"
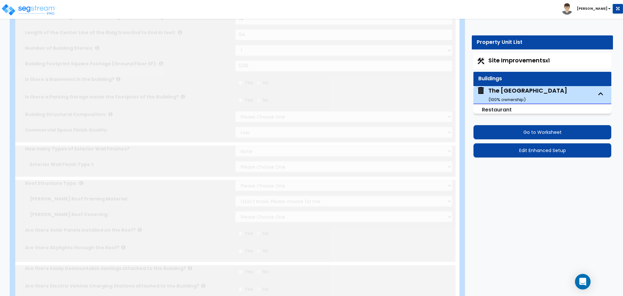
select select "3"
type input "9"
radio input "true"
type input "2"
radio input "true"
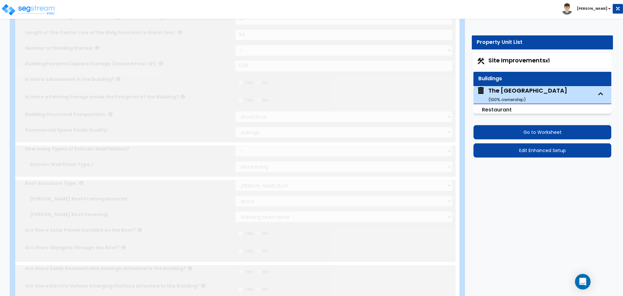
type input "3"
radio input "true"
select select "7"
type input "26"
radio input "true"
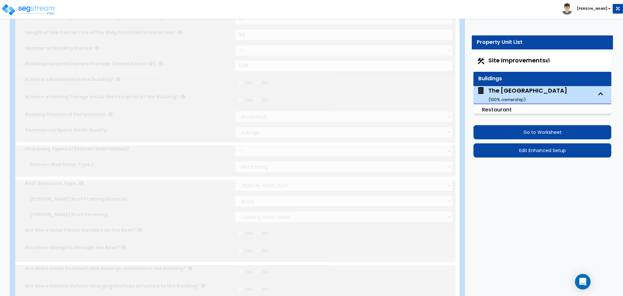
select select "7"
type input "8"
select select "2"
type input "25.8"
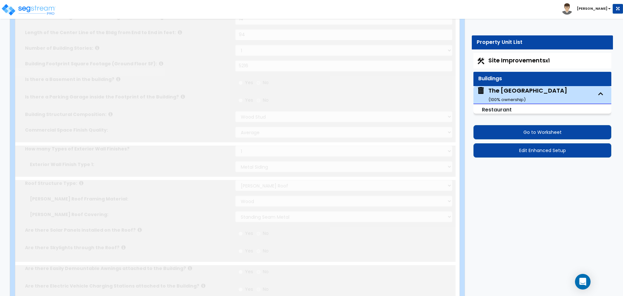
select select "3"
radio input "true"
type input "1089"
select select "2"
select select "3"
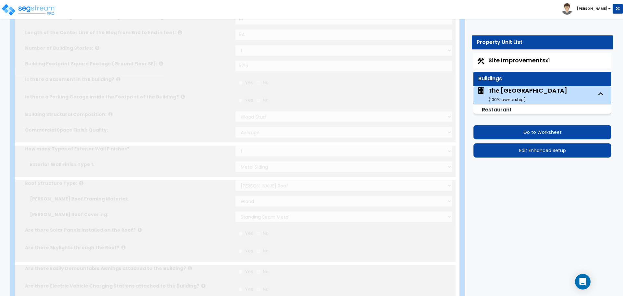
type input "50"
select select "2"
radio input "true"
select select "5"
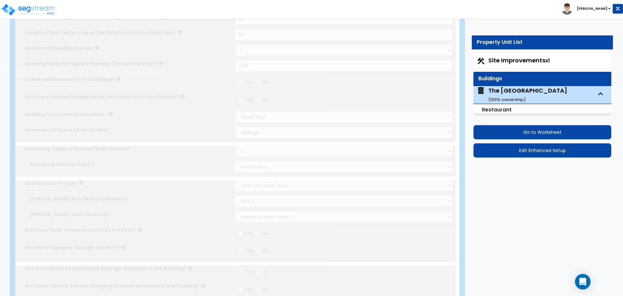
type input "352"
radio input "true"
select select "5"
type input "396"
radio input "true"
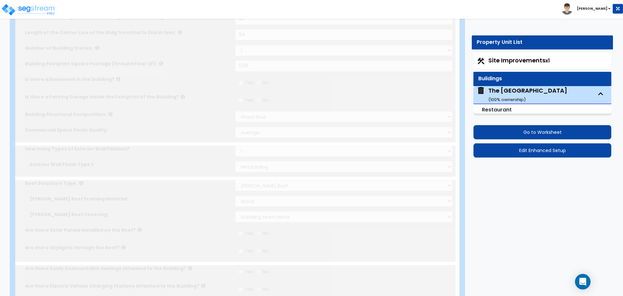
select select "3"
type input "1494"
radio input "true"
select select "1"
type input "32"
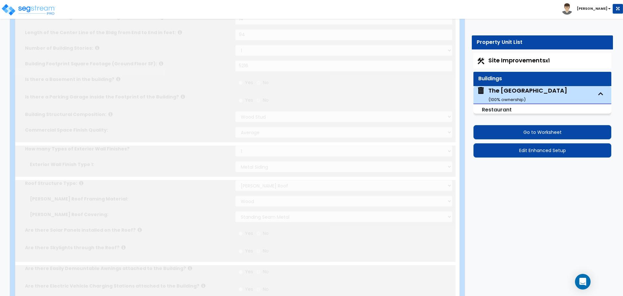
radio input "true"
select select "1"
select select "5"
radio input "true"
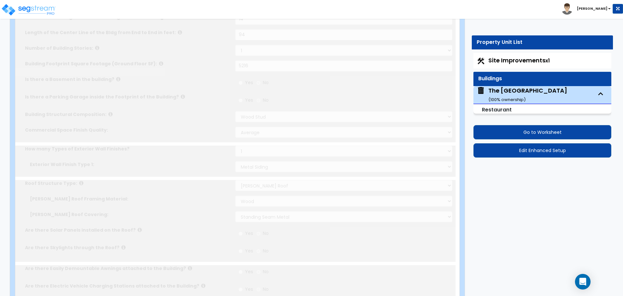
type input "3"
type input "21"
type input "13.27"
select select "1"
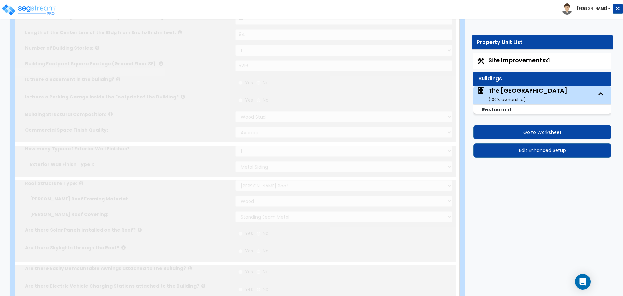
type input "8"
radio input "true"
type input "5"
type input "3"
radio input "true"
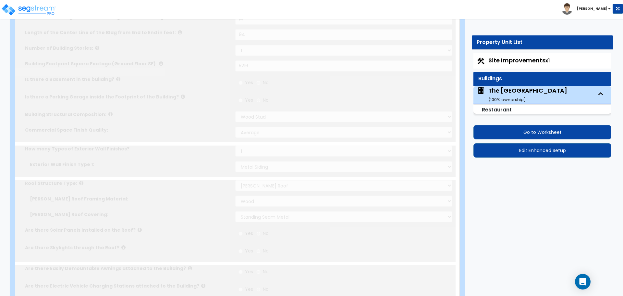
type input "1.33"
radio input "true"
type input "3"
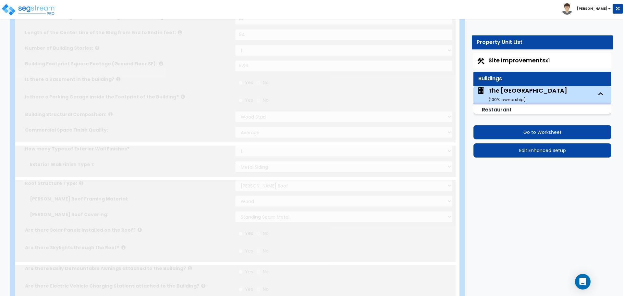
radio input "true"
select select "2"
radio input "true"
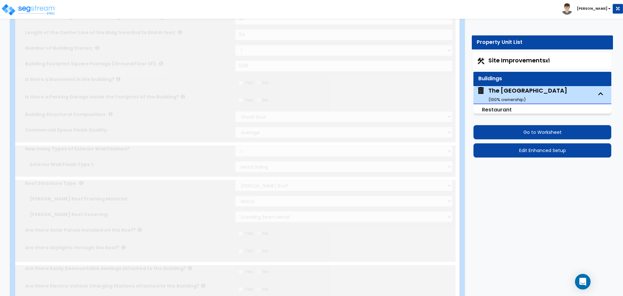
type input "4"
select select "1"
type input "4"
select select "1"
radio input "true"
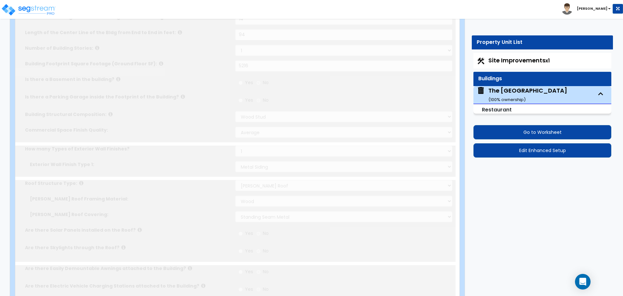
select select "3"
type input "576"
radio input "true"
select select "1"
select select "2"
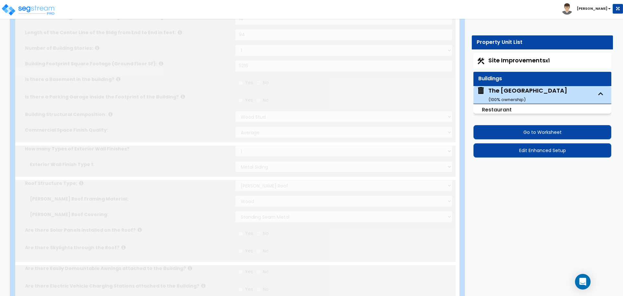
radio input "true"
select select "2"
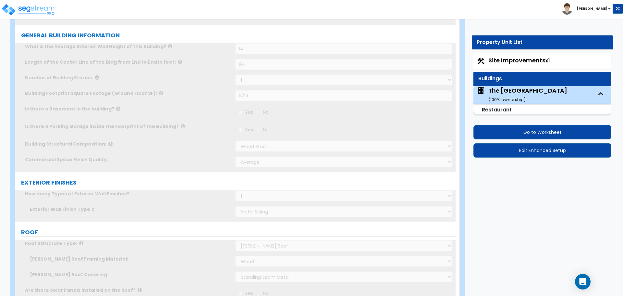
scroll to position [0, 0]
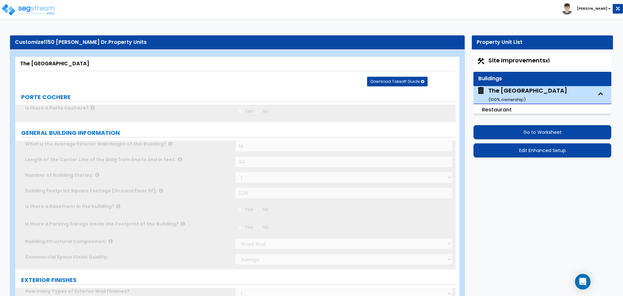
radio input "true"
select select "1"
